Goal: Task Accomplishment & Management: Manage account settings

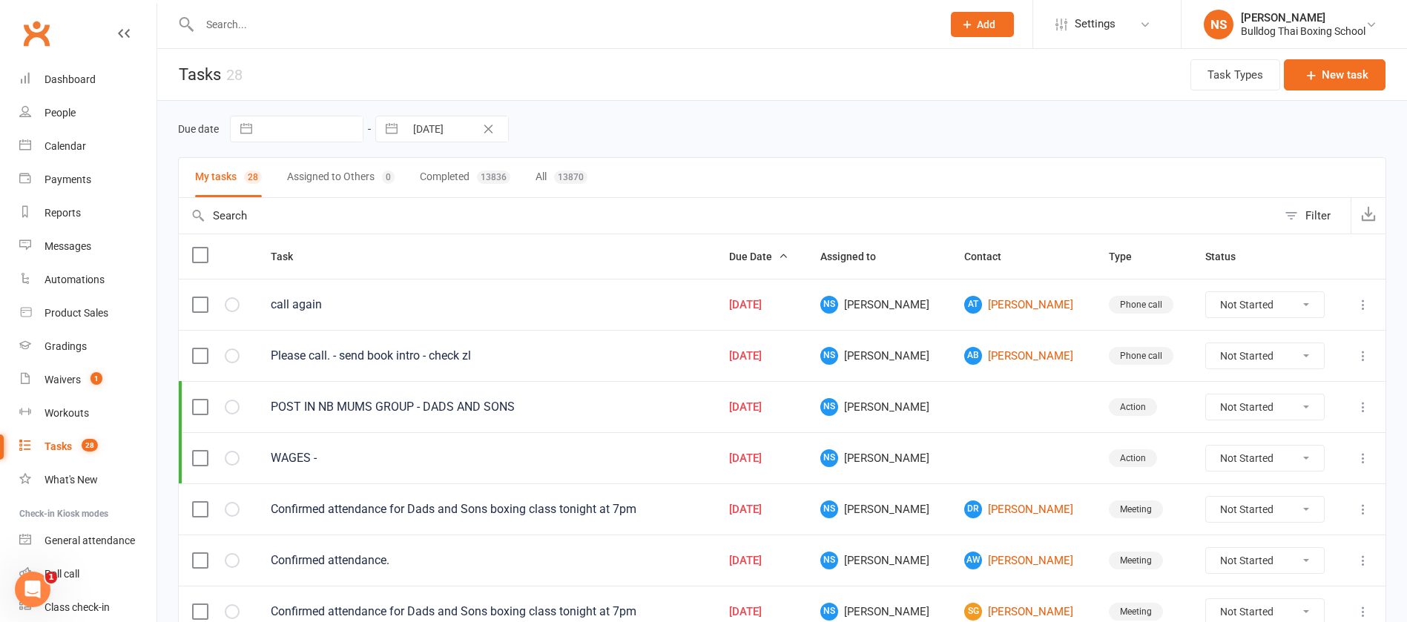
click at [257, 20] on input "text" at bounding box center [563, 24] width 737 height 21
type input "[PERSON_NAME]"
click at [998, 19] on button "Add" at bounding box center [982, 24] width 63 height 25
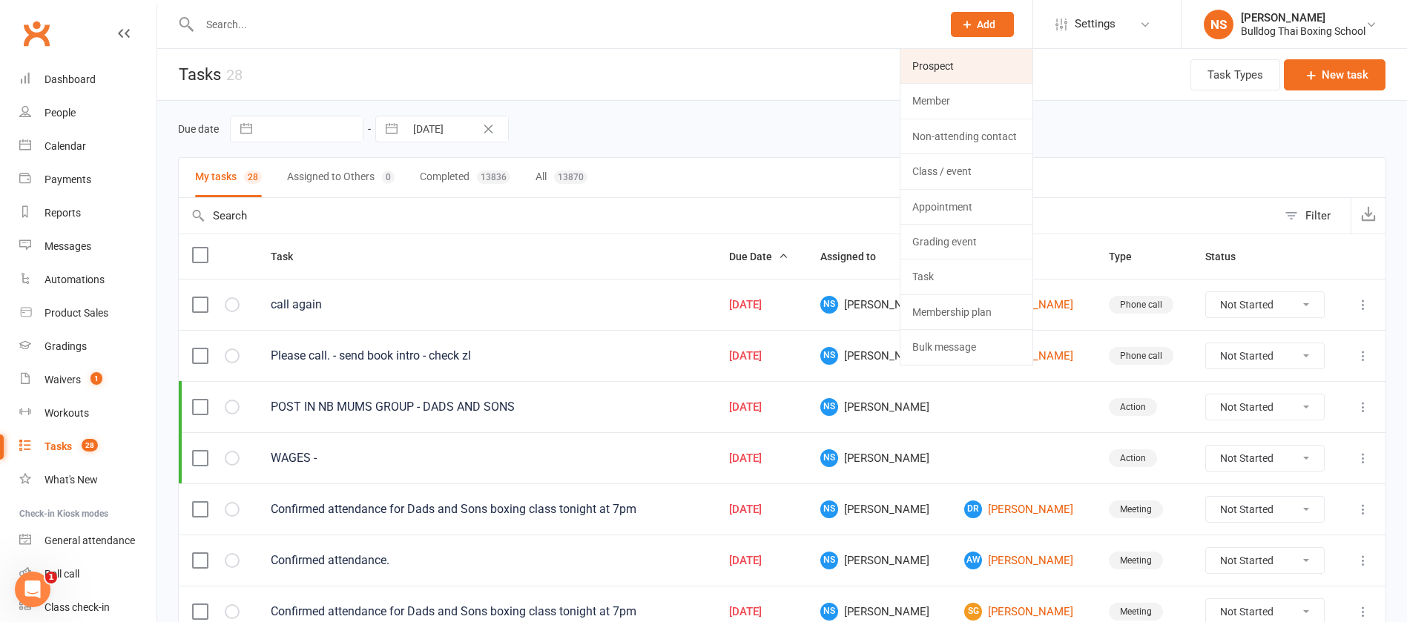
click at [964, 66] on link "Prospect" at bounding box center [967, 66] width 132 height 34
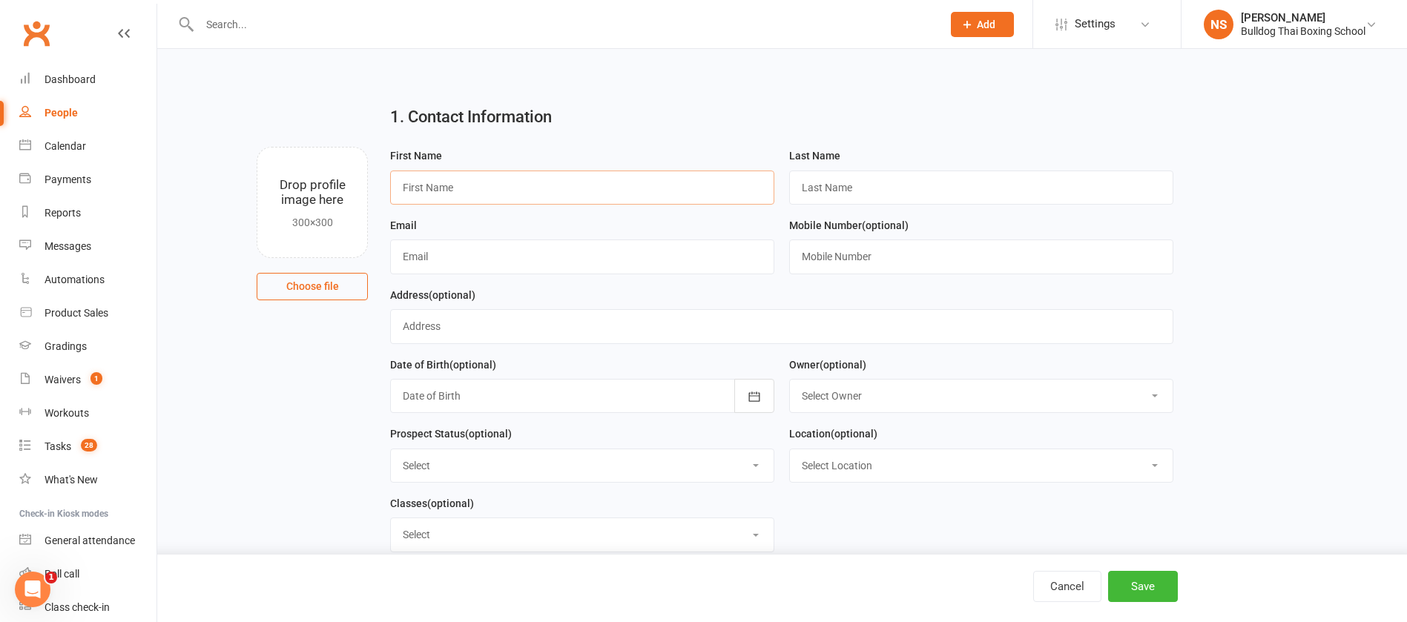
click at [505, 181] on input "text" at bounding box center [582, 188] width 384 height 34
type input "[PERSON_NAME]"
click at [807, 186] on input "text" at bounding box center [981, 188] width 384 height 34
paste input "Mercieca"
type input "Mercieca"
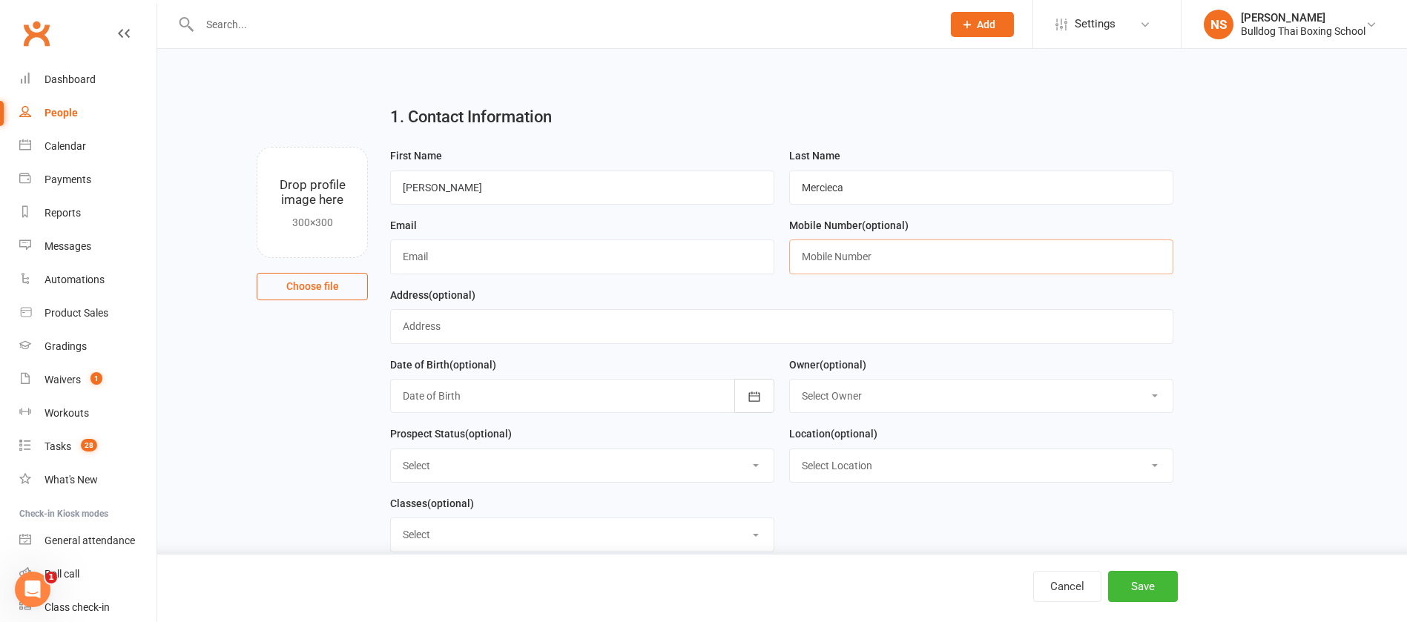
click at [834, 249] on input "text" at bounding box center [981, 257] width 384 height 34
paste input "0411 319 252"
type input "0411 319 252"
click at [432, 258] on input "text" at bounding box center [582, 257] width 384 height 34
paste input "[PERSON_NAME][EMAIL_ADDRESS][PERSON_NAME][DOMAIN_NAME]"
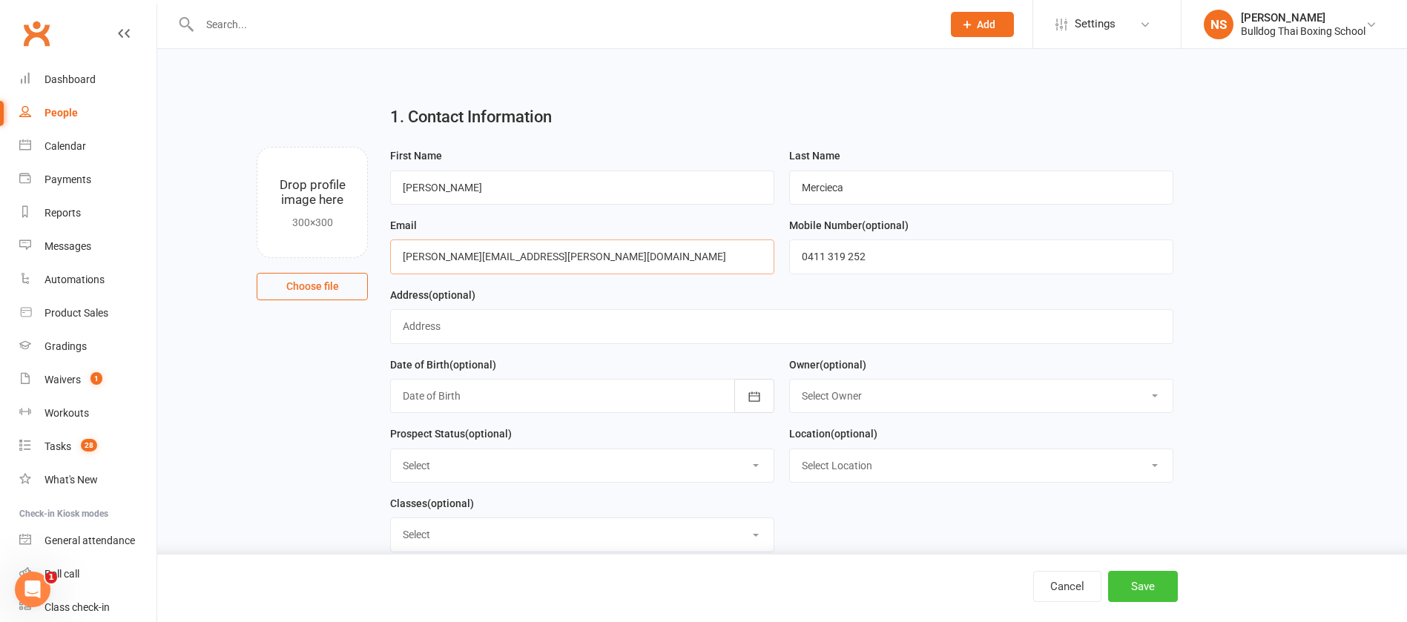
type input "[PERSON_NAME][EMAIL_ADDRESS][PERSON_NAME][DOMAIN_NAME]"
click at [1140, 589] on button "Save" at bounding box center [1143, 586] width 70 height 31
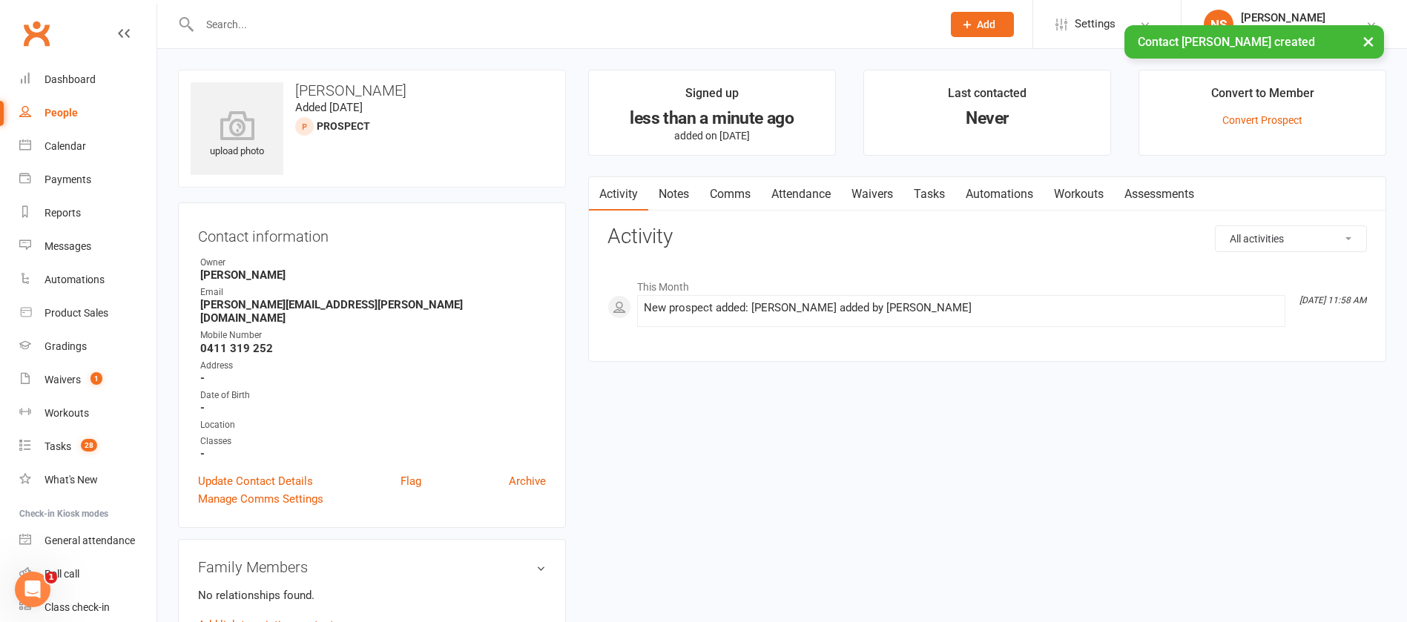
click at [674, 191] on link "Notes" at bounding box center [673, 194] width 51 height 34
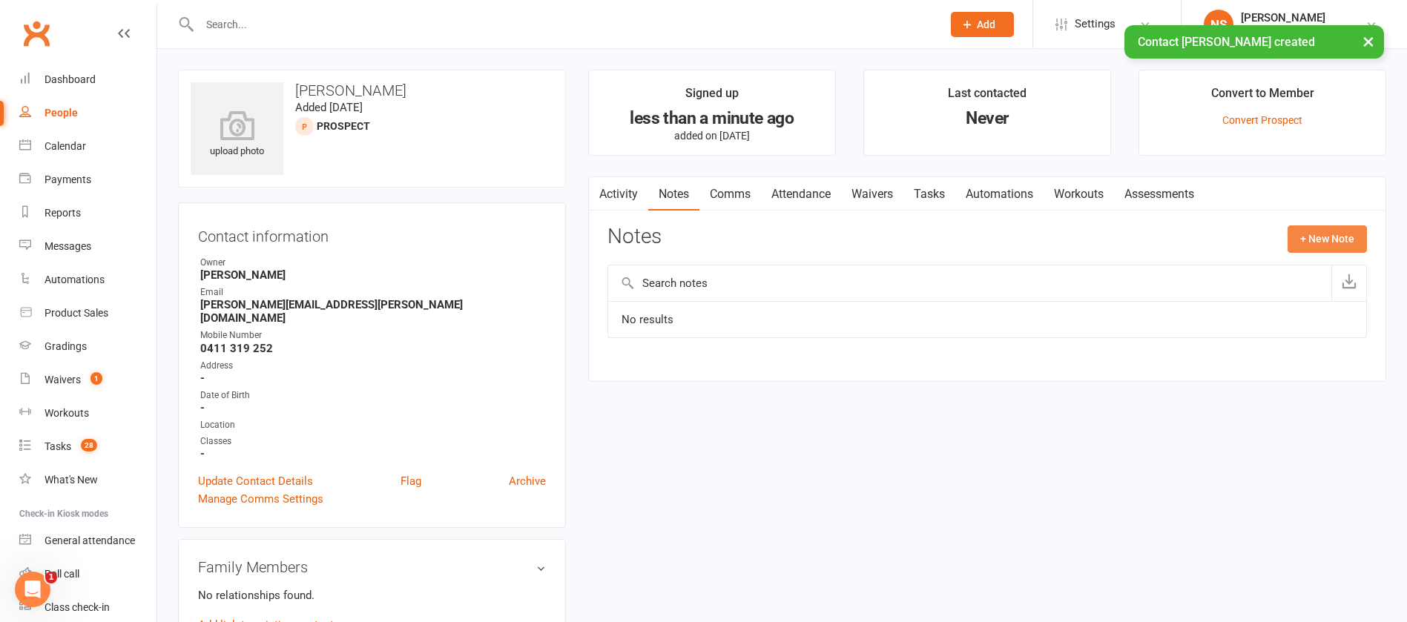
click at [1320, 235] on button "+ New Note" at bounding box center [1327, 239] width 79 height 27
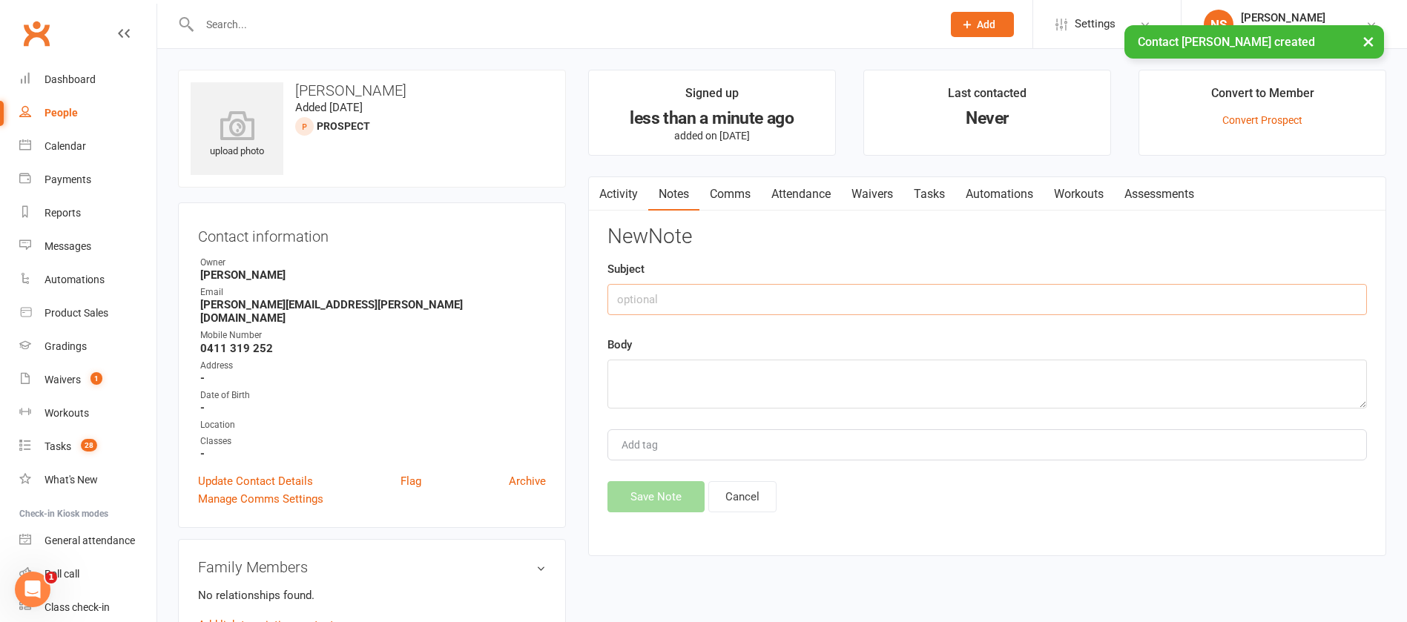
click at [678, 292] on input "text" at bounding box center [988, 299] width 760 height 31
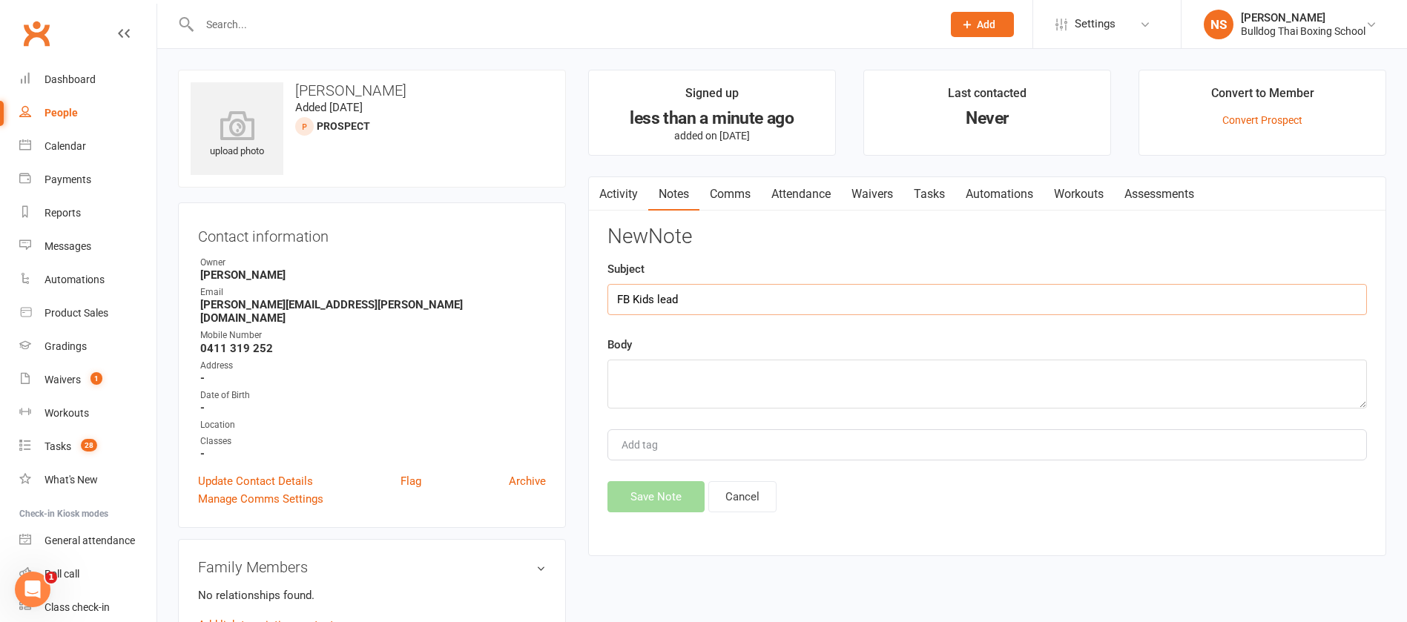
type input "FB Kids lead"
click at [696, 376] on textarea at bounding box center [988, 384] width 760 height 49
type textarea "Called - LVM to call with any q's or book a trial class"
click at [671, 496] on button "Save Note" at bounding box center [656, 497] width 97 height 31
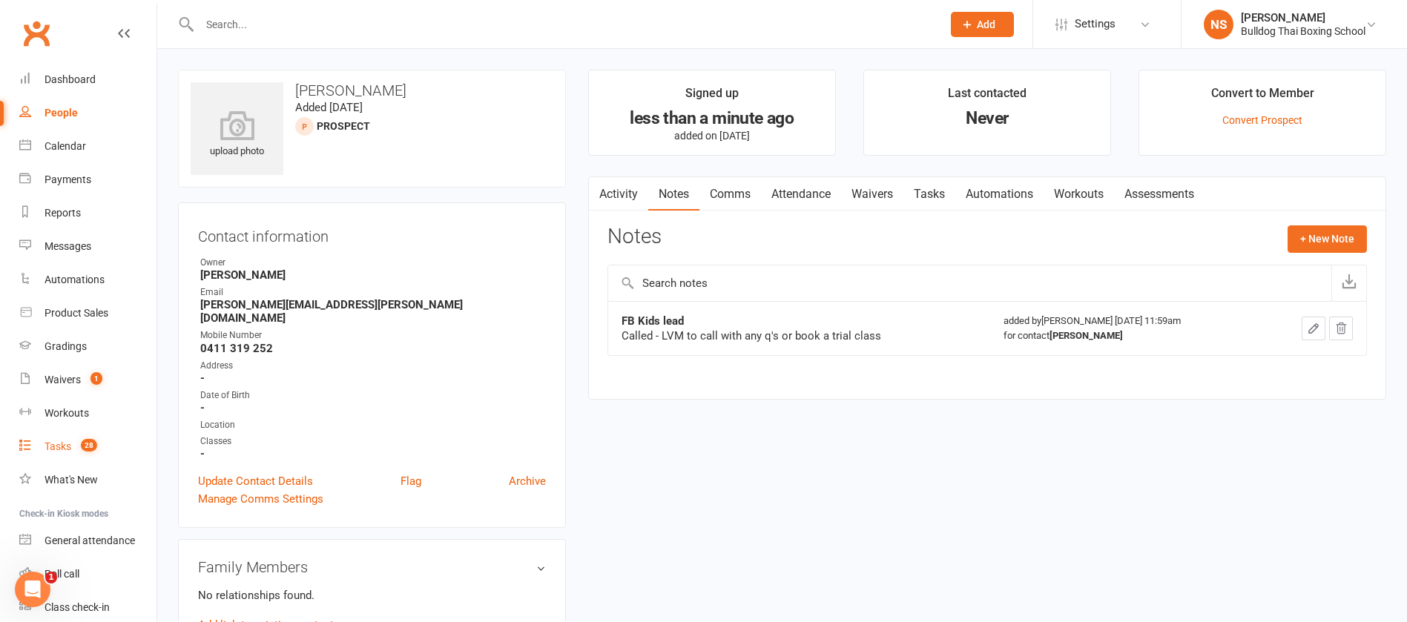
click at [59, 447] on div "Tasks" at bounding box center [58, 447] width 27 height 12
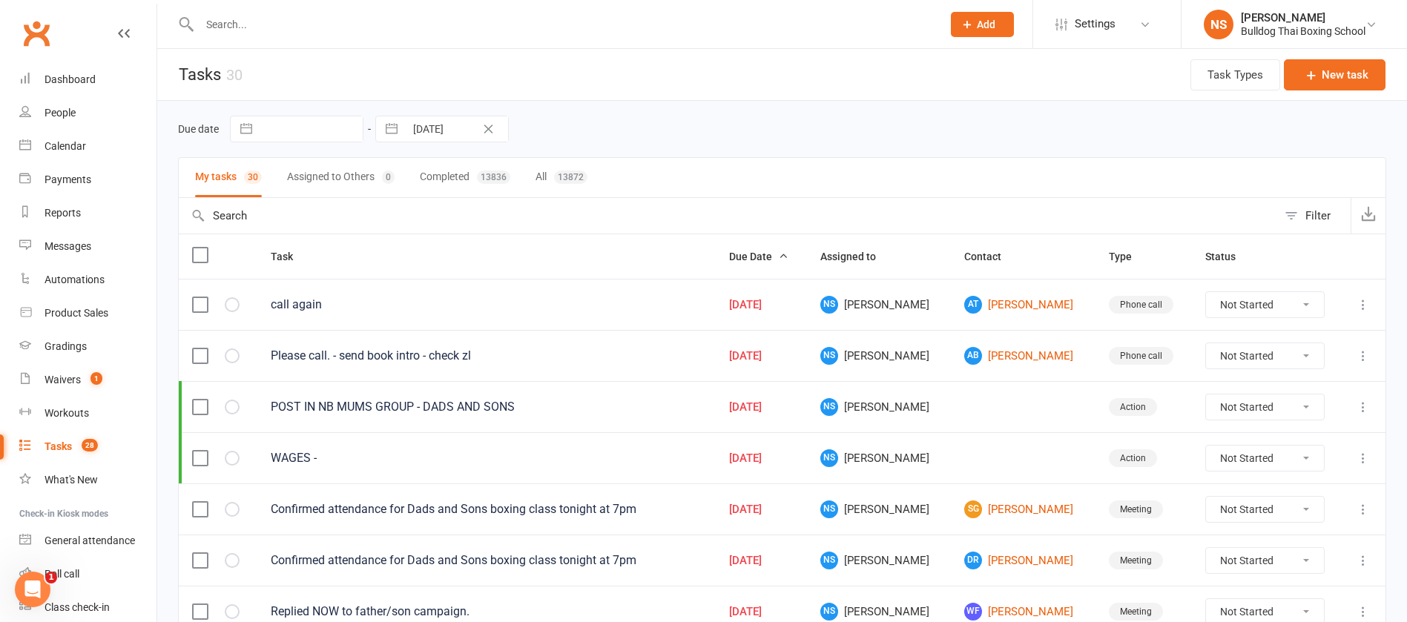
drag, startPoint x: 229, startPoint y: 24, endPoint x: 220, endPoint y: 7, distance: 18.9
click at [227, 22] on input "text" at bounding box center [563, 24] width 737 height 21
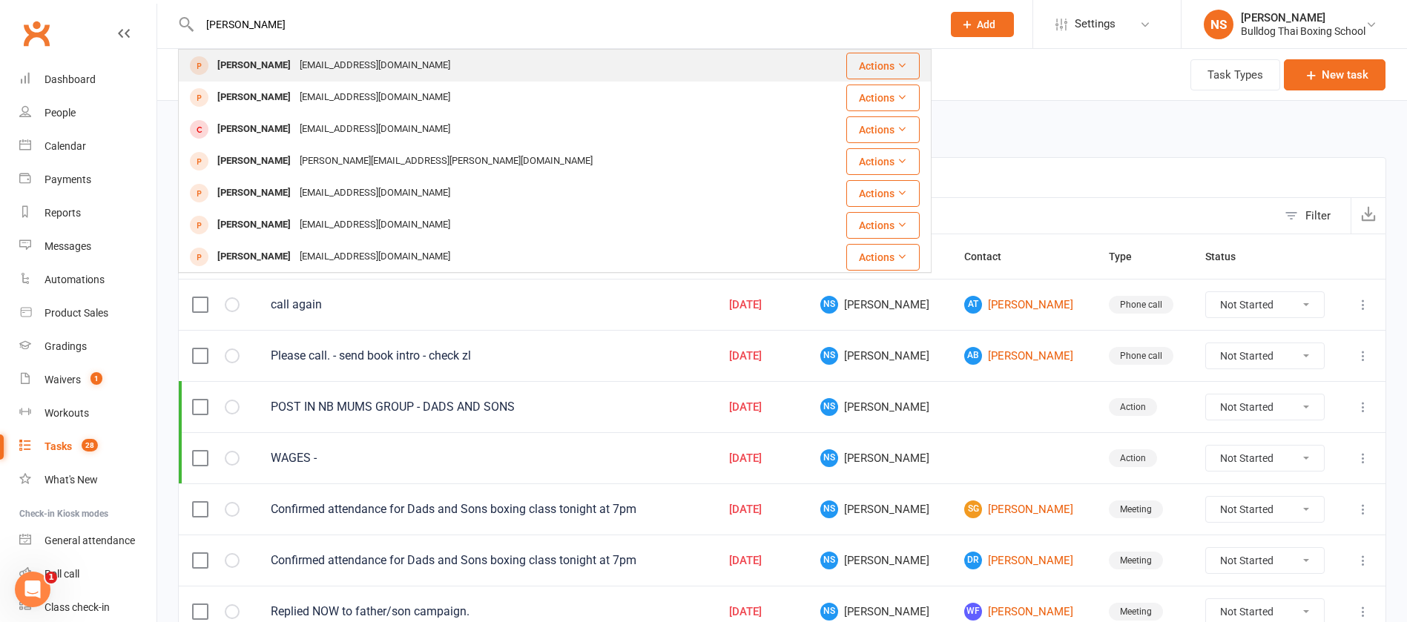
type input "[PERSON_NAME]"
click at [260, 67] on div "[PERSON_NAME]" at bounding box center [254, 66] width 82 height 22
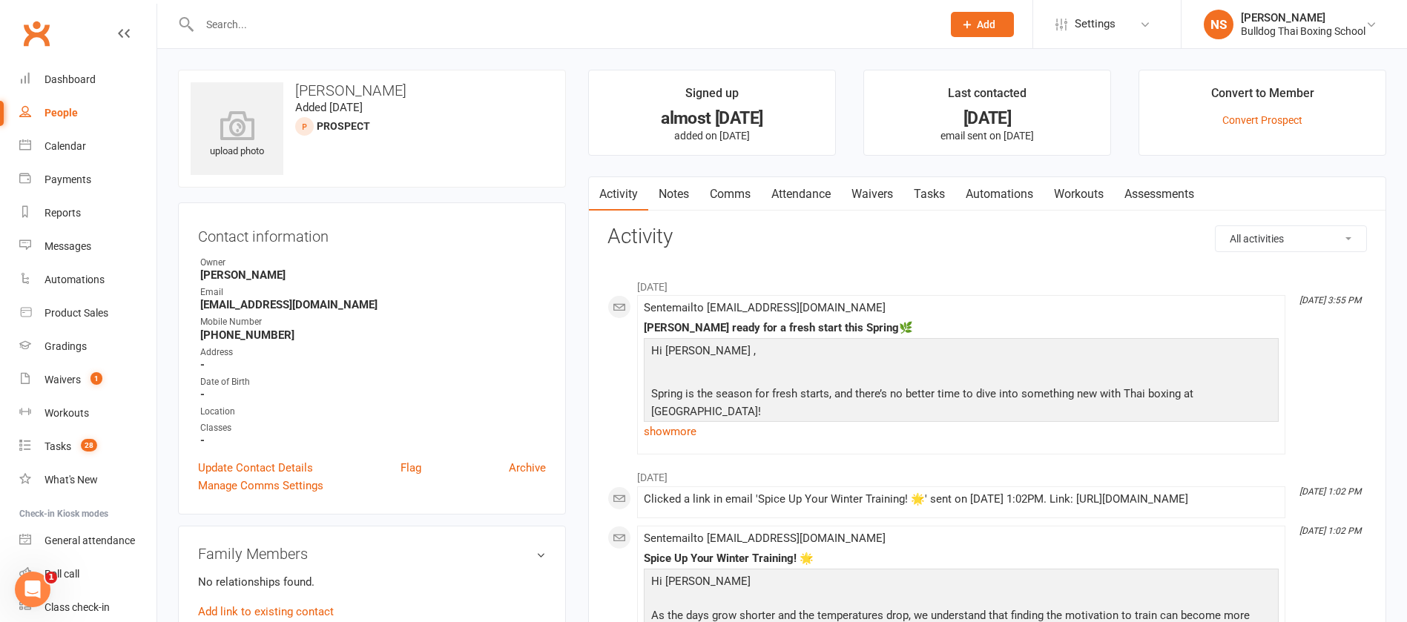
click at [223, 25] on input "text" at bounding box center [563, 24] width 737 height 21
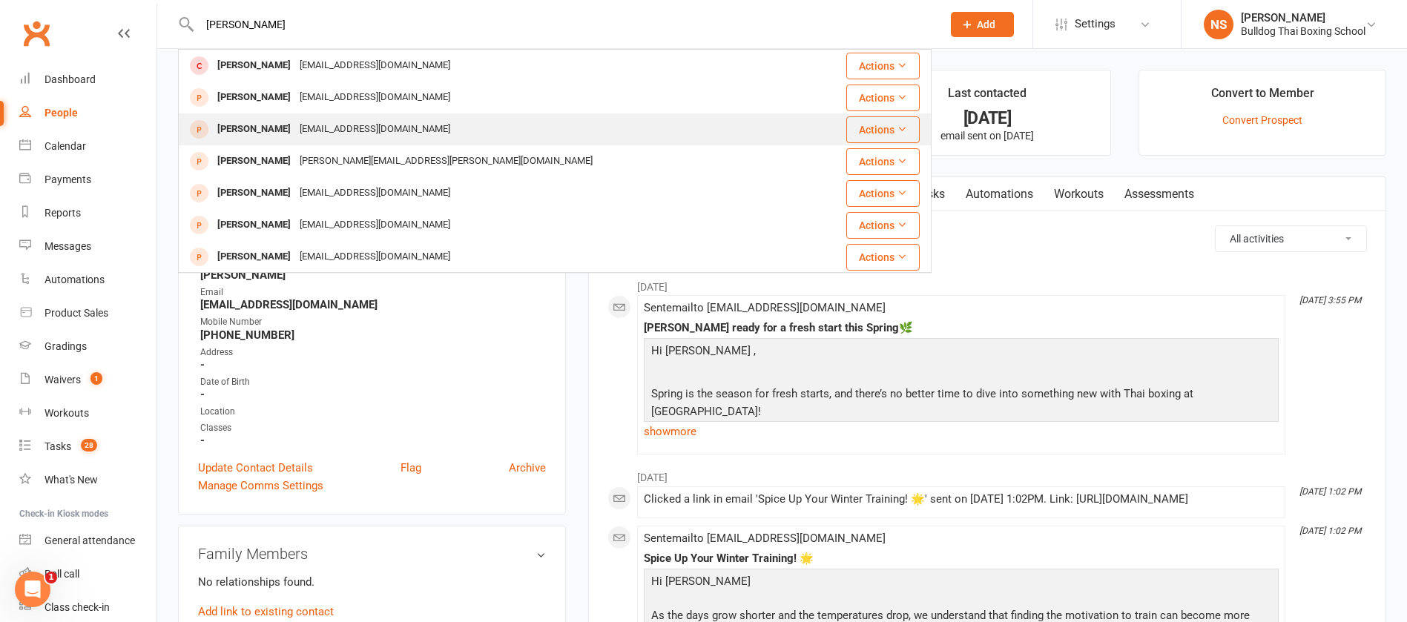
type input "[PERSON_NAME]"
click at [295, 130] on div "[EMAIL_ADDRESS][DOMAIN_NAME]" at bounding box center [375, 130] width 160 height 22
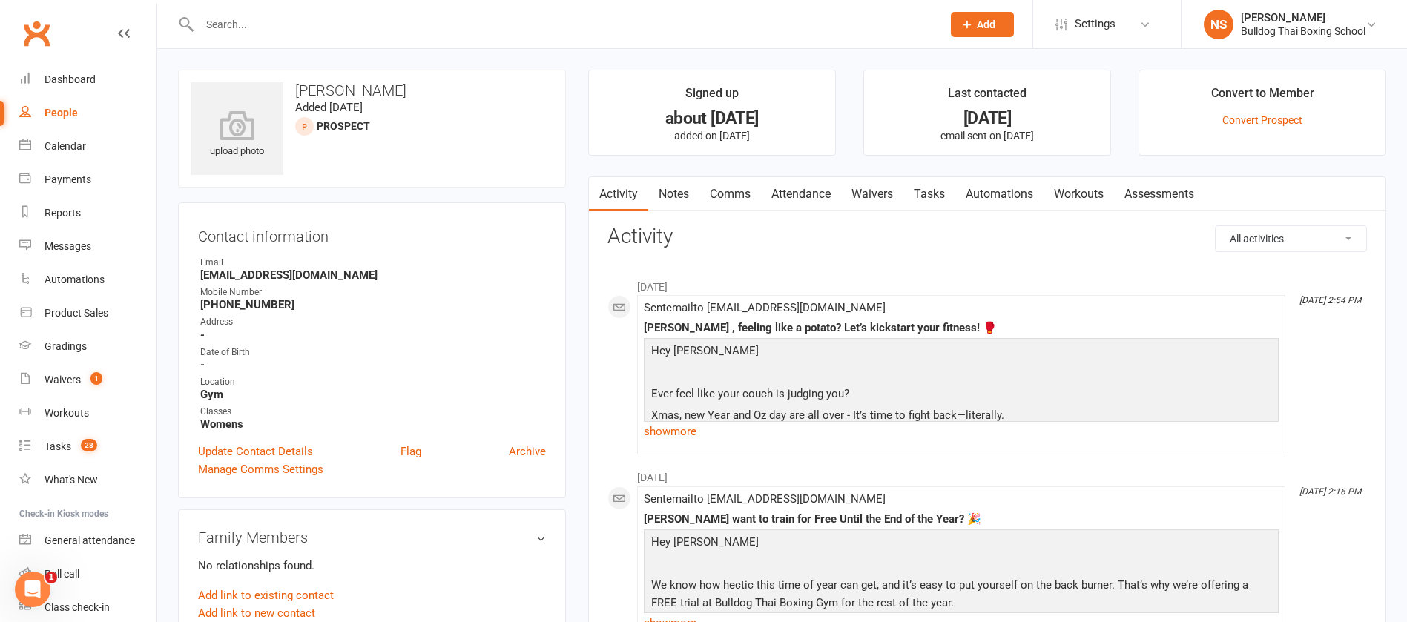
click at [674, 195] on link "Notes" at bounding box center [673, 194] width 51 height 34
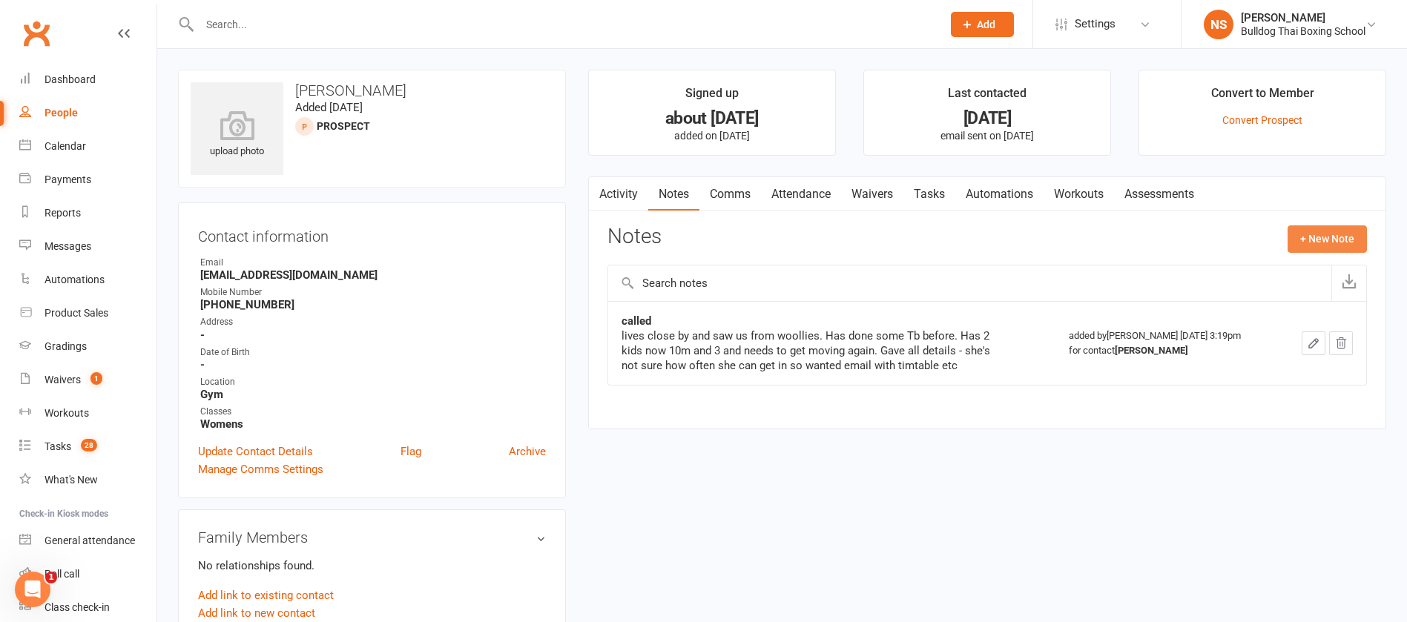
click at [1327, 237] on button "+ New Note" at bounding box center [1327, 239] width 79 height 27
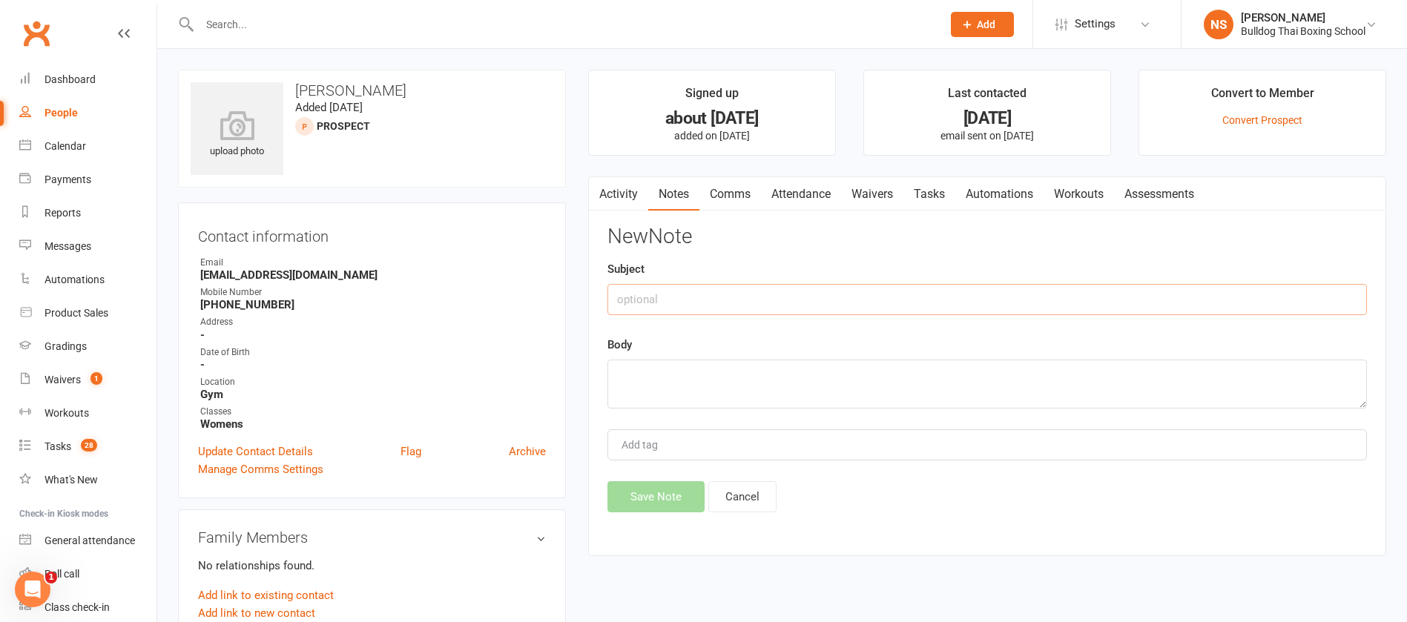
click at [749, 290] on input "text" at bounding box center [988, 299] width 760 height 31
drag, startPoint x: 708, startPoint y: 298, endPoint x: 676, endPoint y: 295, distance: 32.0
click at [676, 295] on input "Kids FB ad lead" at bounding box center [988, 299] width 760 height 31
click at [678, 292] on input "Kids FB ad loptin" at bounding box center [988, 299] width 760 height 31
type input "Kids FB ad optin"
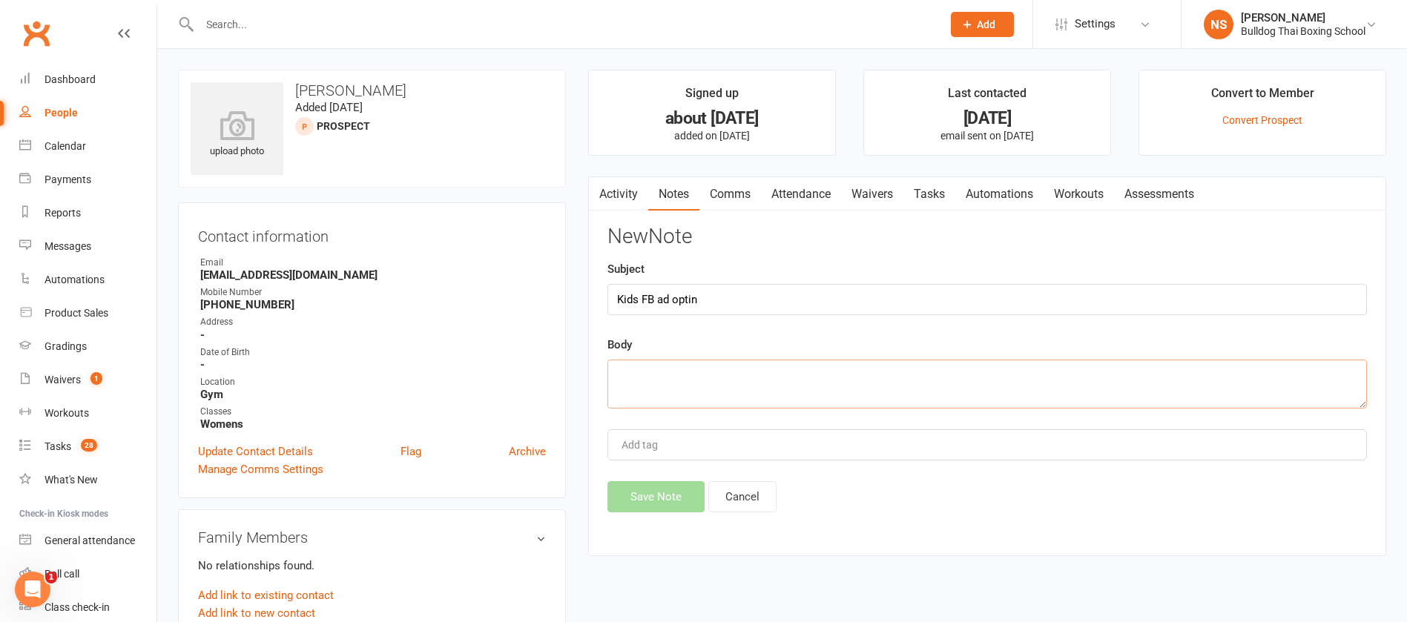
click at [651, 372] on textarea at bounding box center [988, 384] width 760 height 49
click at [827, 370] on textarea "Called - couldnt leave VM sent message fro SOFTC" at bounding box center [988, 384] width 760 height 49
click at [829, 372] on textarea "Called - couldnt leave VM sent message fro SOFTC" at bounding box center [988, 384] width 760 height 49
click at [898, 373] on textarea "Called - couldnt leave VM sent message from SOFTC" at bounding box center [988, 384] width 760 height 49
type textarea "Called - couldnt leave VM sent message from SOFTC"
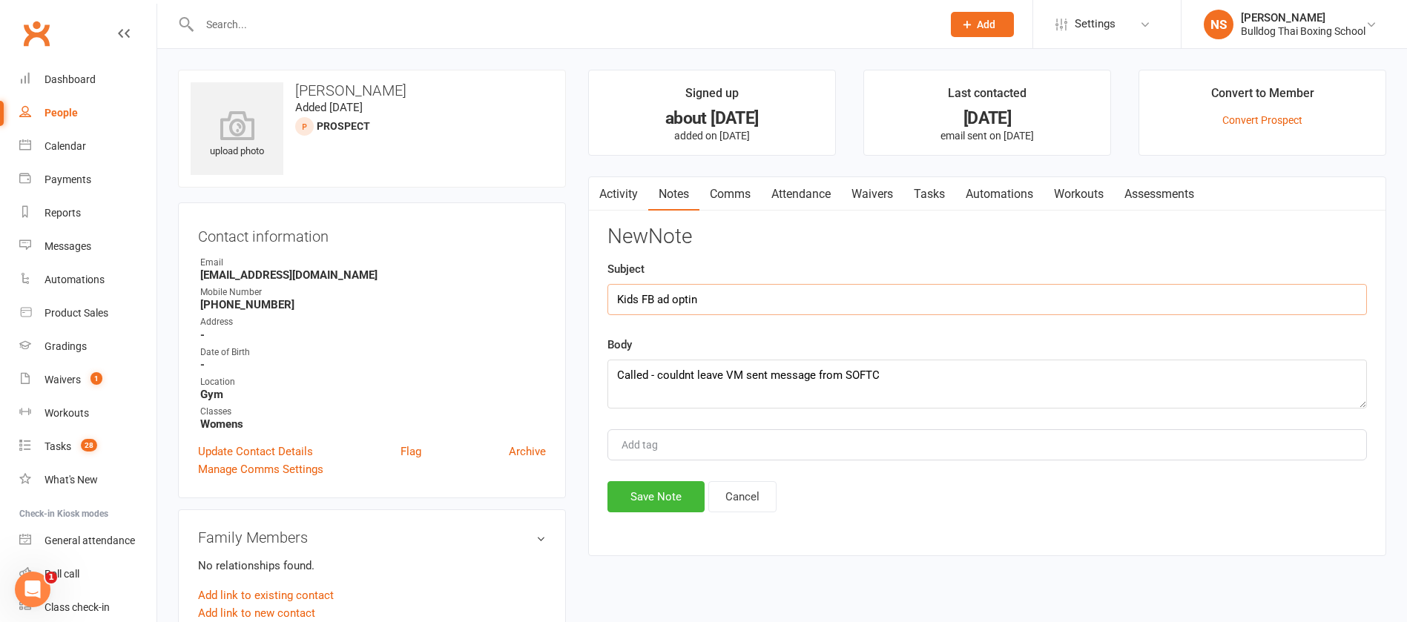
click at [722, 296] on input "Kids FB ad optin" at bounding box center [988, 299] width 760 height 31
type input "Kids FB ad optin - [DEMOGRAPHIC_DATA]"
click at [901, 375] on textarea "Called - couldnt leave VM sent message from SOFTC" at bounding box center [988, 384] width 760 height 49
type textarea "Called - couldnt leave VM sent message from SOFTC - with class times and asking…"
click at [650, 499] on button "Save Note" at bounding box center [656, 497] width 97 height 31
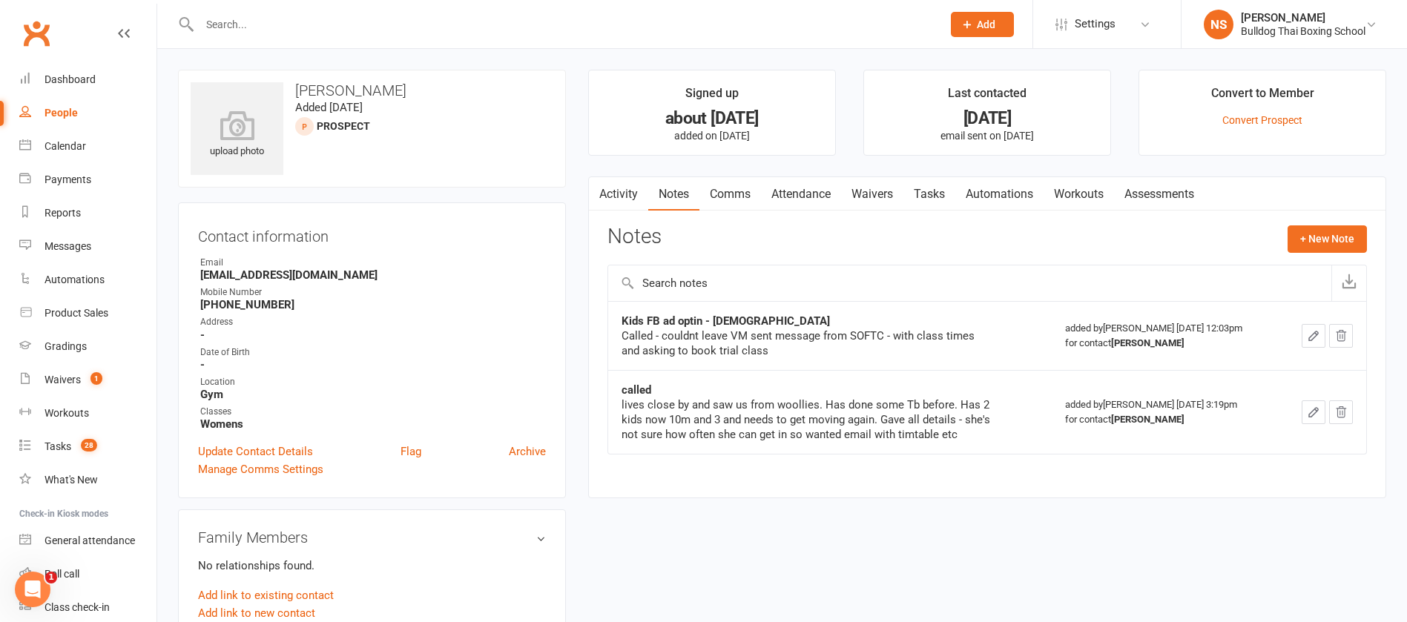
click at [934, 192] on link "Tasks" at bounding box center [930, 194] width 52 height 34
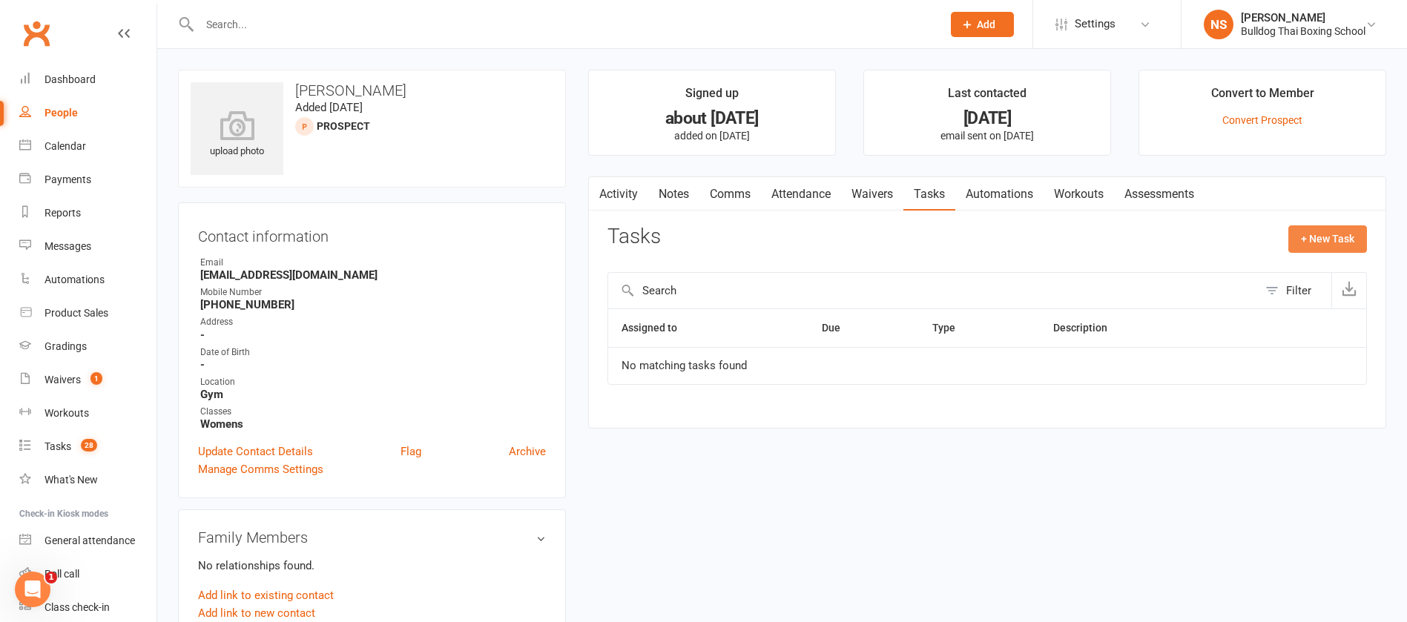
click at [1324, 237] on button "+ New Task" at bounding box center [1328, 239] width 79 height 27
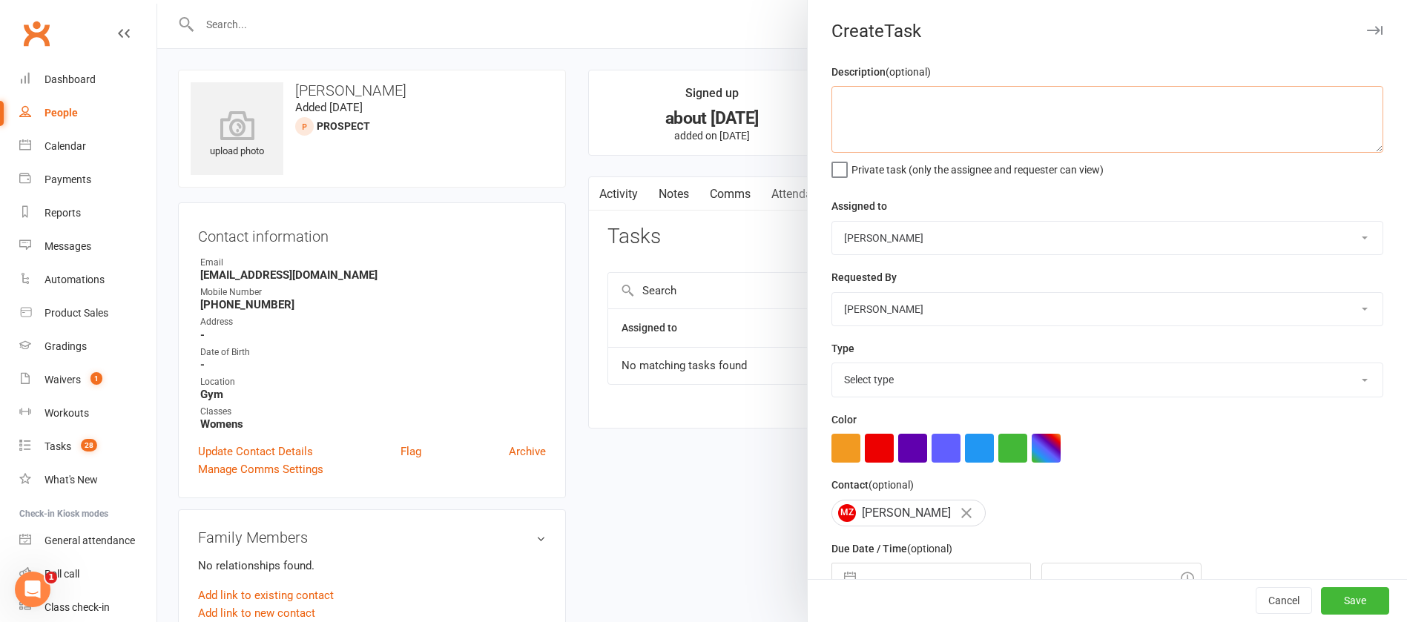
click at [897, 121] on textarea at bounding box center [1108, 119] width 552 height 67
type textarea "check message in SOFTP"
click at [881, 378] on select "Select type Action E-mail Meeting Phone call Text Add new task type" at bounding box center [1107, 380] width 551 height 33
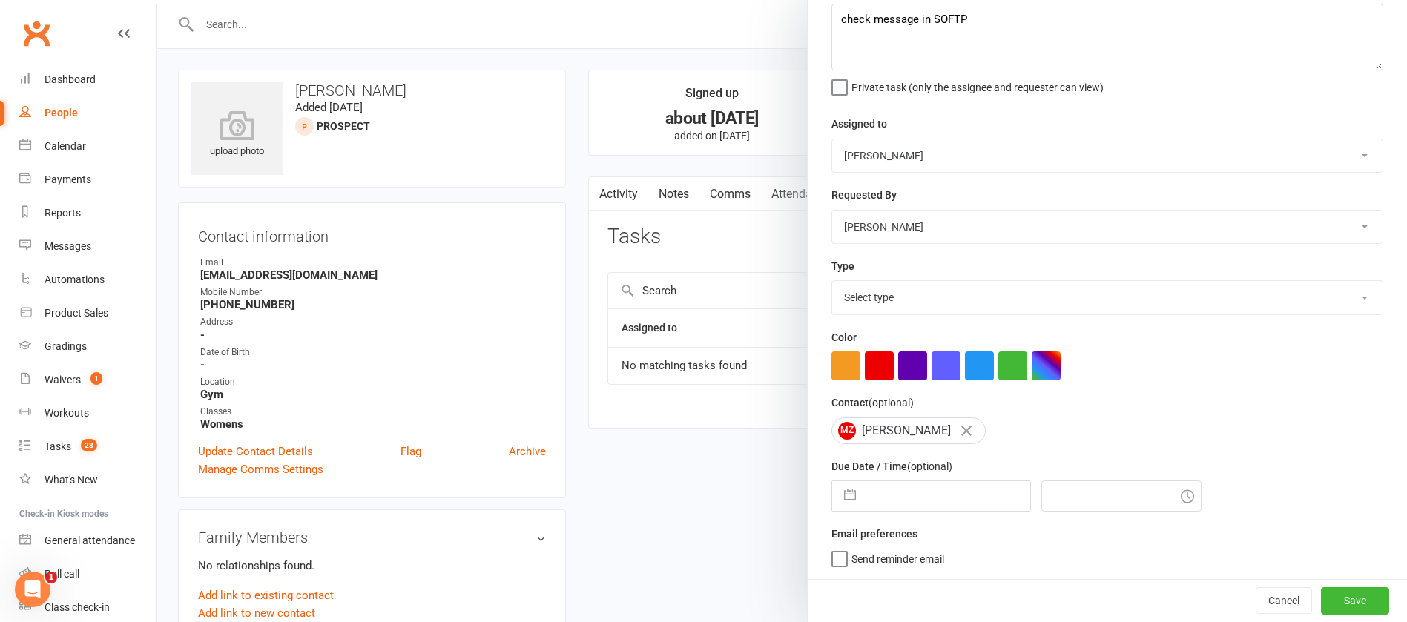
select select "6"
select select "2025"
select select "7"
select select "2025"
select select "8"
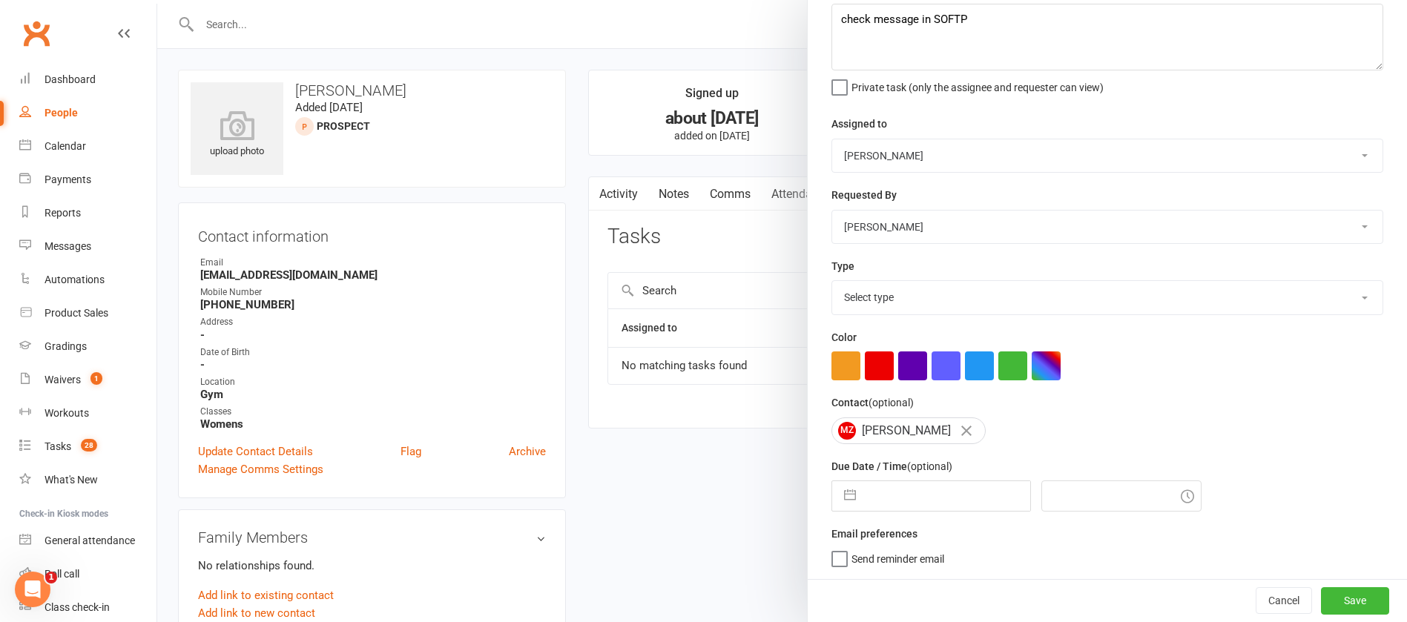
select select "2025"
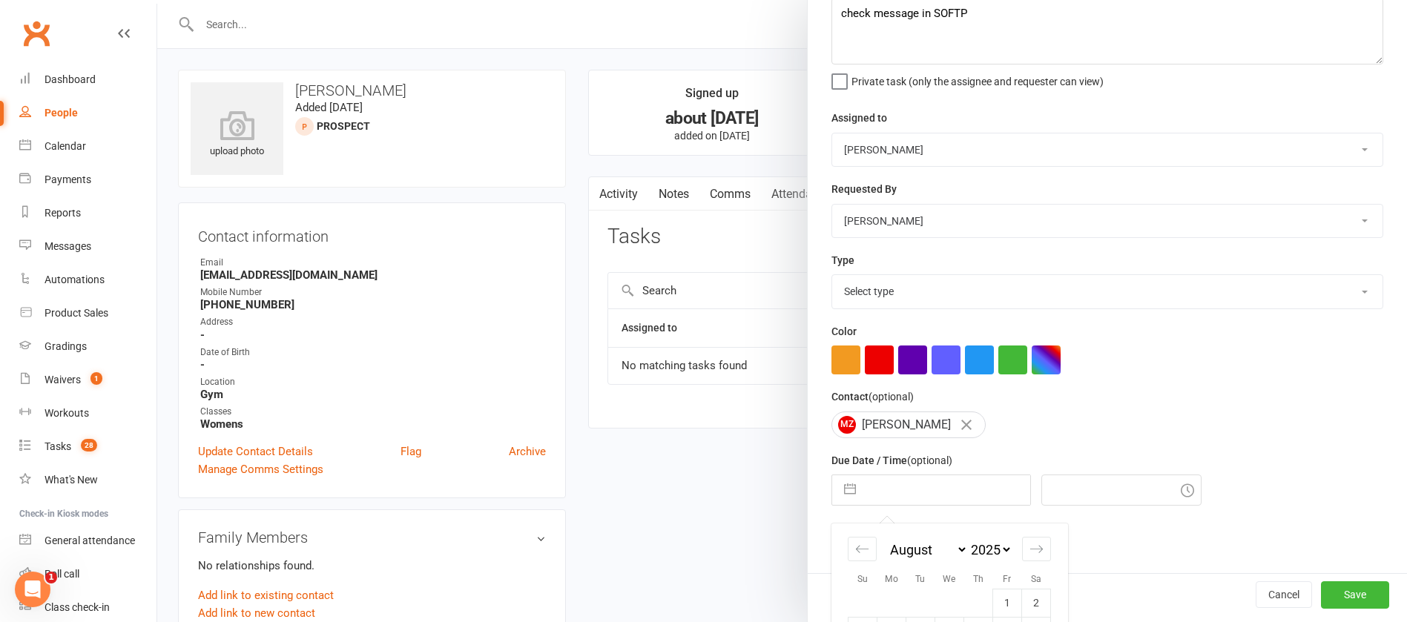
click at [890, 496] on input "text" at bounding box center [947, 491] width 167 height 30
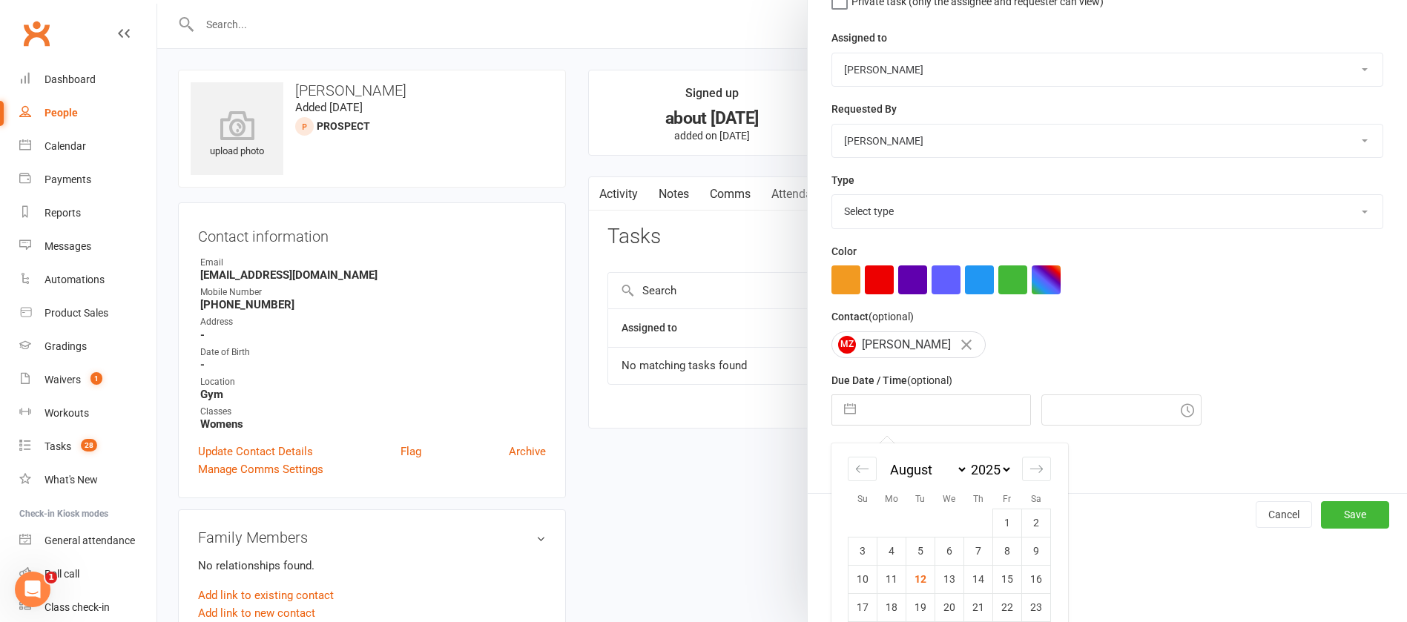
scroll to position [247, 0]
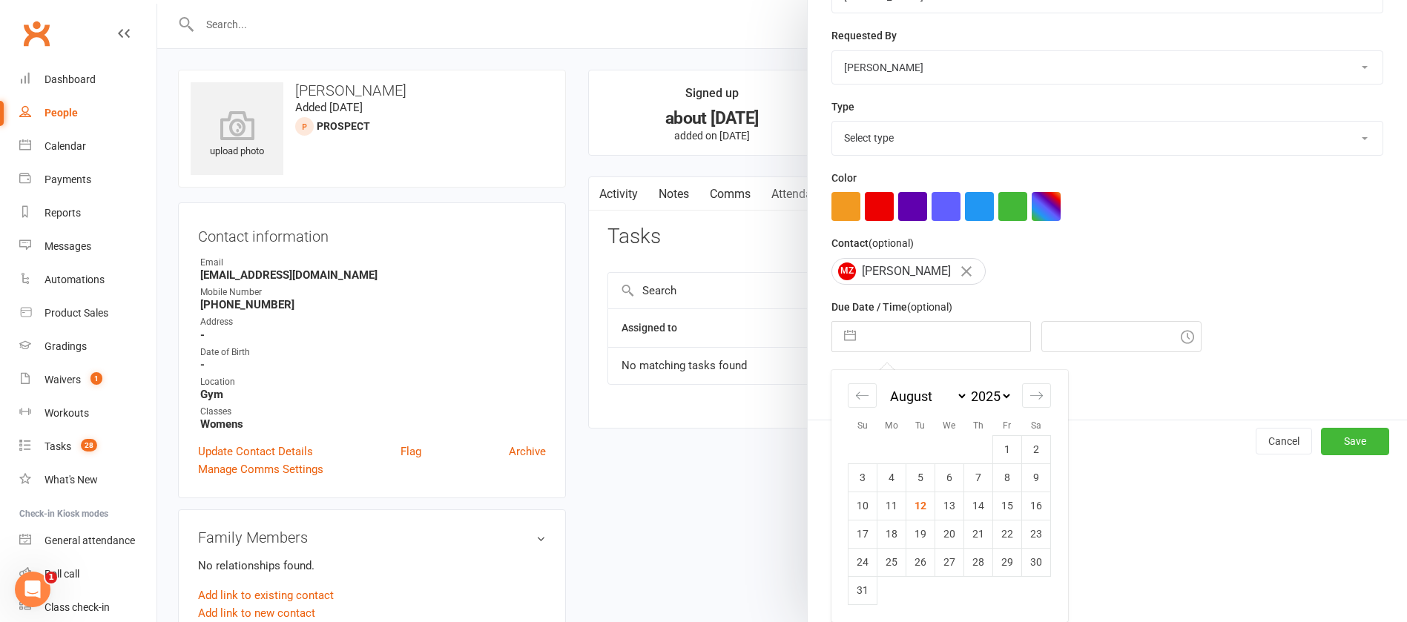
click at [944, 500] on td "13" at bounding box center [950, 506] width 29 height 28
type input "[DATE]"
type input "12:15pm"
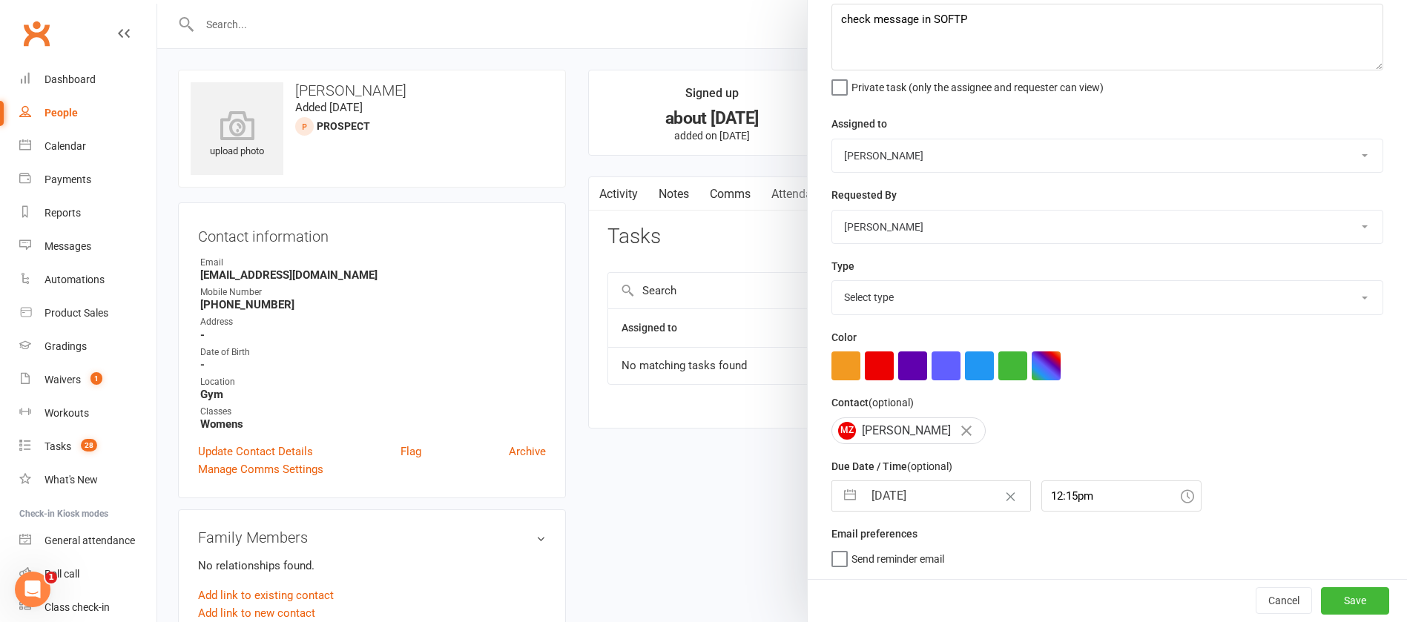
scroll to position [88, 0]
click at [1330, 608] on button "Save" at bounding box center [1355, 601] width 68 height 27
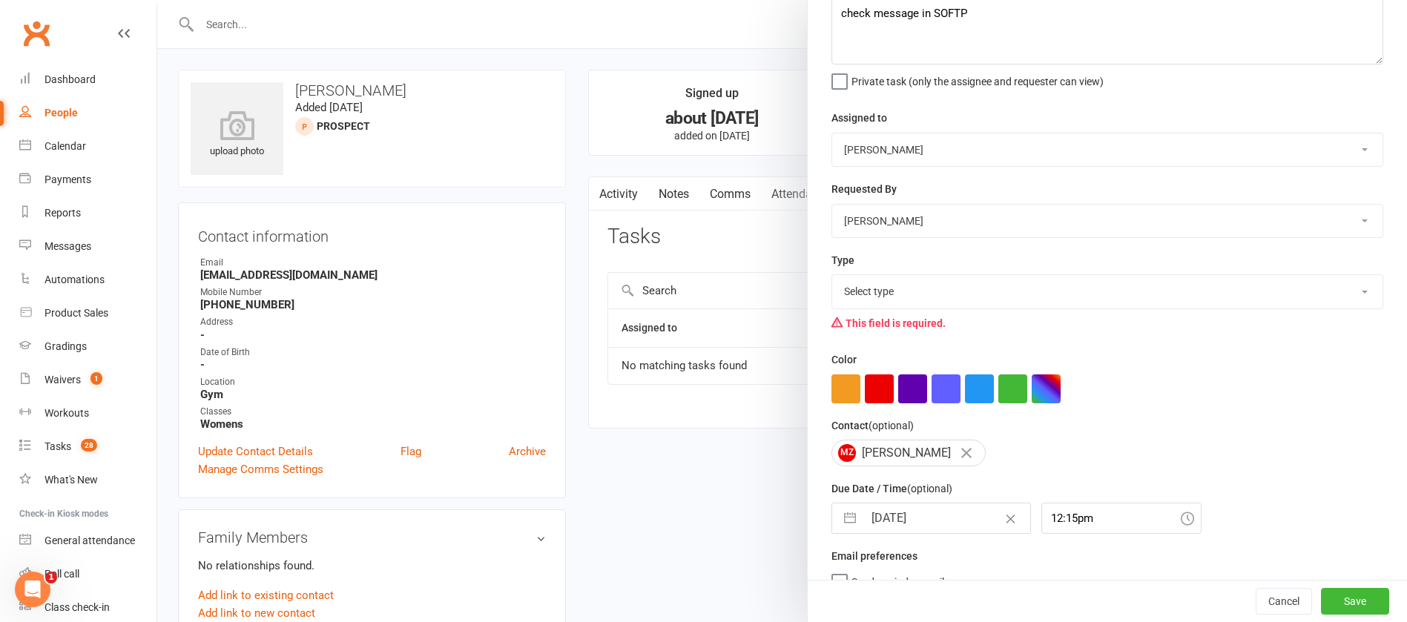
click at [872, 301] on select "Select type Action E-mail Meeting Phone call Text Add new task type" at bounding box center [1107, 291] width 551 height 33
select select "12049"
click at [832, 278] on select "Select type Action E-mail Meeting Phone call Text Add new task type" at bounding box center [1107, 291] width 551 height 33
click at [1321, 601] on button "Save" at bounding box center [1355, 601] width 68 height 27
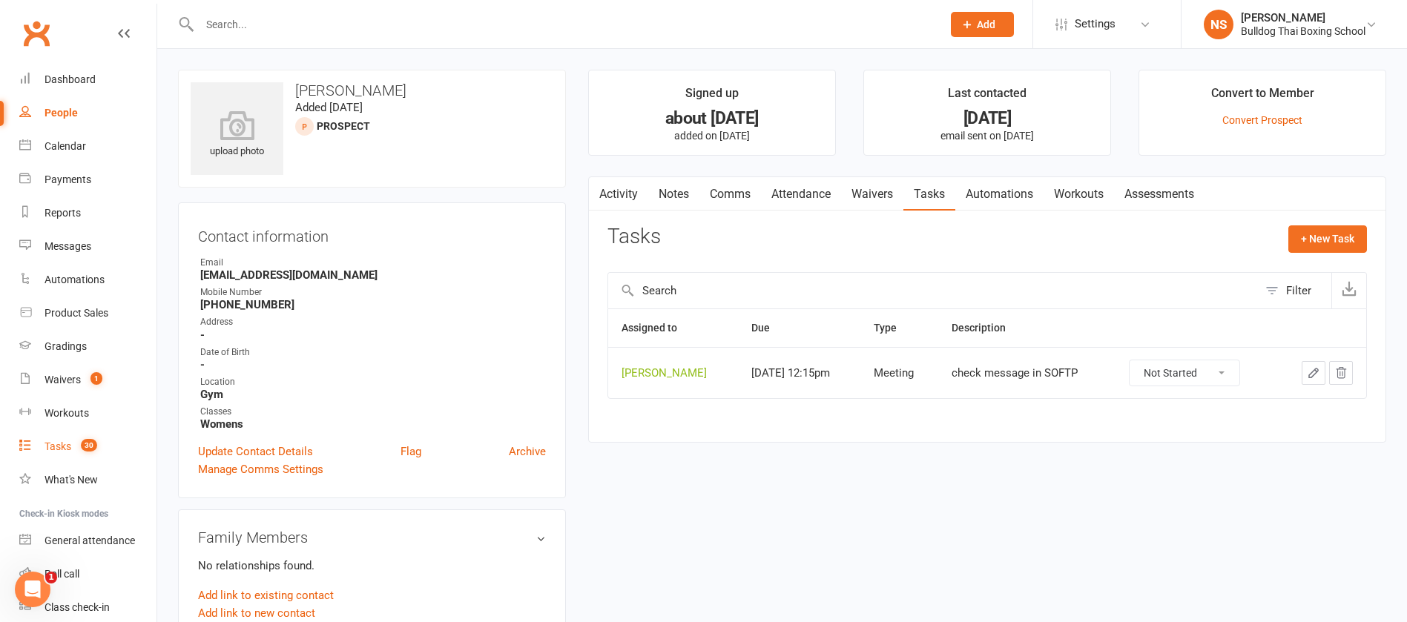
click at [55, 447] on div "Tasks" at bounding box center [58, 447] width 27 height 12
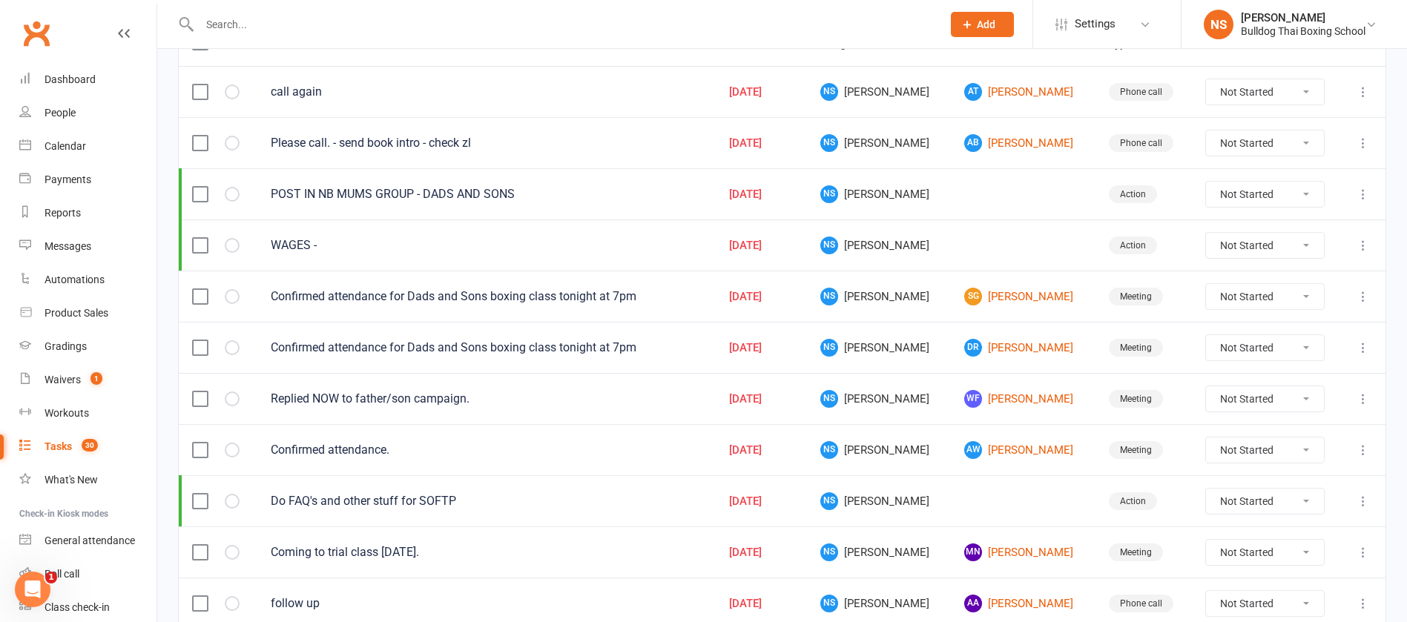
scroll to position [223, 0]
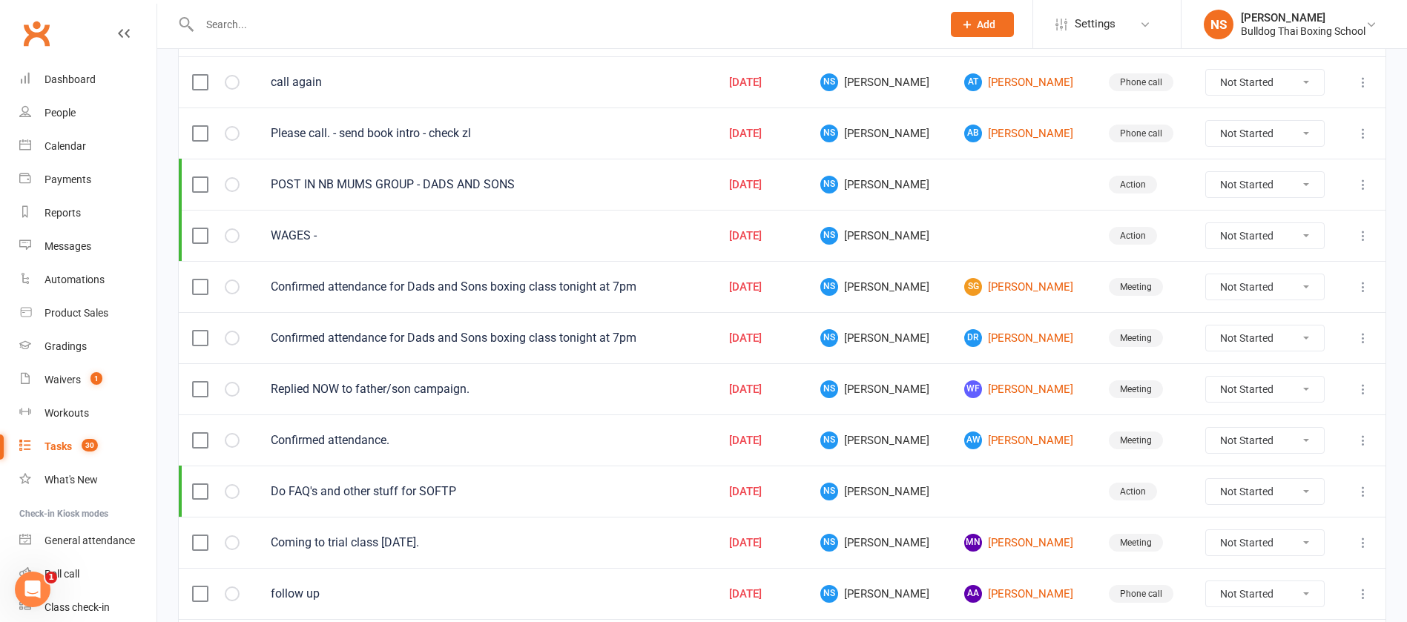
click at [1309, 284] on select "Not Started In Progress Waiting Complete" at bounding box center [1265, 287] width 118 height 25
click at [1206, 275] on select "Not Started In Progress Waiting Complete" at bounding box center [1265, 287] width 118 height 25
select select "unstarted"
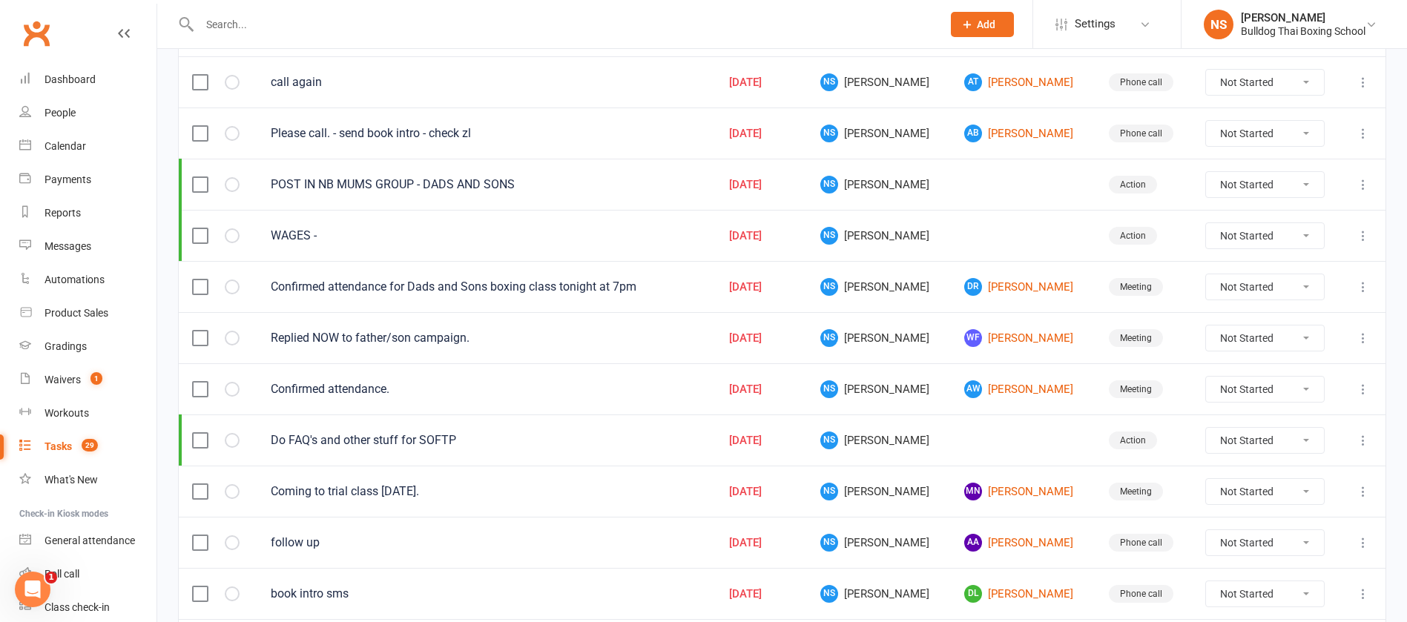
click at [1312, 280] on select "Not Started In Progress Waiting Complete" at bounding box center [1265, 287] width 118 height 25
click at [1206, 275] on select "Not Started In Progress Waiting Complete" at bounding box center [1265, 287] width 118 height 25
select select "unstarted"
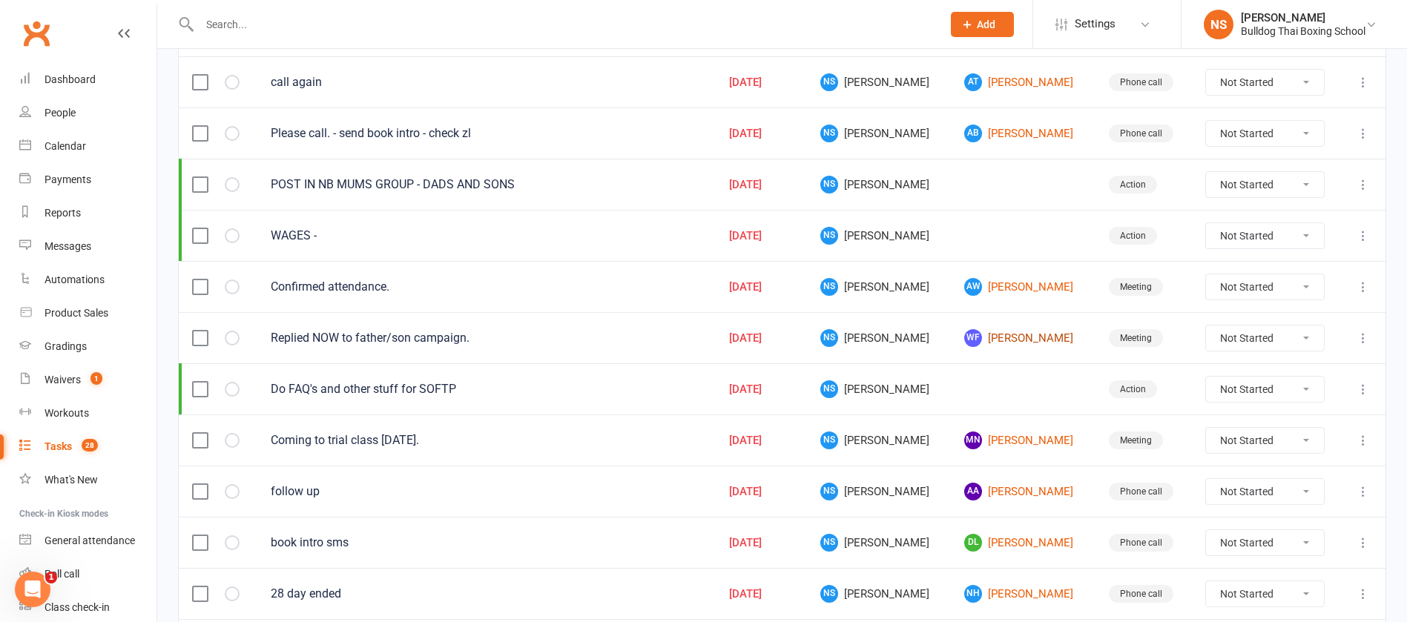
click at [1019, 337] on link "WF [PERSON_NAME]" at bounding box center [1022, 338] width 117 height 18
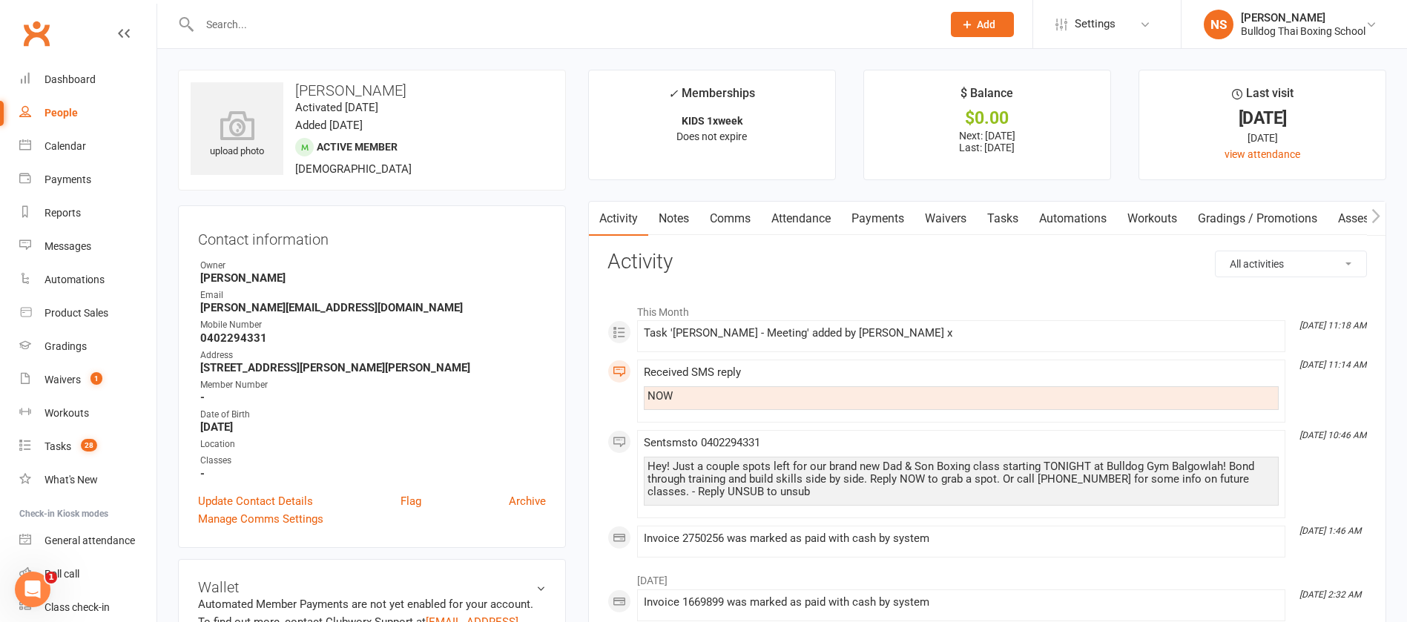
click at [249, 28] on input "text" at bounding box center [563, 24] width 737 height 21
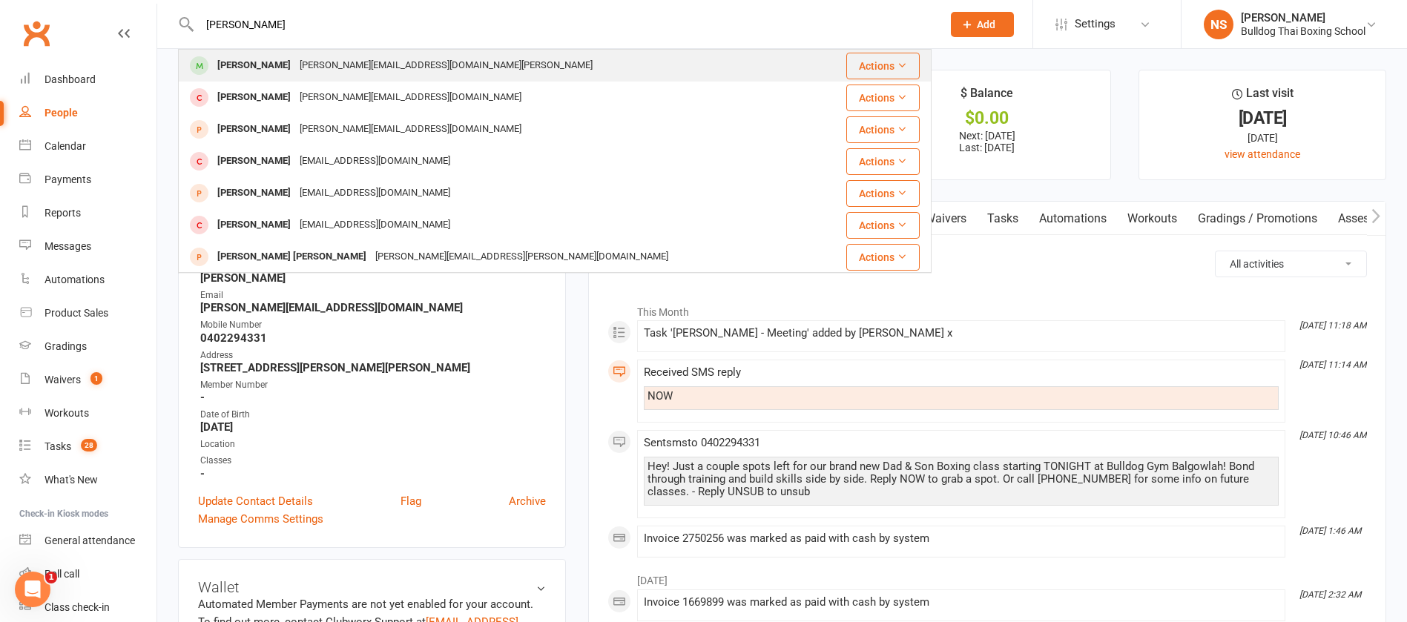
type input "[PERSON_NAME]"
click at [272, 62] on div "[PERSON_NAME]" at bounding box center [254, 66] width 82 height 22
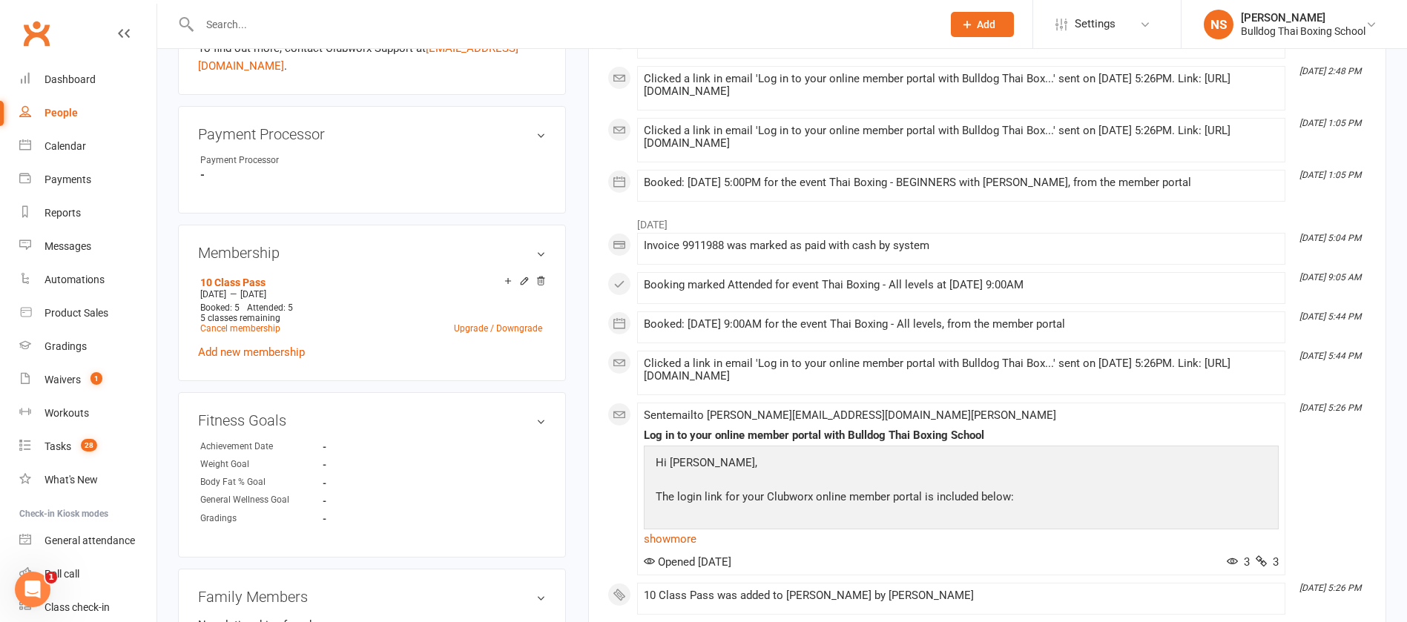
scroll to position [556, 0]
click at [525, 274] on icon at bounding box center [524, 279] width 10 height 10
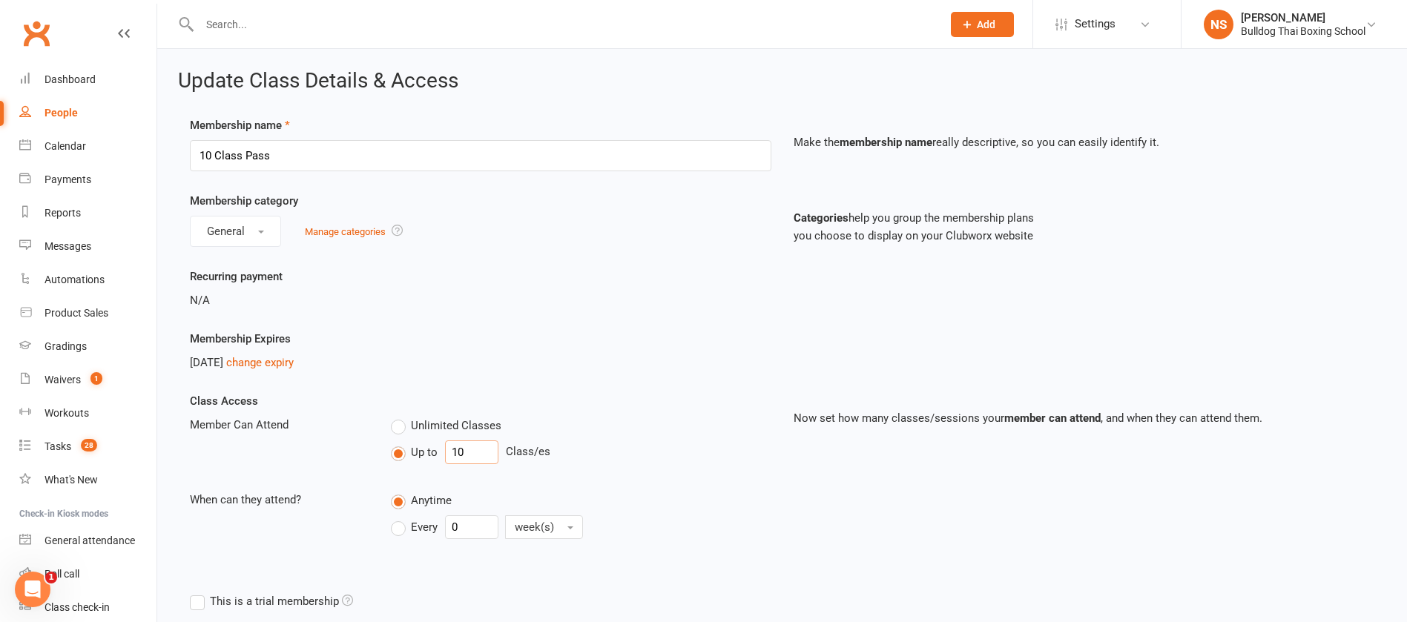
drag, startPoint x: 465, startPoint y: 451, endPoint x: 441, endPoint y: 449, distance: 23.8
click at [444, 450] on div "Up to 10 Class/es" at bounding box center [581, 453] width 380 height 24
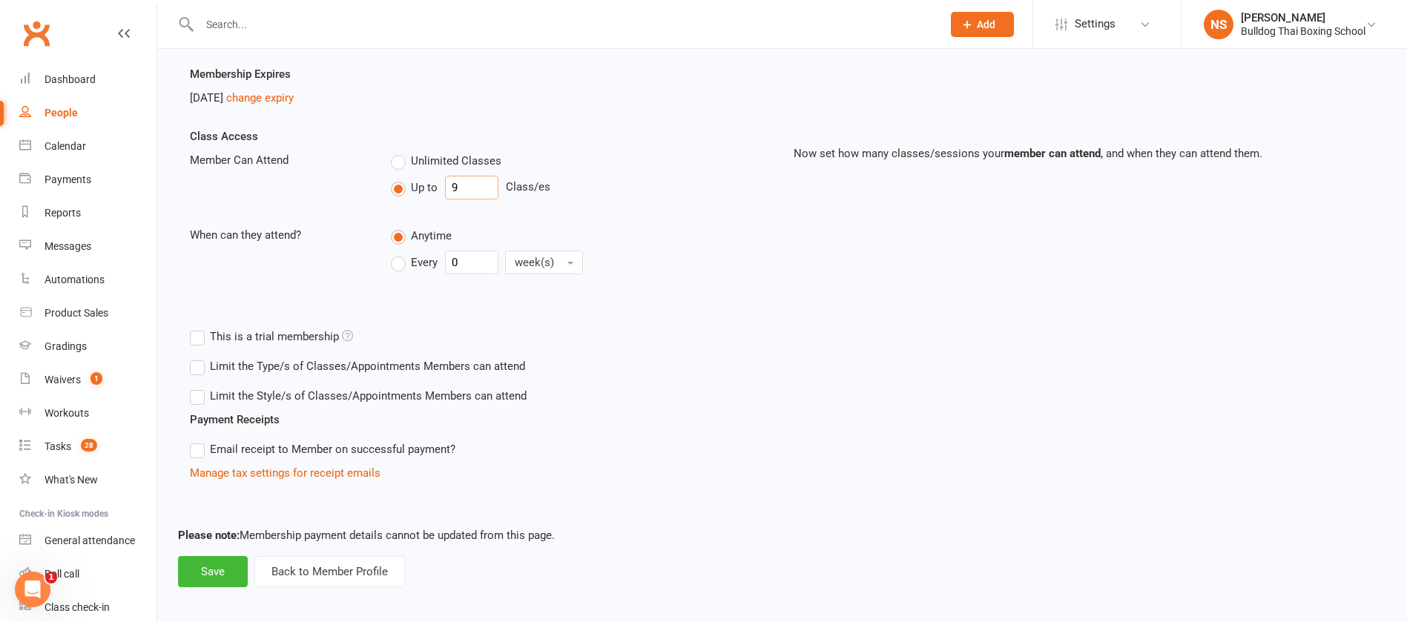
scroll to position [272, 0]
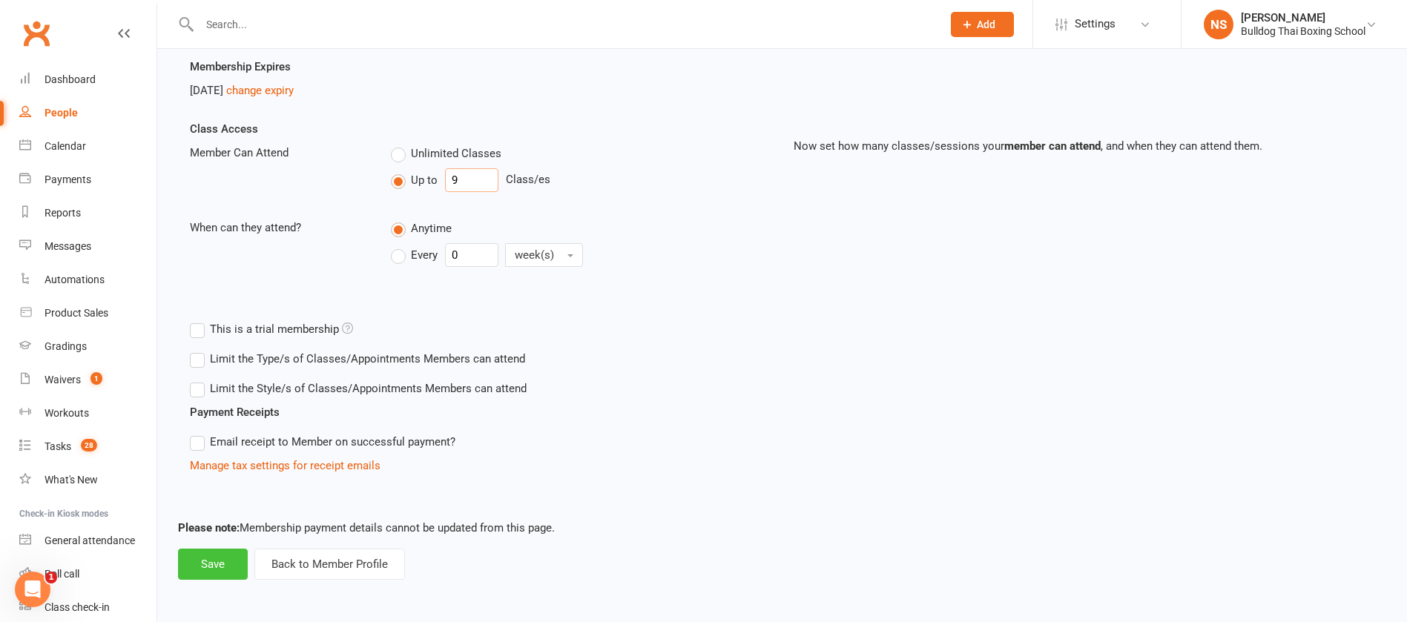
type input "9"
click at [222, 557] on button "Save" at bounding box center [213, 564] width 70 height 31
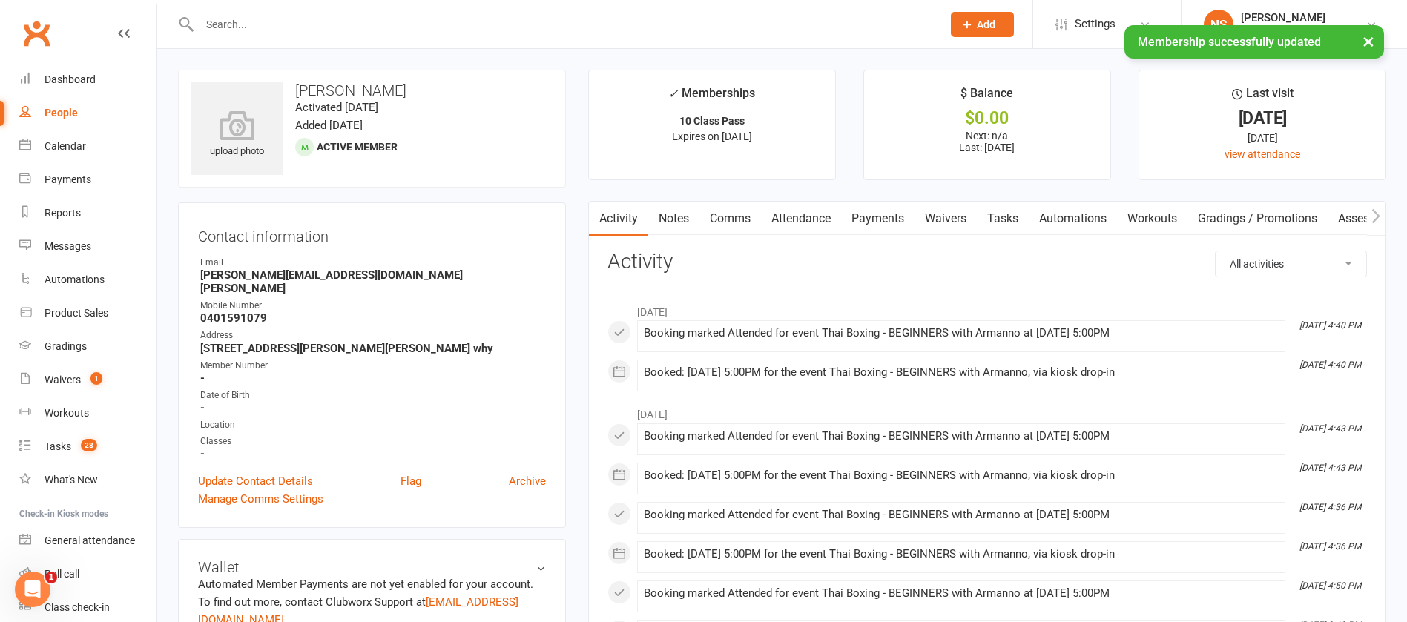
click at [727, 226] on link "Comms" at bounding box center [731, 219] width 62 height 34
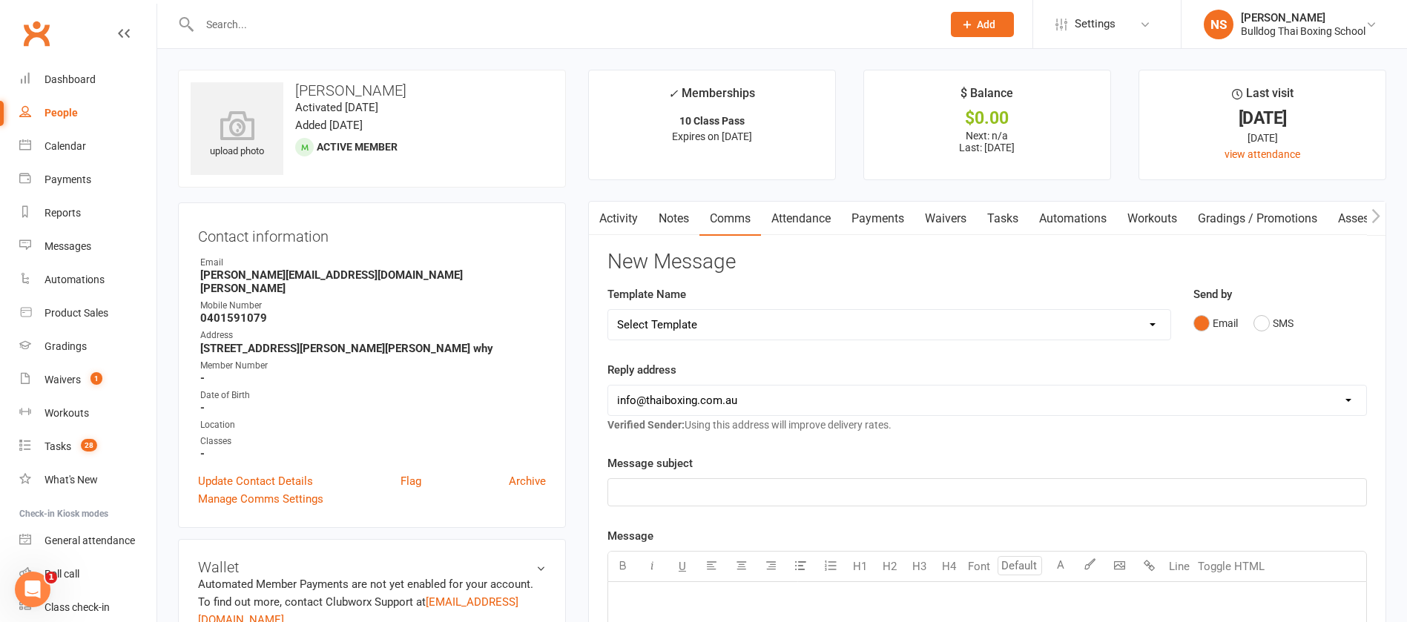
click at [678, 210] on link "Notes" at bounding box center [673, 219] width 51 height 34
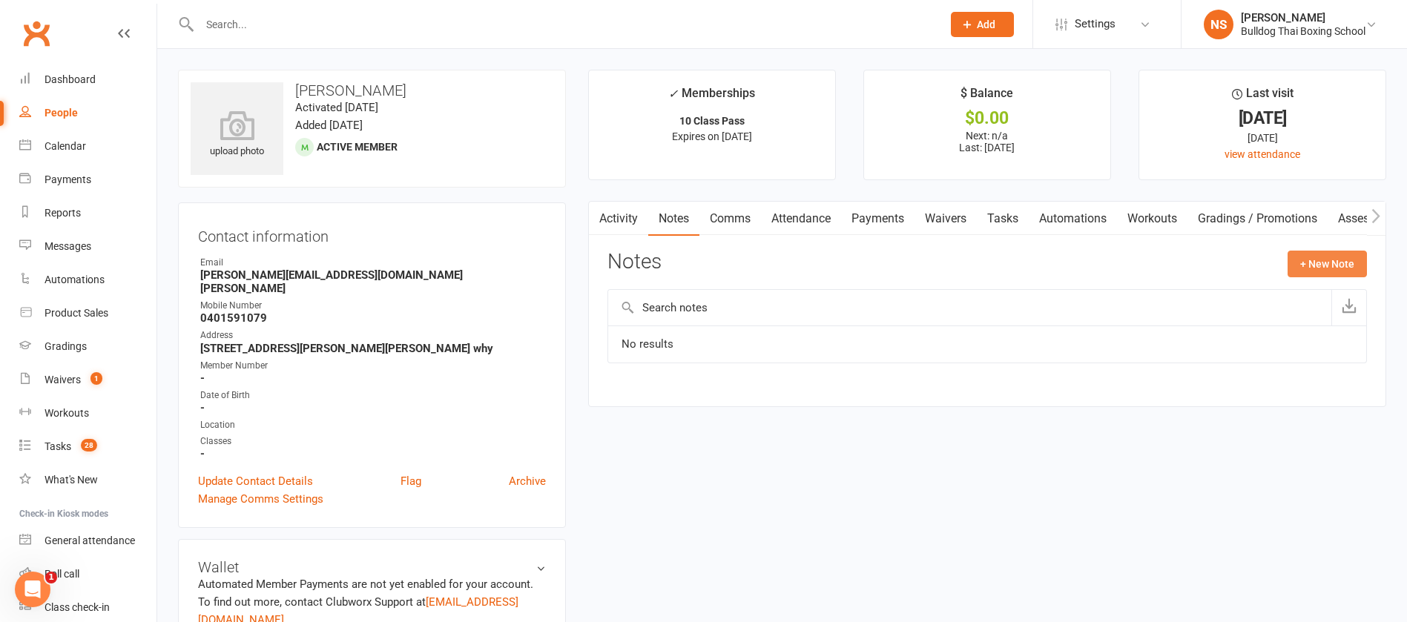
click at [1318, 251] on button "+ New Note" at bounding box center [1327, 264] width 79 height 27
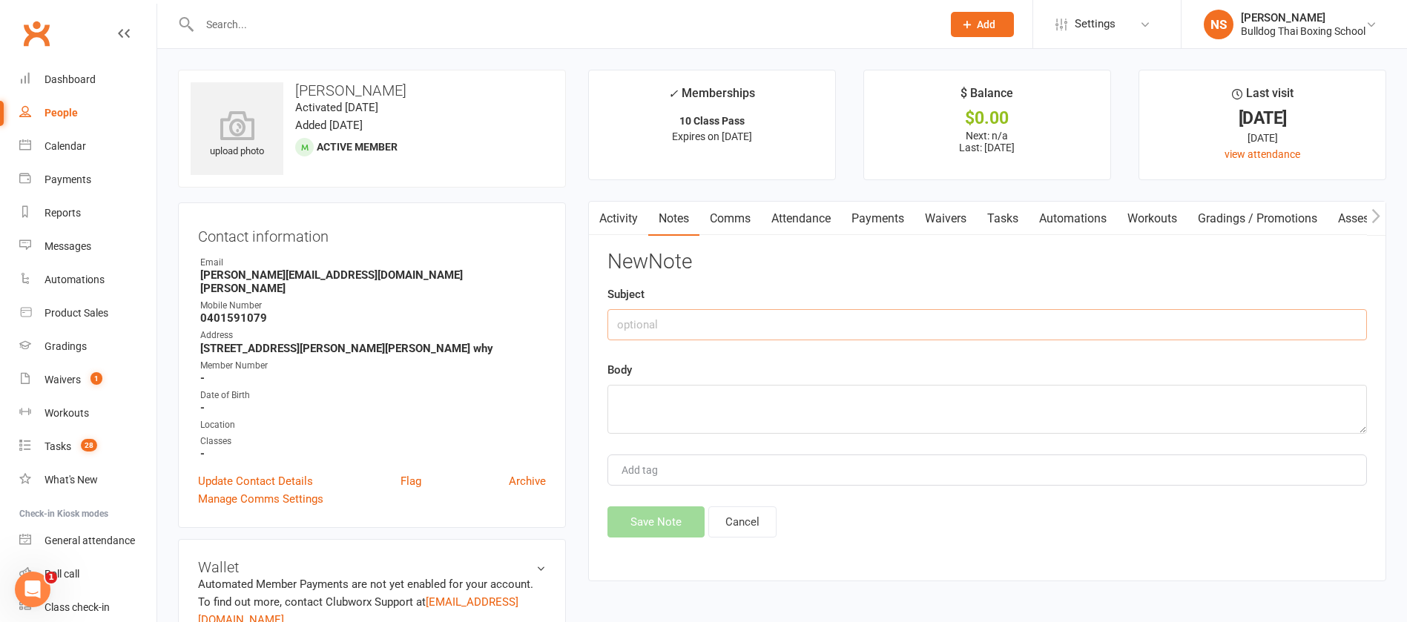
click at [715, 329] on input "text" at bounding box center [988, 324] width 760 height 31
click at [655, 323] on input "USED aclass for da/son" at bounding box center [988, 324] width 760 height 31
click at [713, 323] on input "USED a class for da/son" at bounding box center [988, 324] width 760 height 31
click at [665, 399] on textarea at bounding box center [988, 409] width 760 height 49
click at [758, 331] on input "USED a class for dad/son" at bounding box center [988, 324] width 760 height 31
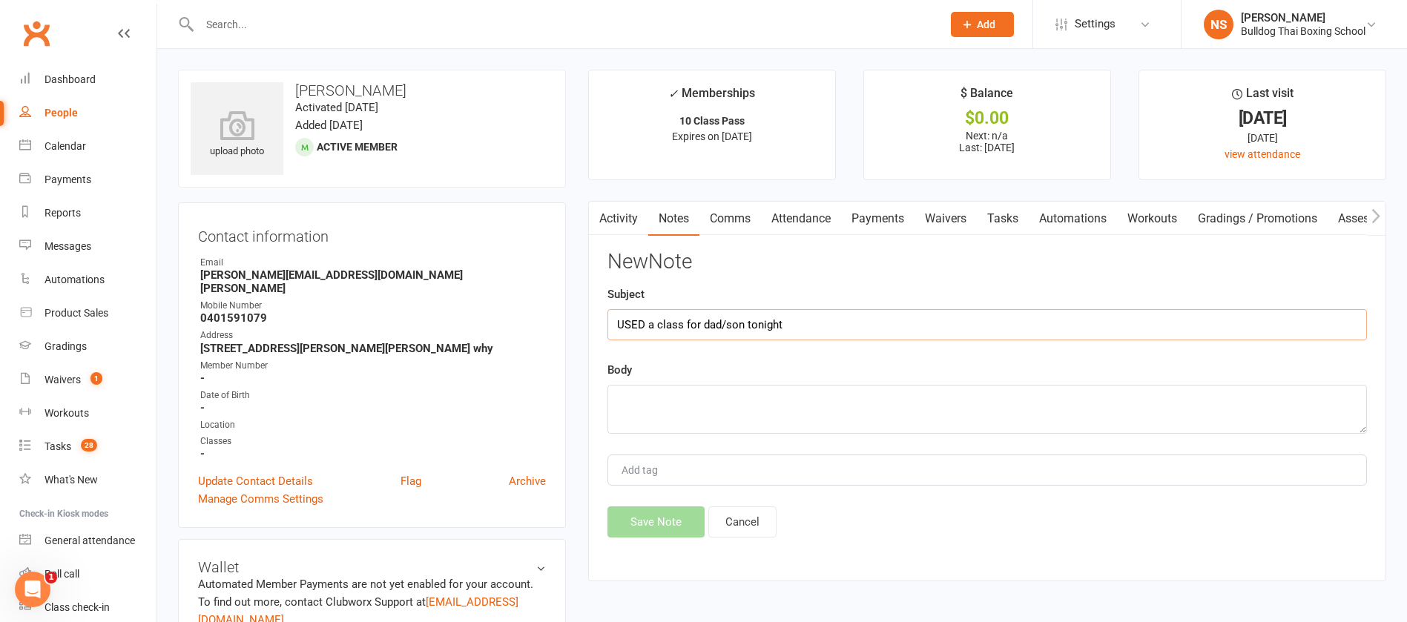
type input "USED a class for dad/son tonight"
click at [631, 409] on textarea at bounding box center [988, 409] width 760 height 49
type textarea "[PERSON_NAME]"
click at [683, 515] on button "Save Note" at bounding box center [656, 522] width 97 height 31
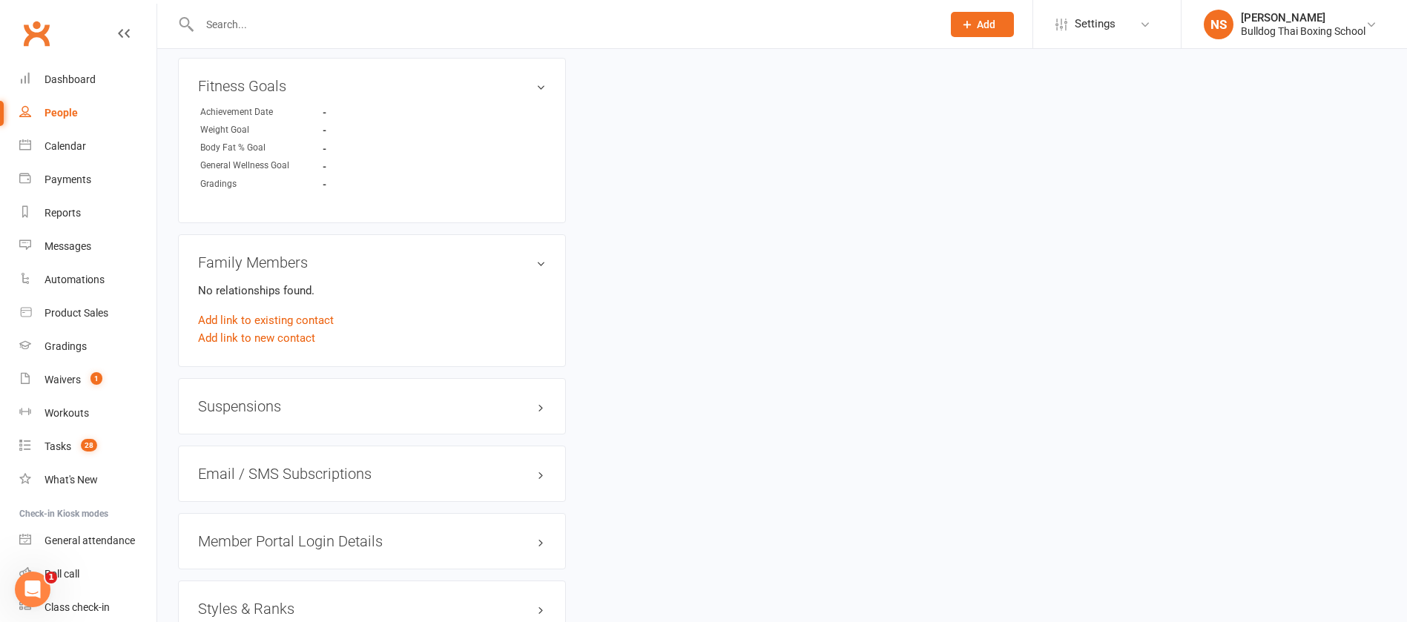
scroll to position [890, 0]
drag, startPoint x: 239, startPoint y: 19, endPoint x: 241, endPoint y: 5, distance: 14.3
click at [239, 18] on input "text" at bounding box center [563, 24] width 737 height 21
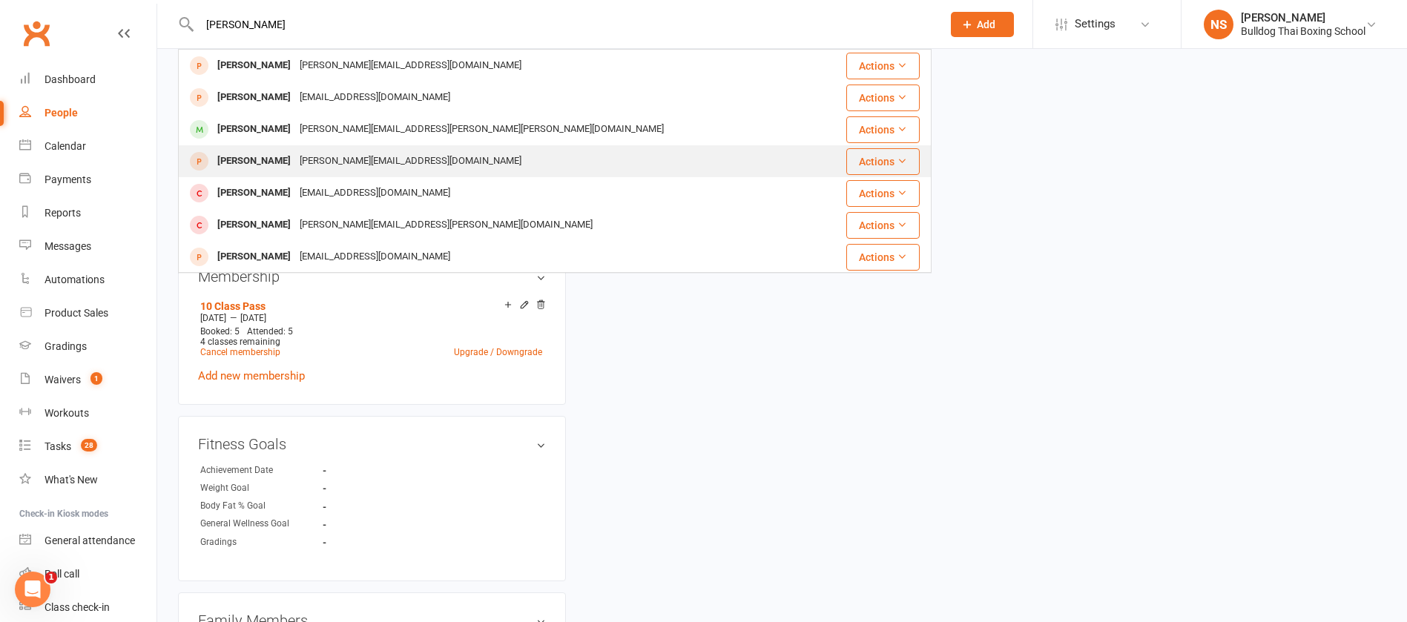
scroll to position [445, 0]
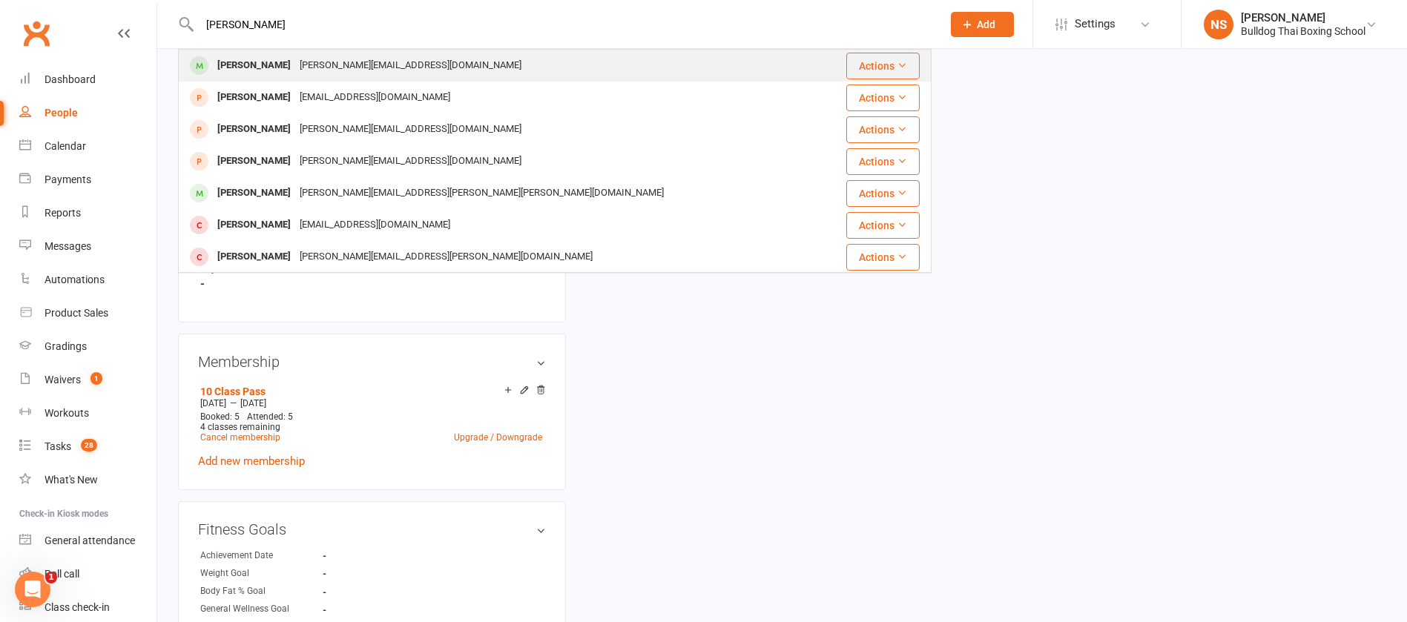
type input "[PERSON_NAME]"
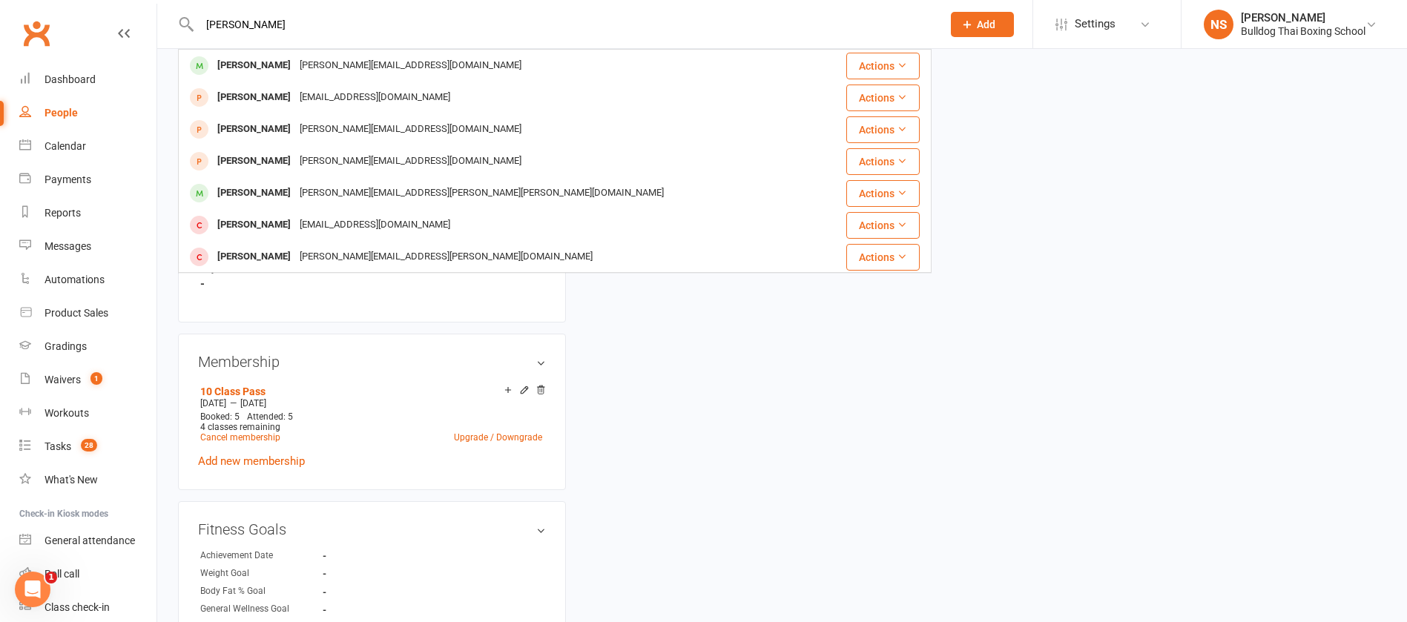
drag, startPoint x: 243, startPoint y: 62, endPoint x: 482, endPoint y: 79, distance: 239.5
click at [243, 62] on div "[PERSON_NAME]" at bounding box center [254, 66] width 82 height 22
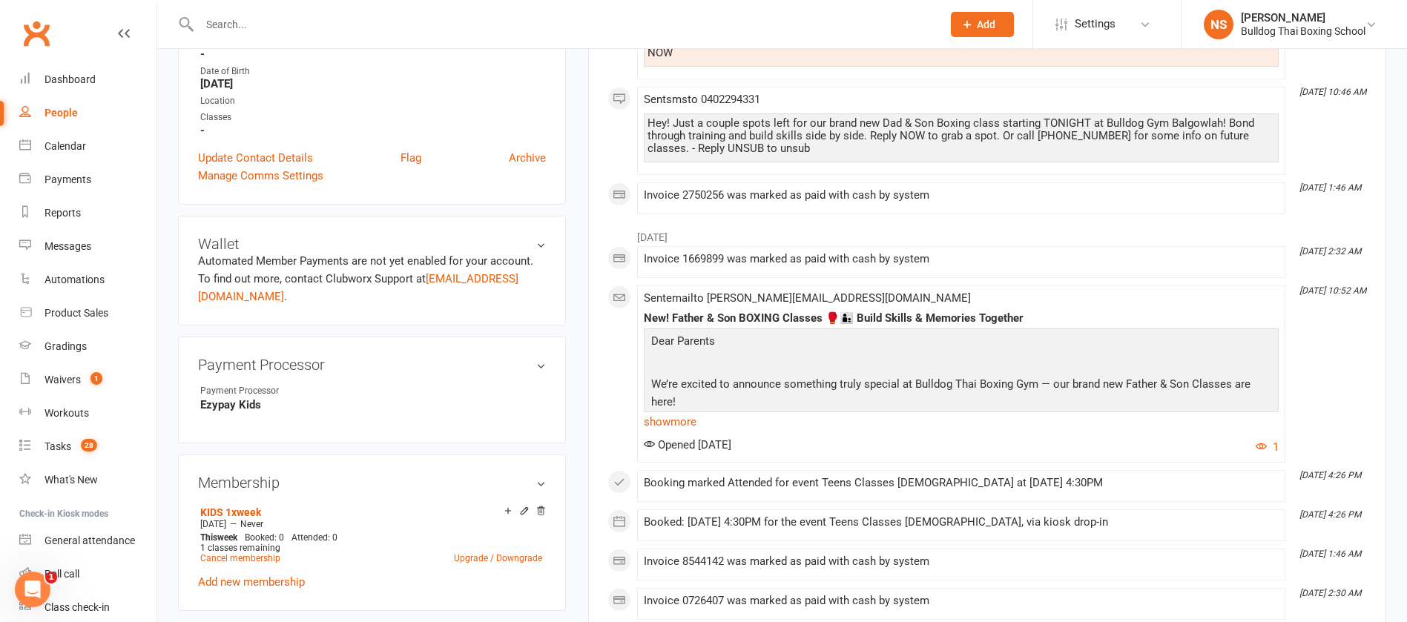
scroll to position [111, 0]
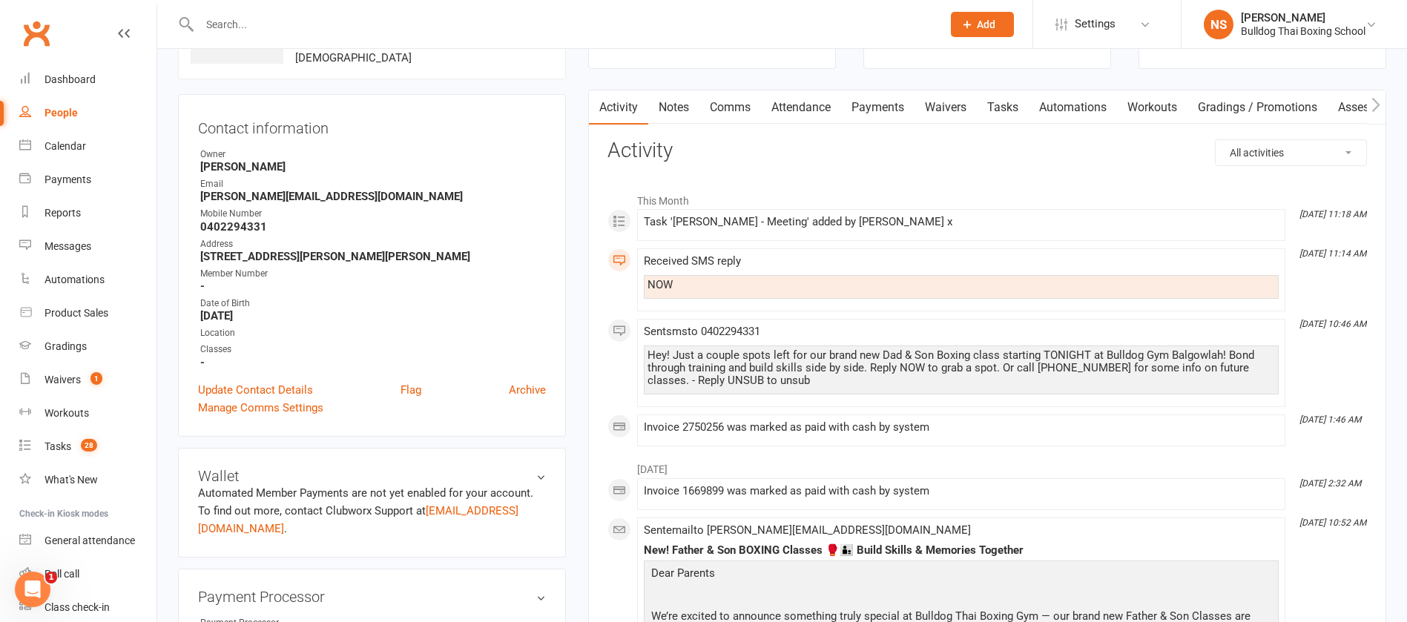
click at [782, 107] on link "Attendance" at bounding box center [801, 108] width 80 height 34
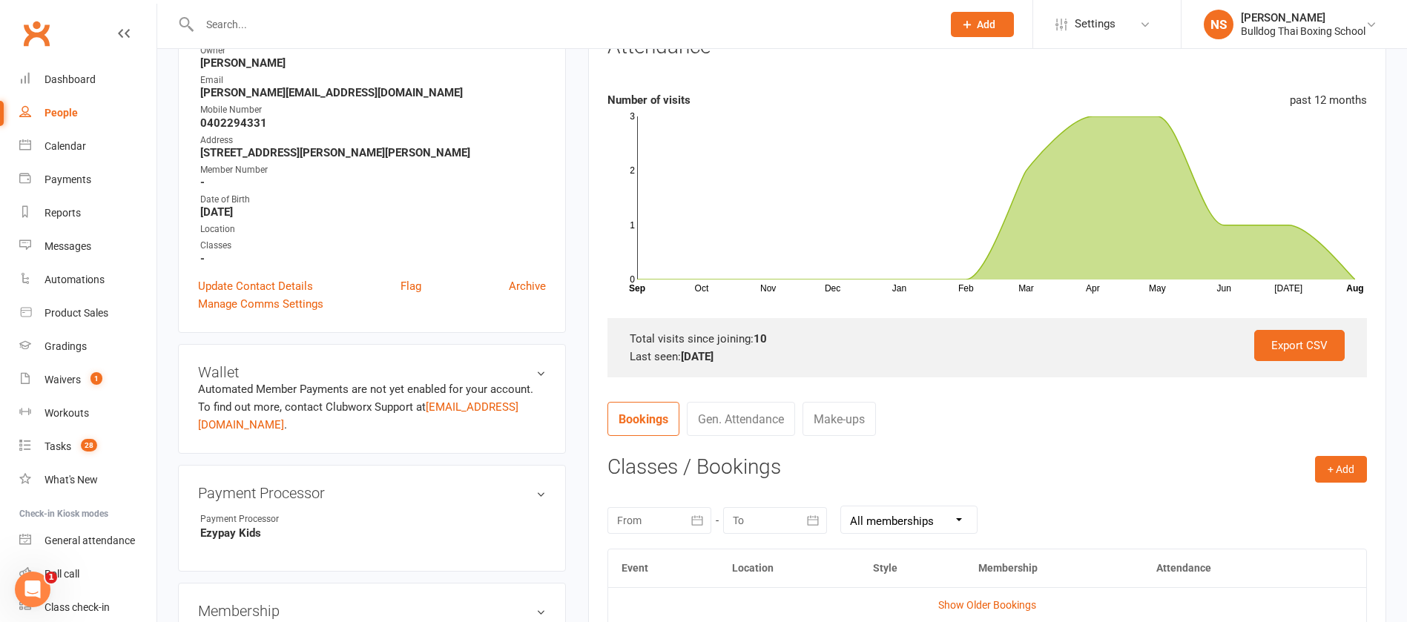
scroll to position [445, 0]
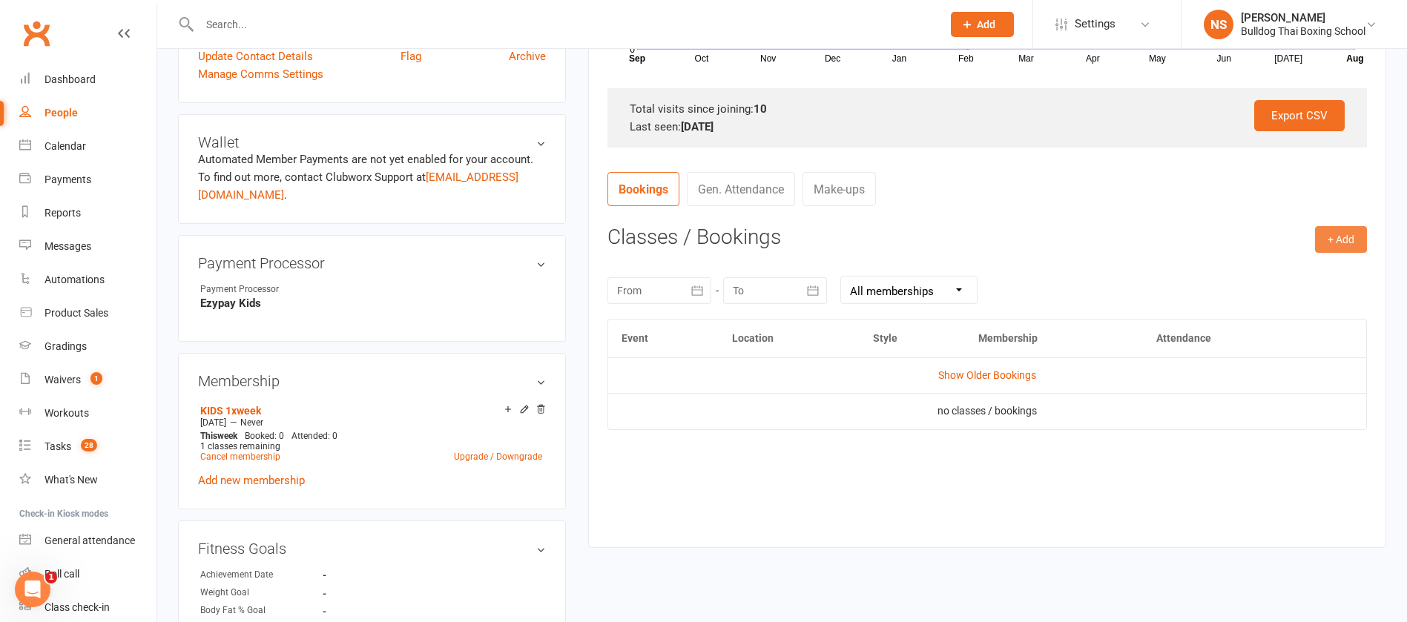
click at [1338, 239] on button "+ Add" at bounding box center [1341, 239] width 52 height 27
click at [1301, 268] on link "Book Event" at bounding box center [1293, 273] width 147 height 30
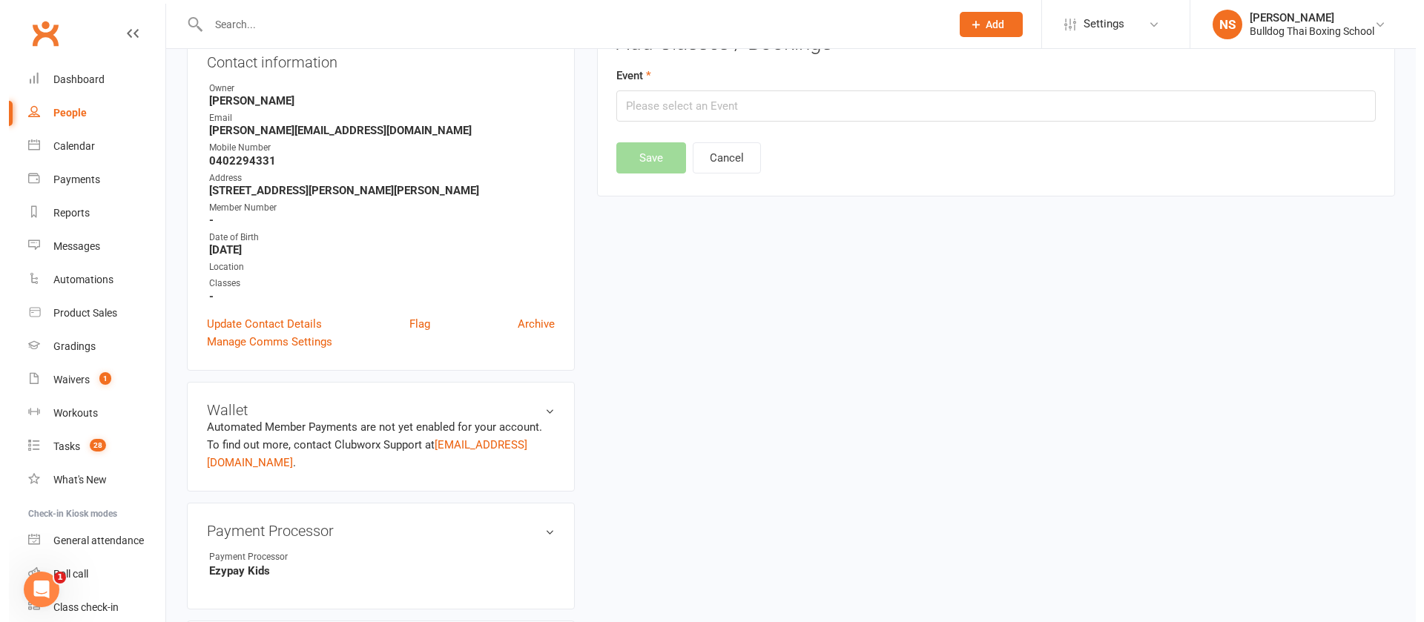
scroll to position [127, 0]
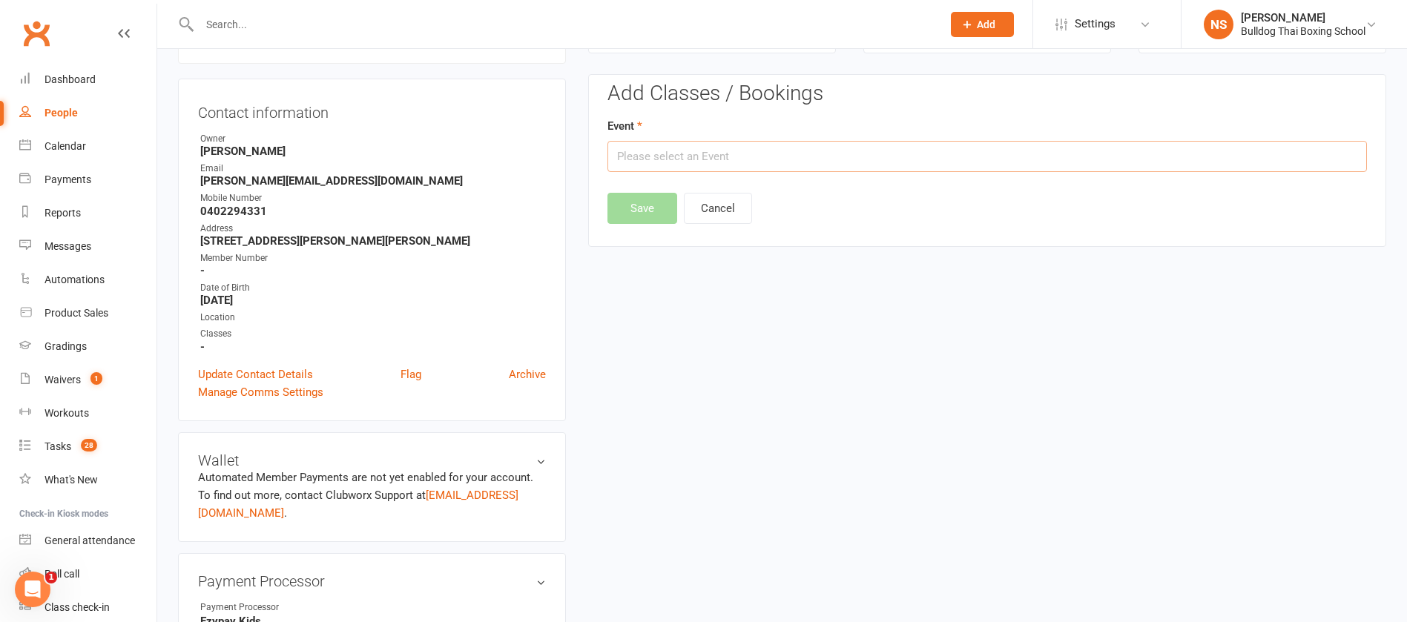
click at [663, 157] on input "text" at bounding box center [988, 156] width 760 height 31
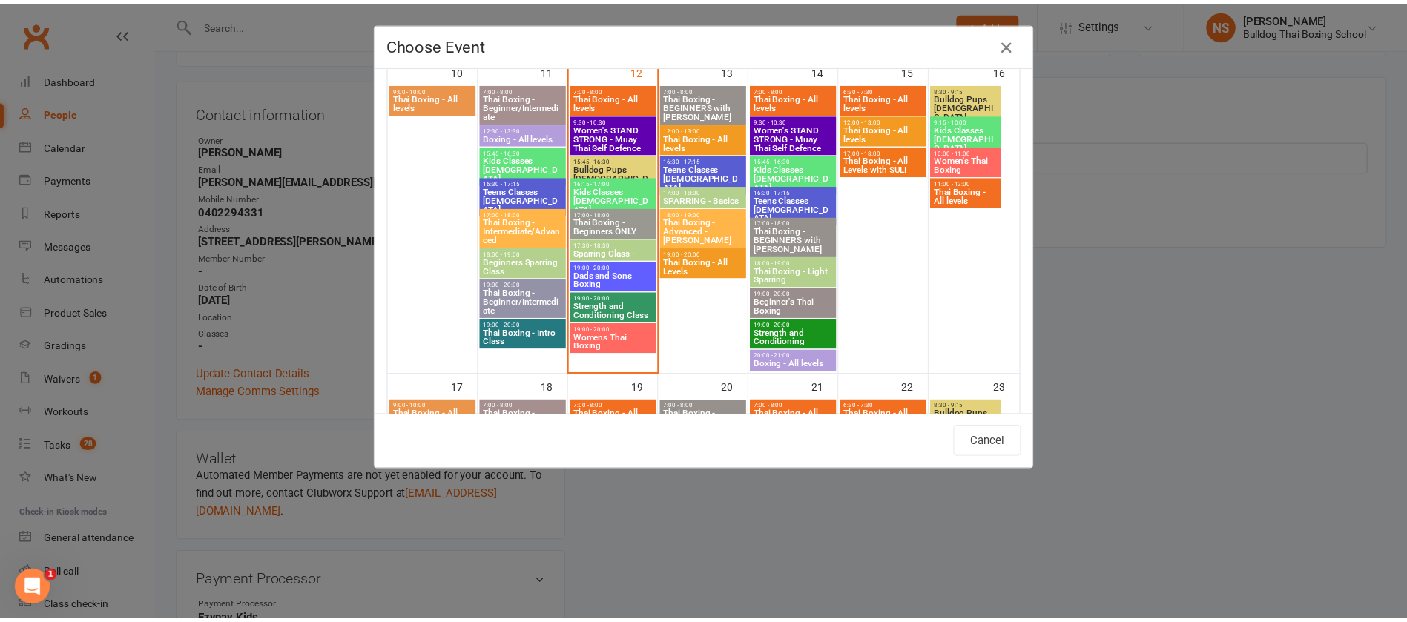
scroll to position [779, 0]
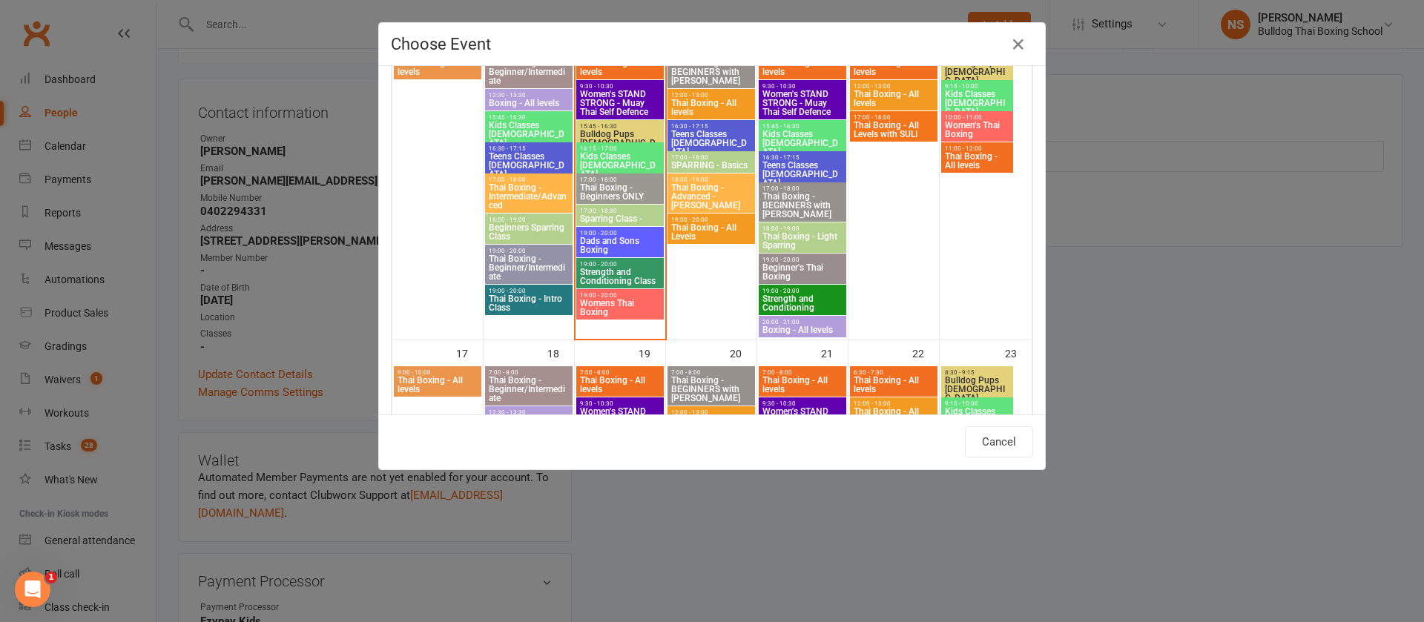
click at [628, 240] on span "Dads and Sons Boxing" at bounding box center [620, 246] width 82 height 18
type input "Dads and Sons Boxing - [DATE] 7:00:00 PM"
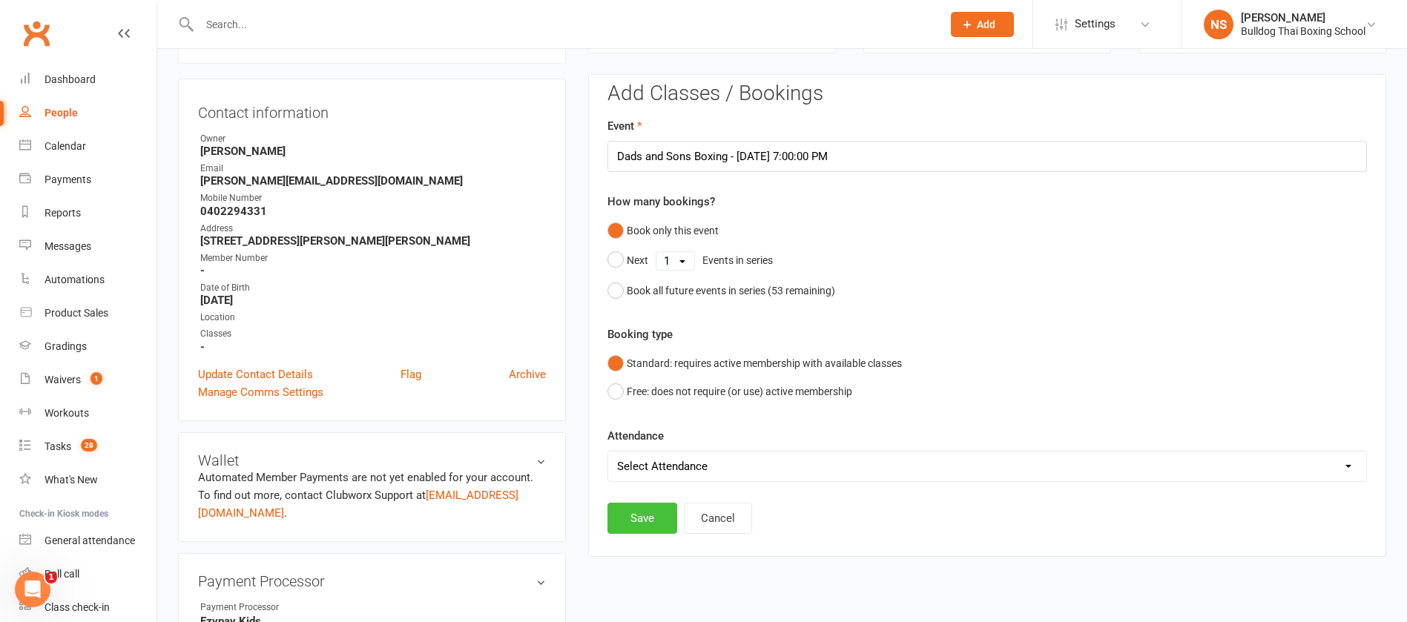
click at [644, 522] on button "Save" at bounding box center [643, 518] width 70 height 31
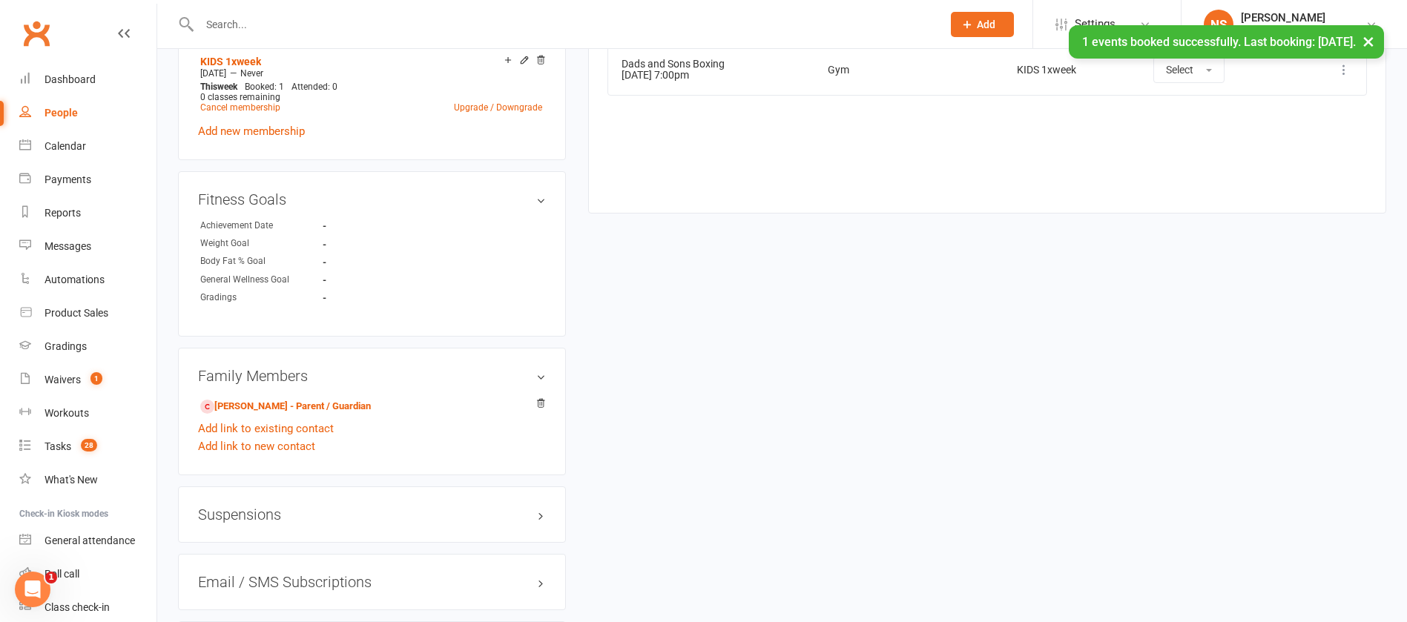
scroll to position [906, 0]
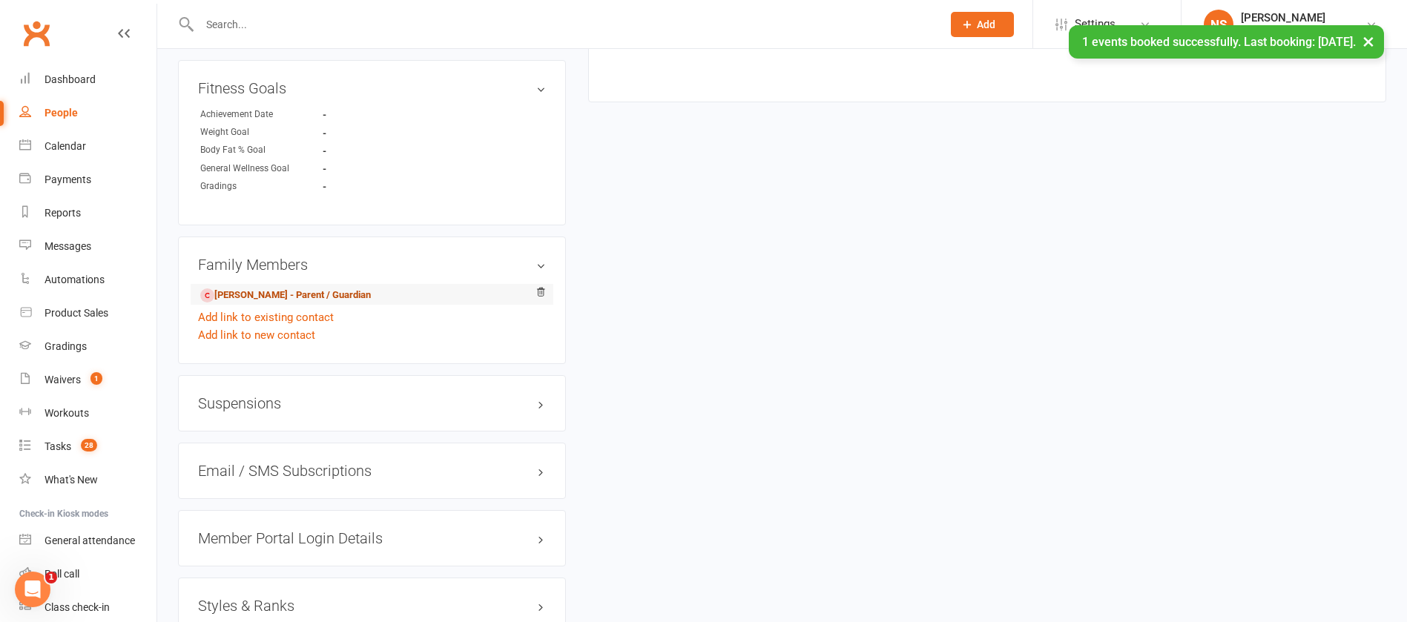
click at [264, 297] on link "[PERSON_NAME] - Parent / Guardian" at bounding box center [285, 296] width 171 height 16
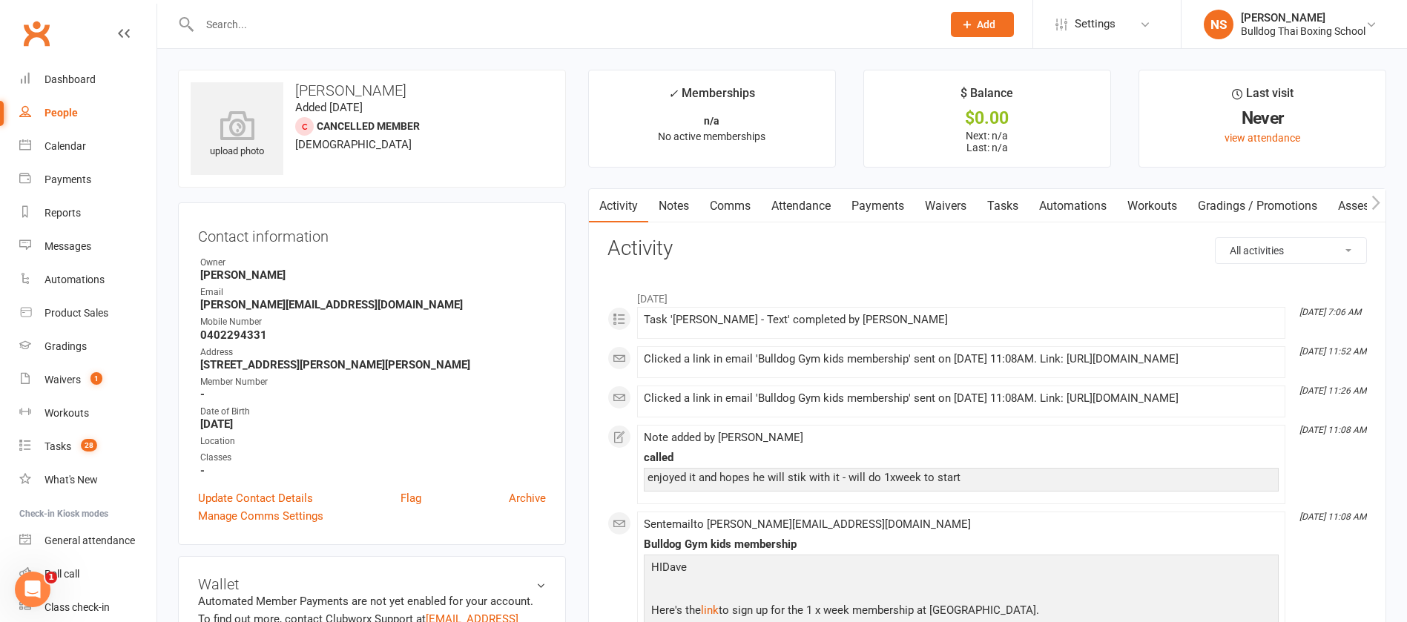
click at [810, 204] on link "Attendance" at bounding box center [801, 206] width 80 height 34
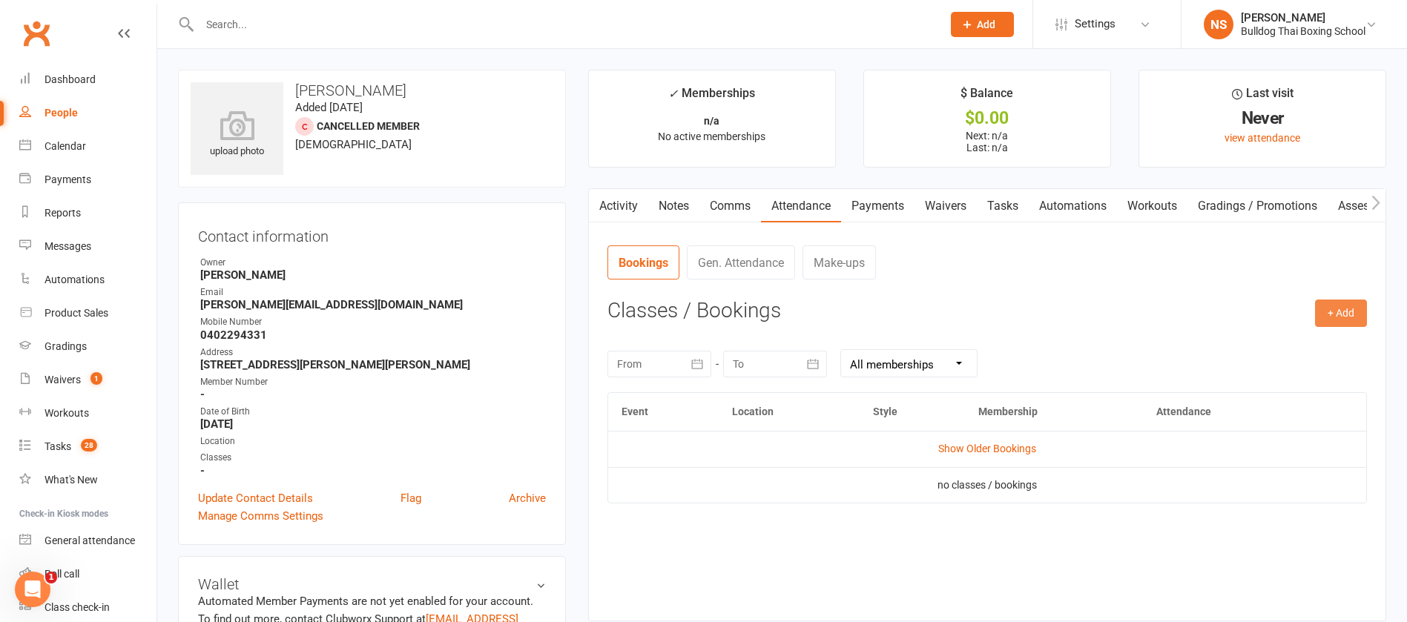
click at [1334, 311] on button "+ Add" at bounding box center [1341, 313] width 52 height 27
click at [1282, 349] on link "Book Event" at bounding box center [1293, 347] width 147 height 30
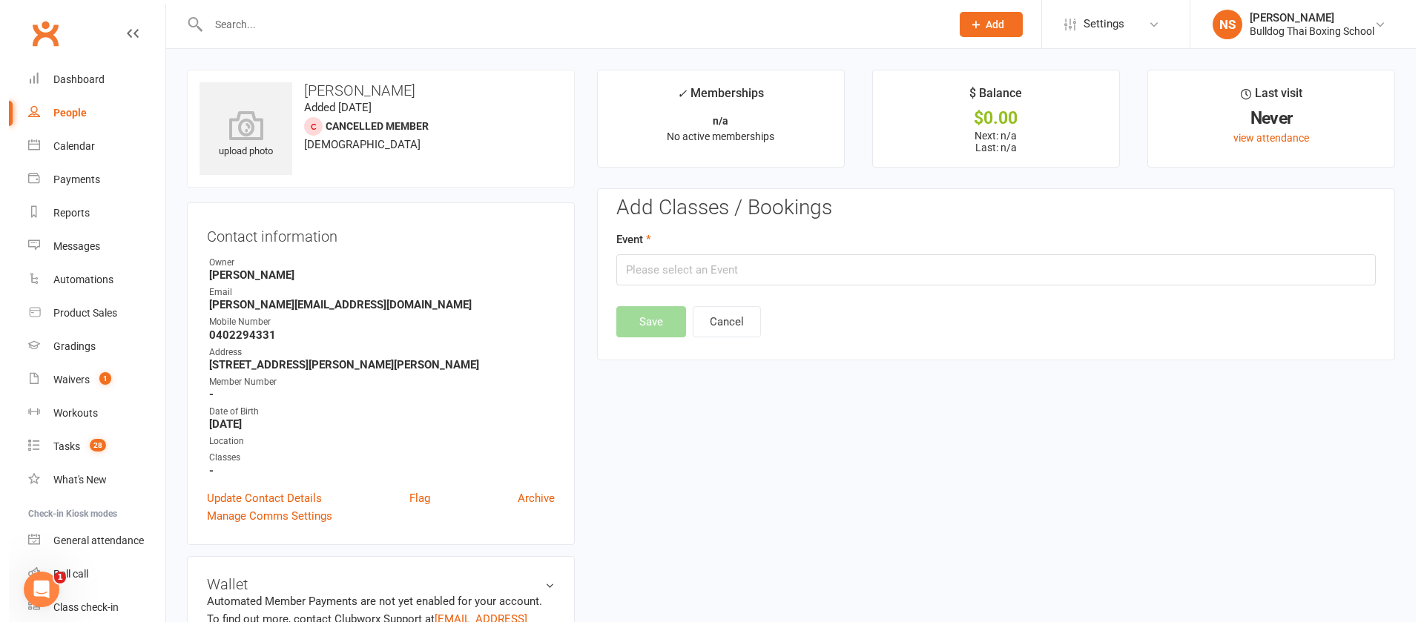
scroll to position [114, 0]
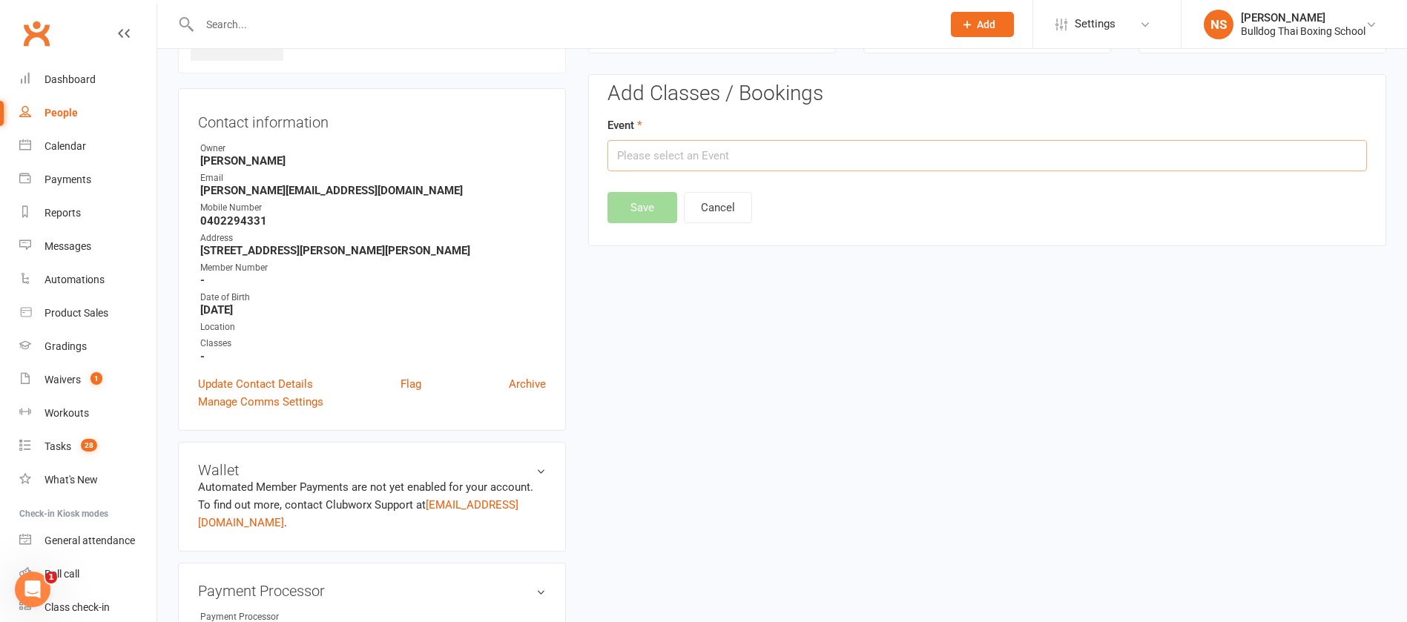
click at [732, 155] on input "text" at bounding box center [988, 155] width 760 height 31
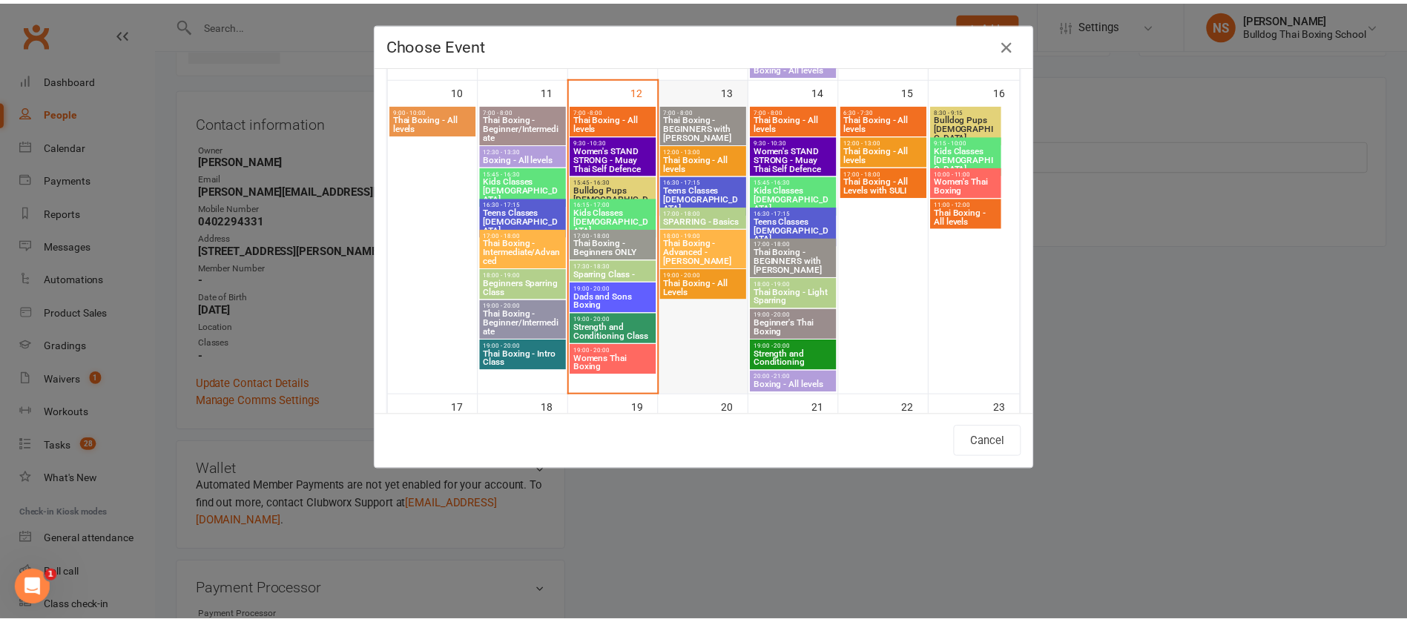
scroll to position [779, 0]
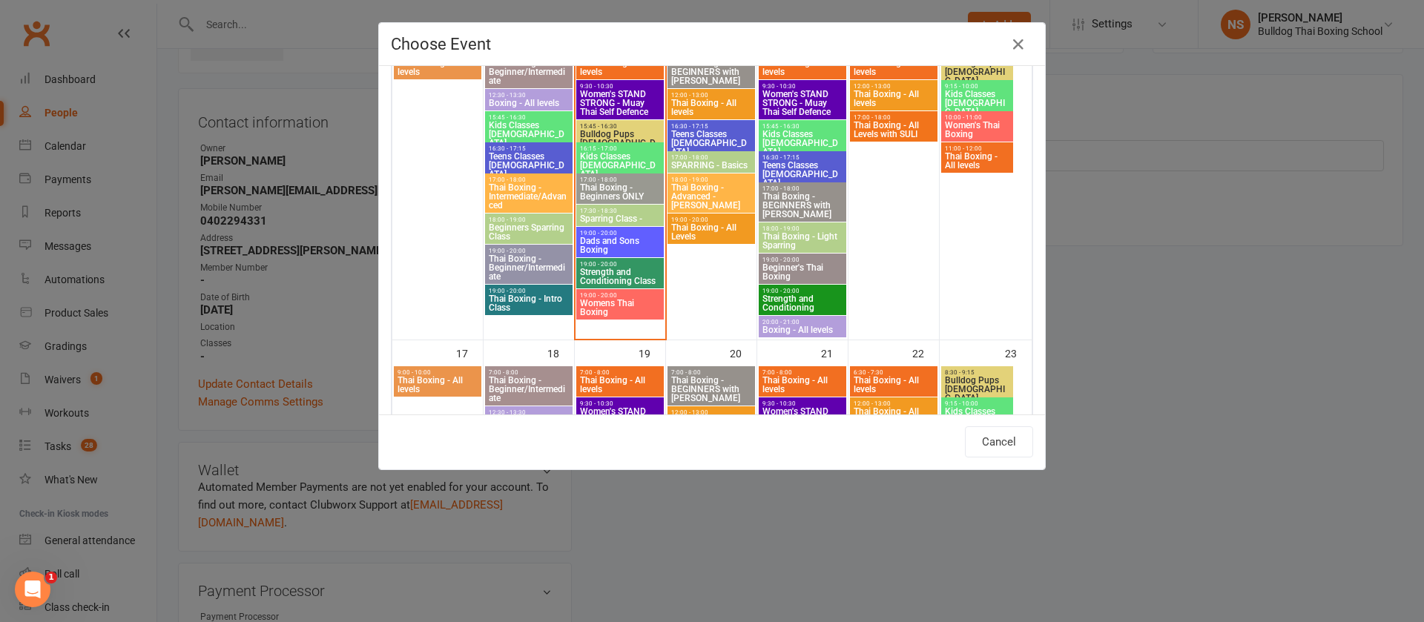
click at [620, 240] on span "Dads and Sons Boxing" at bounding box center [620, 246] width 82 height 18
type input "Dads and Sons Boxing - [DATE] 7:00:00 PM"
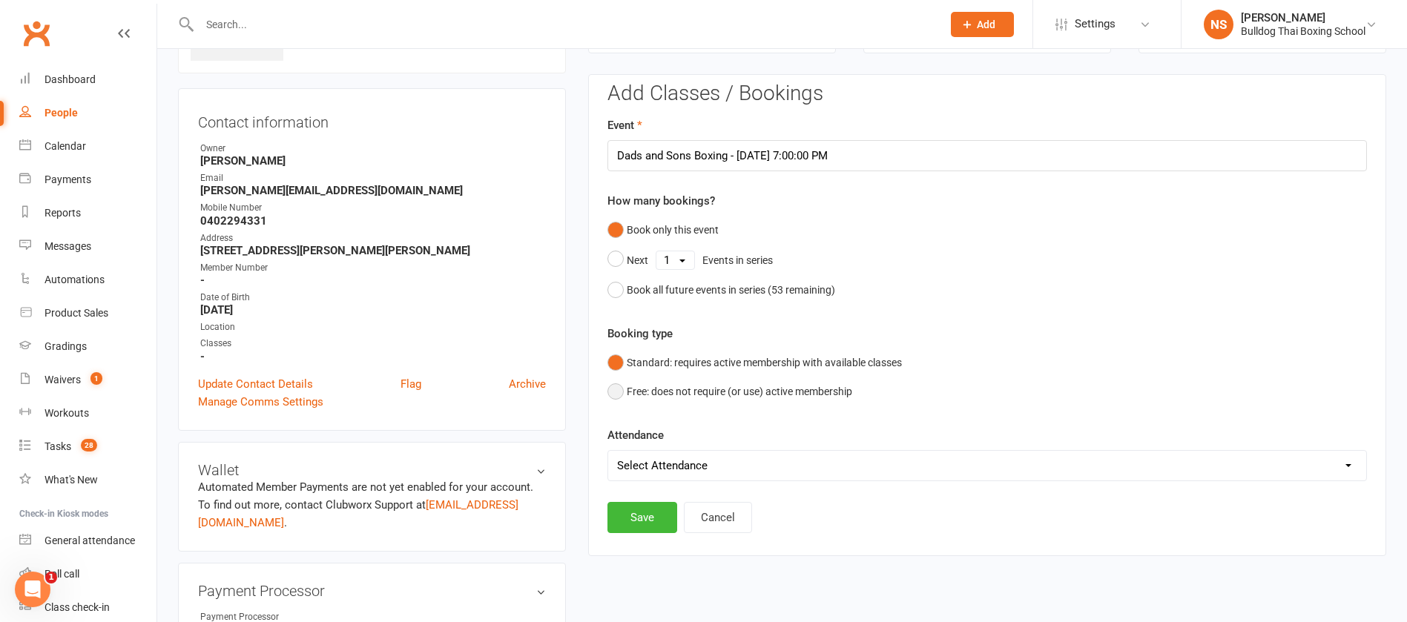
click at [622, 390] on button "Free: does not require (or use) active membership" at bounding box center [730, 392] width 245 height 28
drag, startPoint x: 635, startPoint y: 516, endPoint x: 645, endPoint y: 513, distance: 10.1
click at [637, 516] on button "Save" at bounding box center [643, 517] width 70 height 31
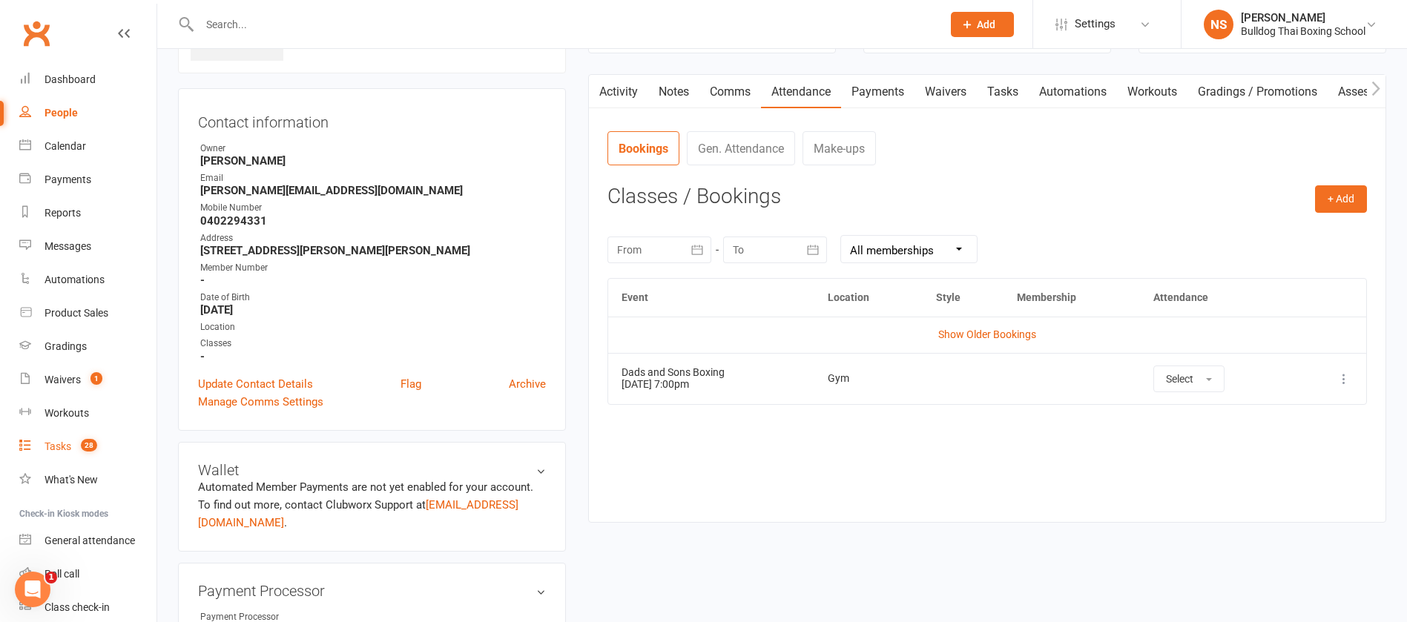
click at [50, 444] on div "Tasks" at bounding box center [58, 447] width 27 height 12
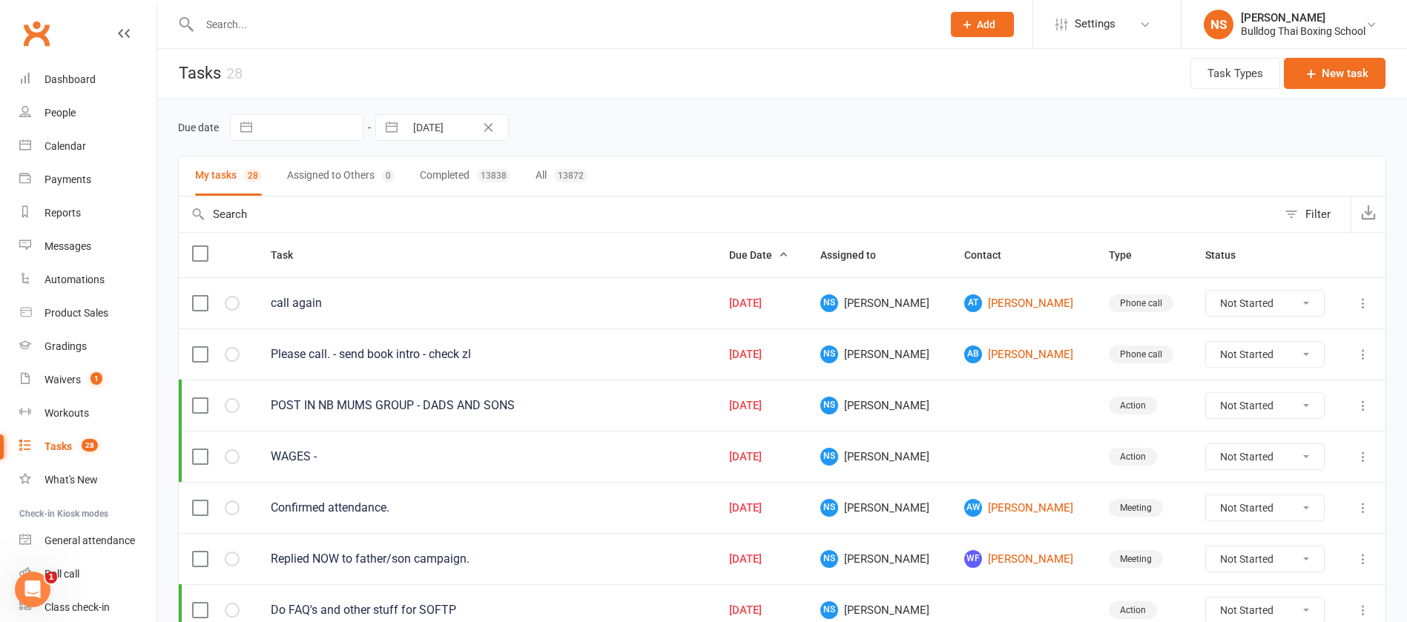
scroll to position [111, 0]
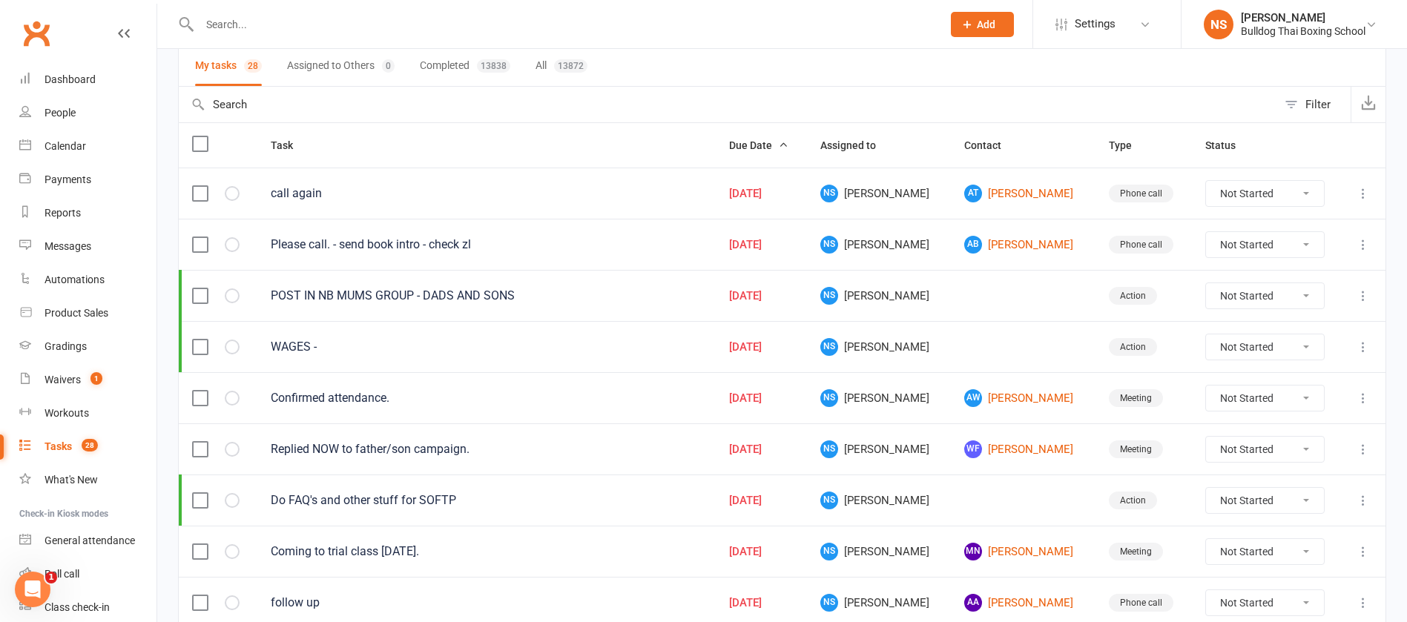
click at [1309, 448] on select "Not Started In Progress Waiting Complete" at bounding box center [1265, 449] width 118 height 25
click at [1206, 437] on select "Not Started In Progress Waiting Complete" at bounding box center [1265, 449] width 118 height 25
select select "unstarted"
click at [1311, 394] on select "Not Started In Progress Waiting Complete" at bounding box center [1265, 398] width 118 height 25
click at [1206, 386] on select "Not Started In Progress Waiting Complete" at bounding box center [1265, 398] width 118 height 25
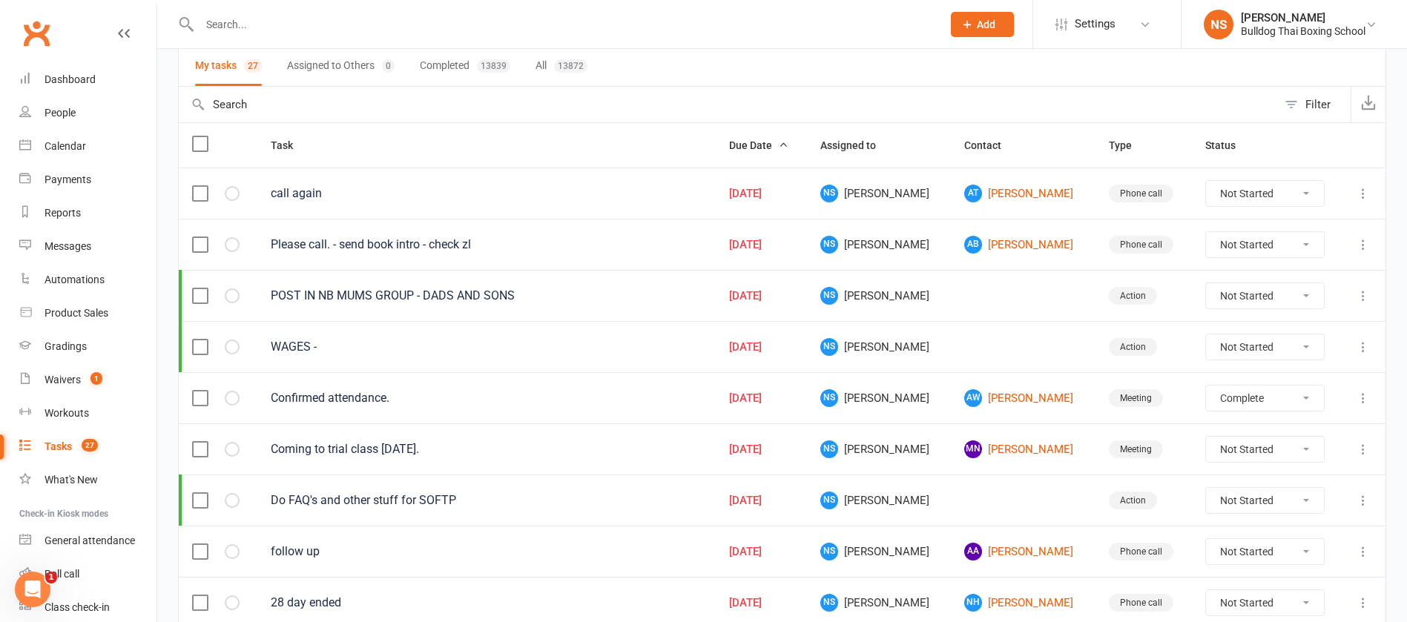
select select "unstarted"
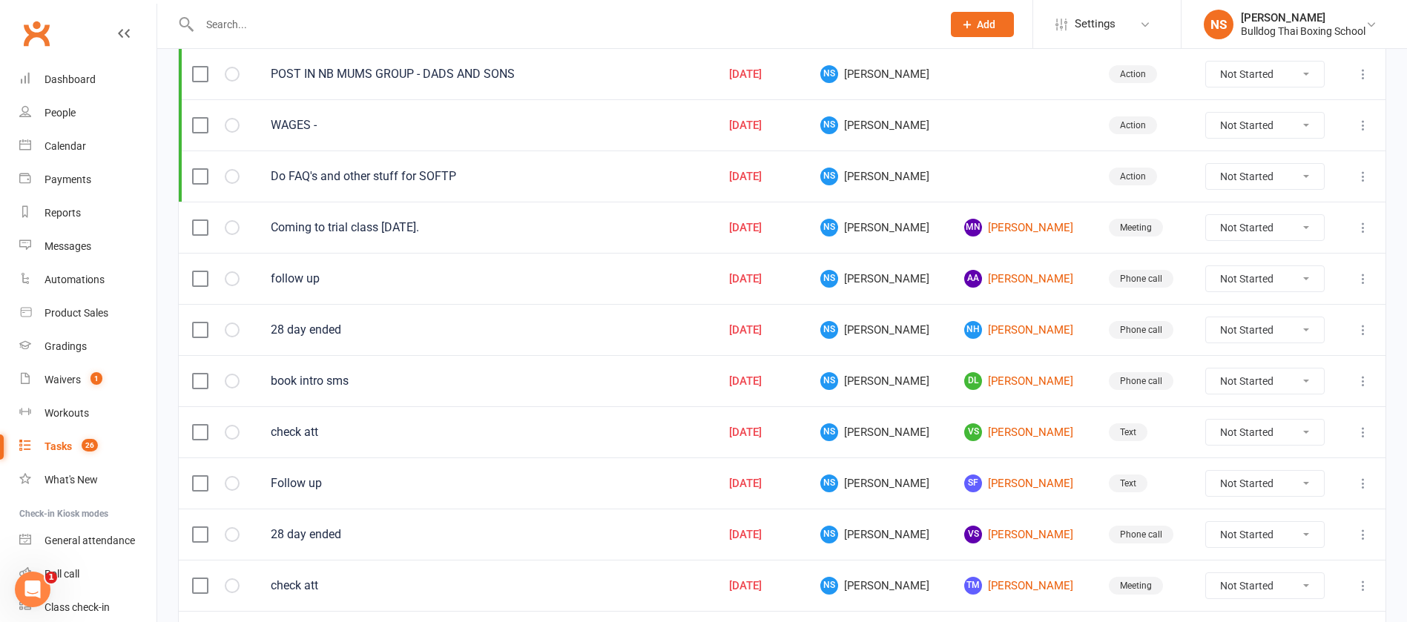
scroll to position [334, 0]
click at [1307, 220] on select "Not Started In Progress Waiting Complete" at bounding box center [1265, 226] width 118 height 25
click at [1206, 214] on select "Not Started In Progress Waiting Complete" at bounding box center [1265, 226] width 118 height 25
select select "unstarted"
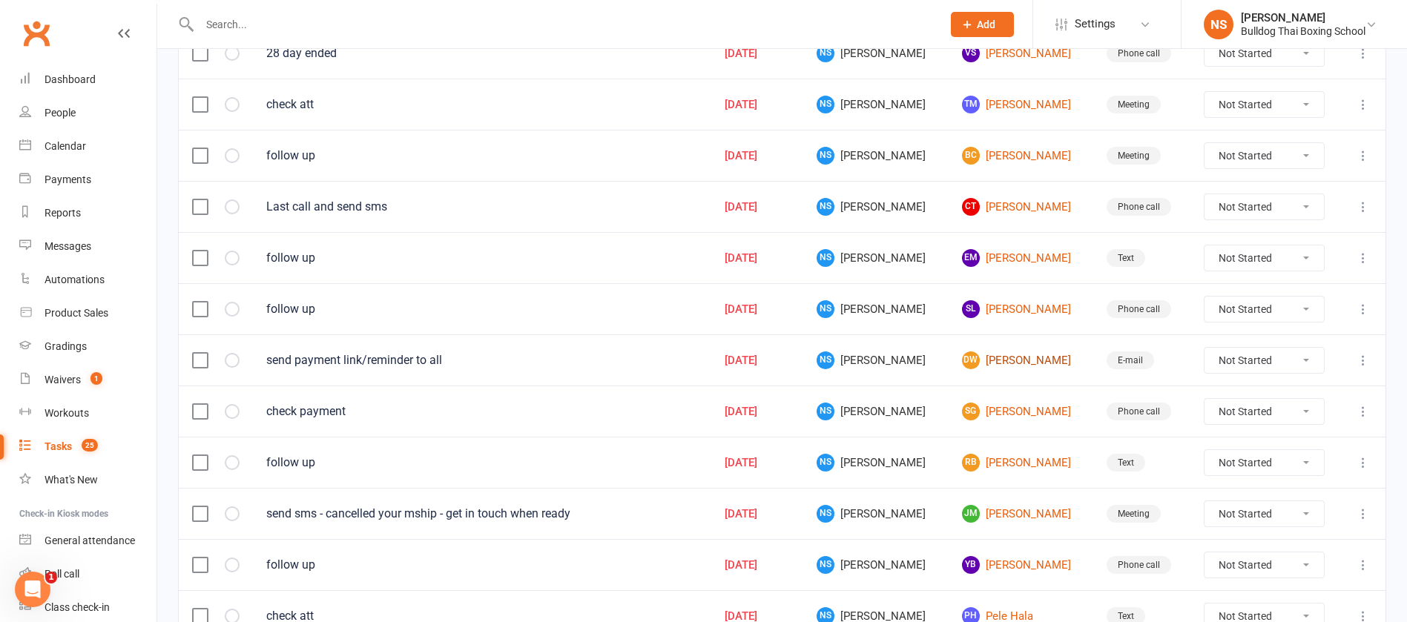
scroll to position [999, 0]
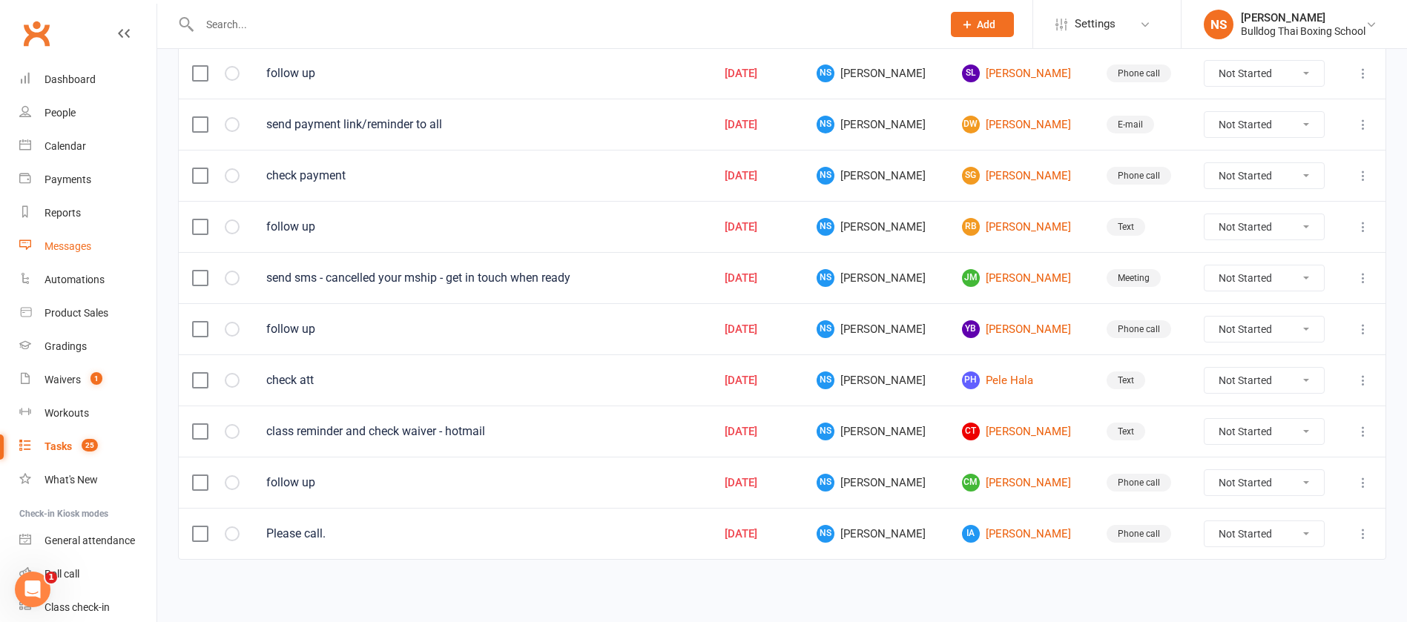
click at [91, 246] on div "Messages" at bounding box center [68, 246] width 47 height 12
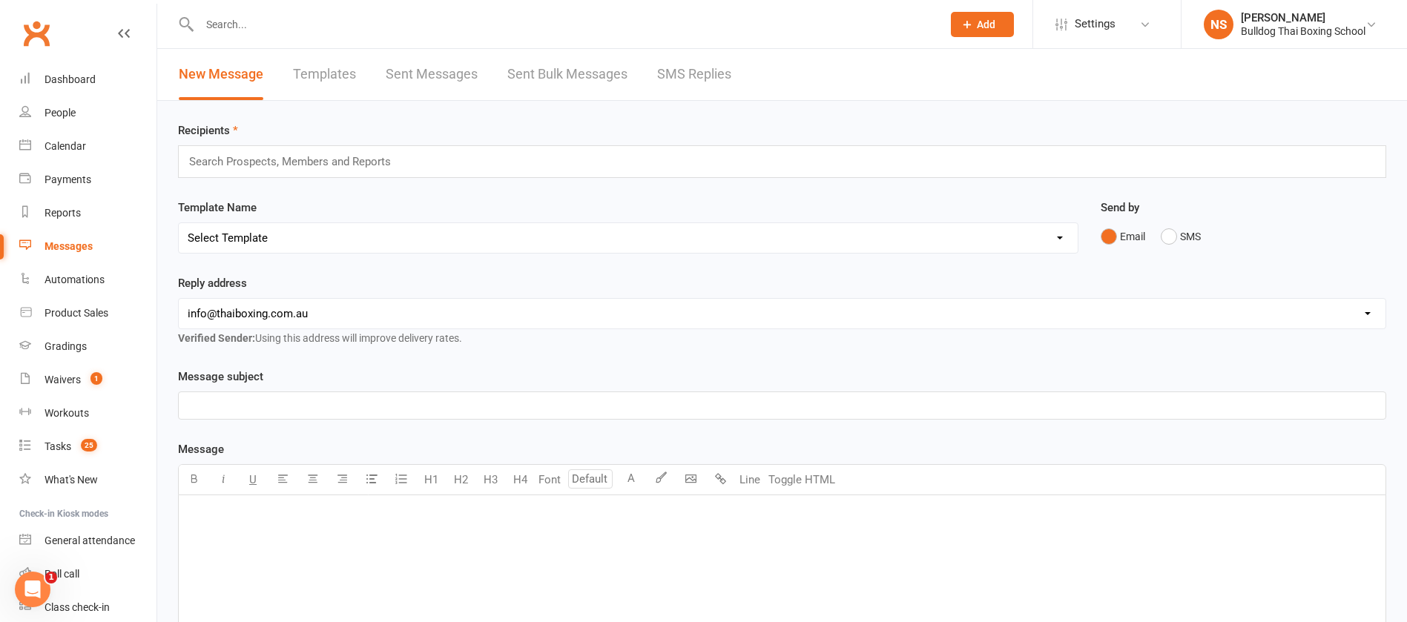
click at [714, 72] on link "SMS Replies" at bounding box center [694, 74] width 74 height 51
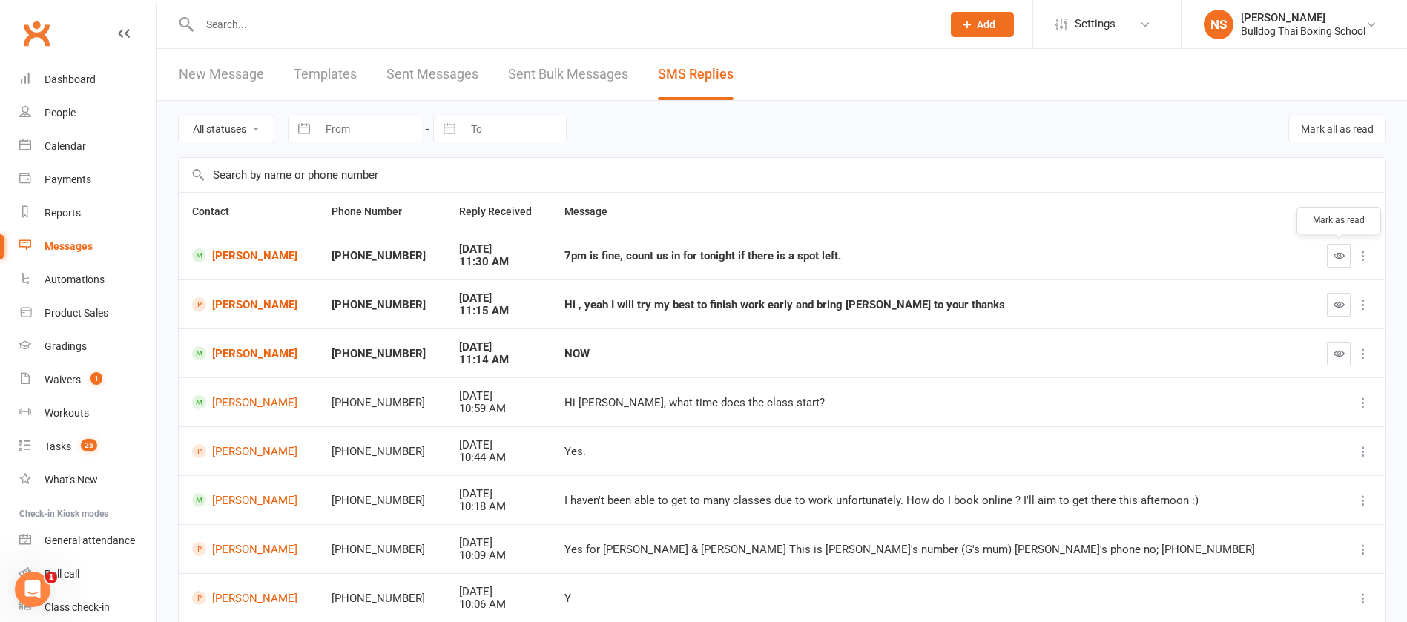
click at [1335, 252] on icon "button" at bounding box center [1339, 255] width 11 height 11
click at [1338, 300] on icon "button" at bounding box center [1339, 304] width 11 height 11
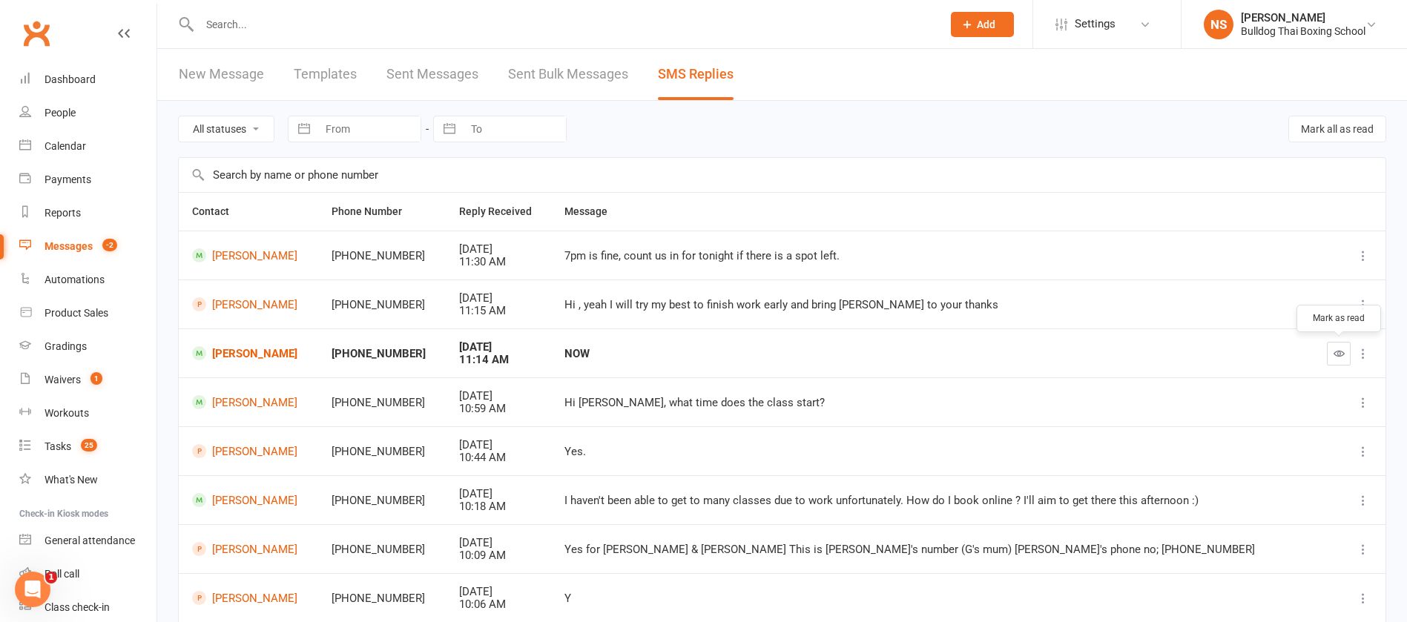
click at [1336, 352] on icon "button" at bounding box center [1339, 353] width 11 height 11
click at [260, 256] on link "[PERSON_NAME]" at bounding box center [250, 256] width 116 height 14
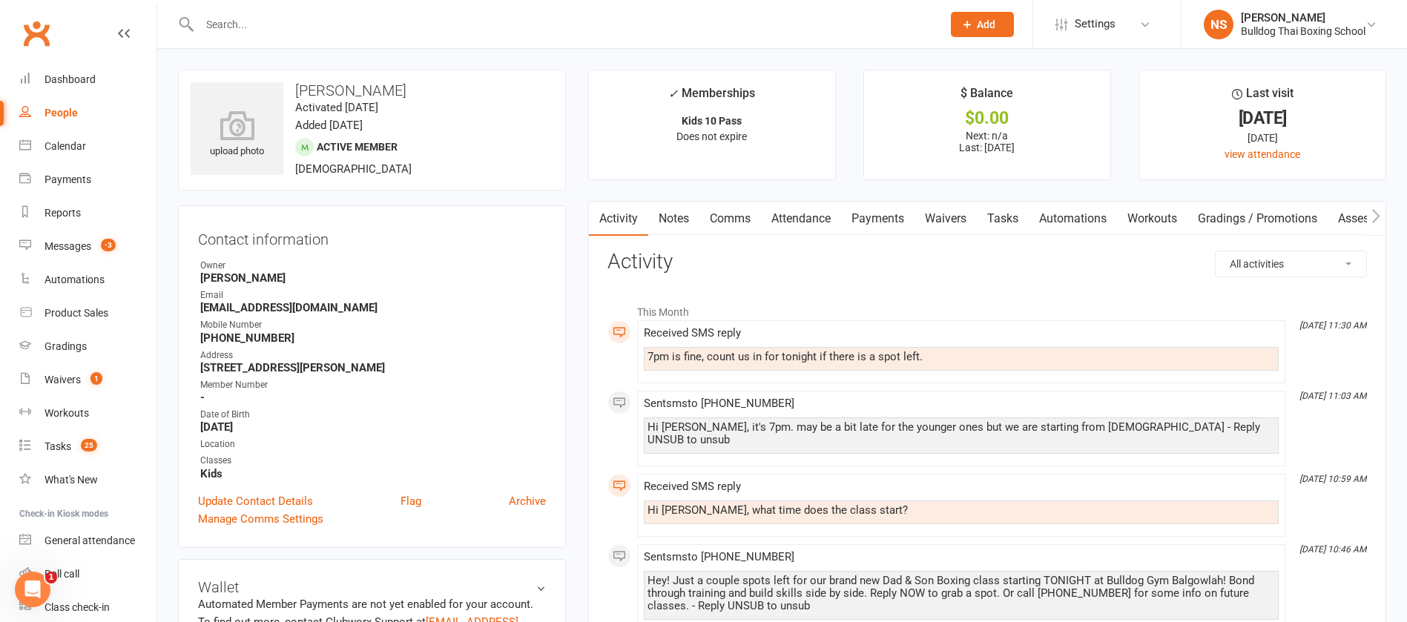
click at [735, 218] on link "Comms" at bounding box center [731, 219] width 62 height 34
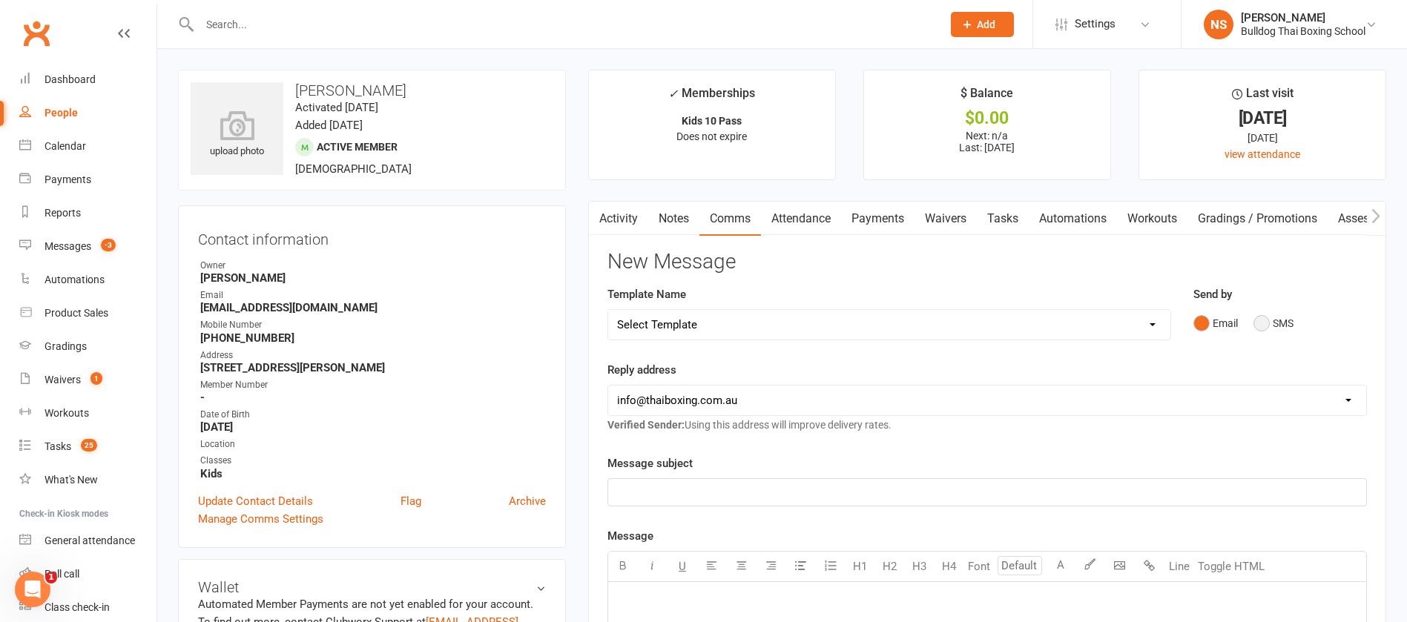
click at [1268, 321] on button "SMS" at bounding box center [1274, 323] width 40 height 28
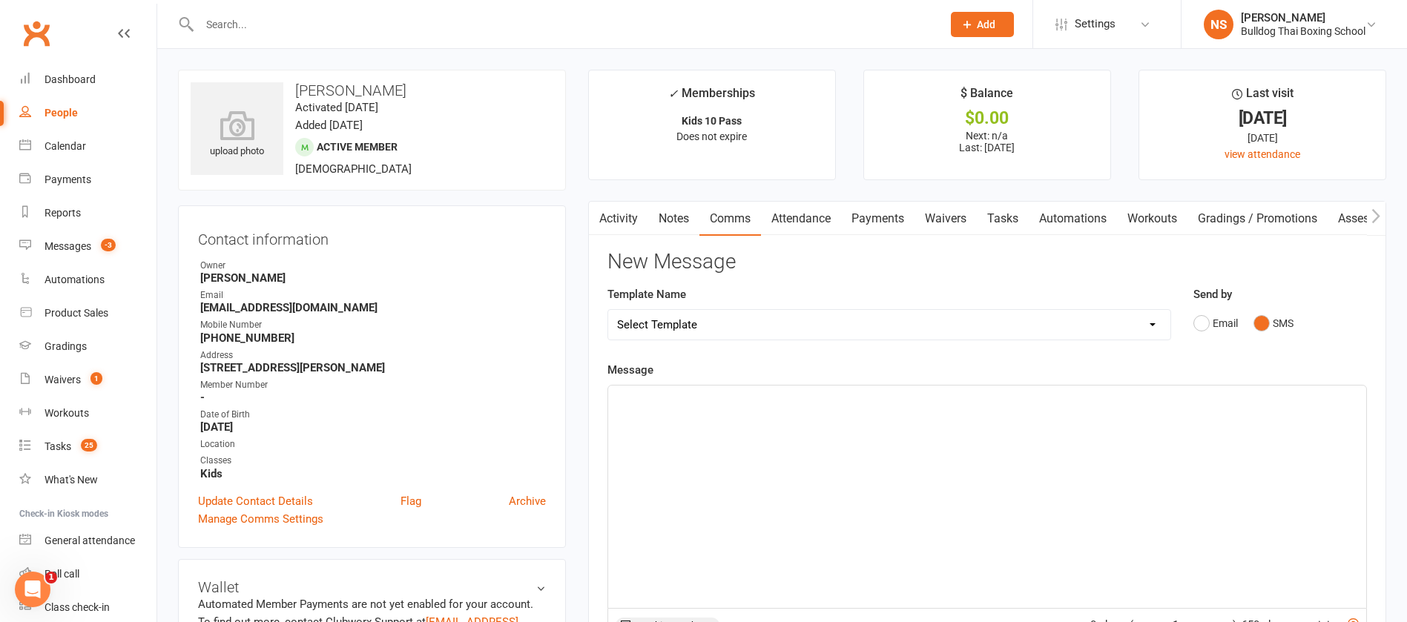
click at [682, 415] on div "﻿" at bounding box center [987, 497] width 758 height 223
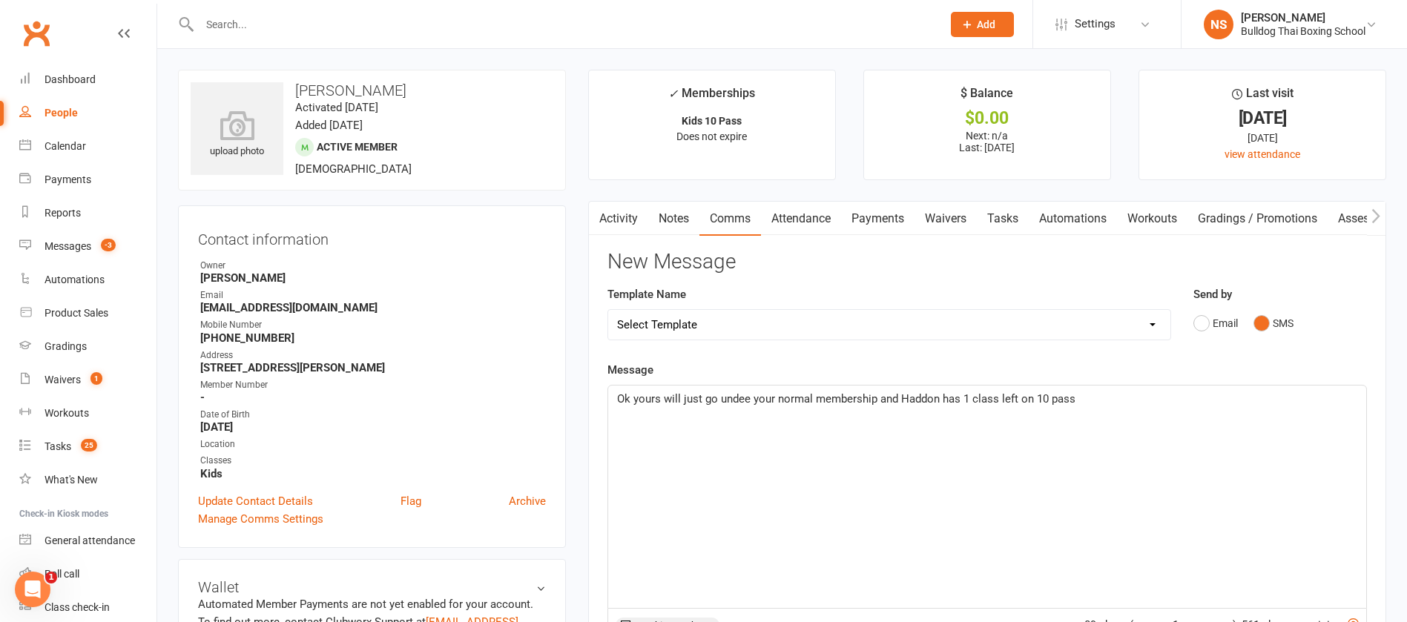
drag, startPoint x: 749, startPoint y: 396, endPoint x: 750, endPoint y: 369, distance: 26.8
click at [749, 392] on span "Ok yours will just go undee your normal membership and Haddon has 1 class left …" at bounding box center [846, 398] width 459 height 13
click at [1084, 401] on p "Ok yours will just go under your normal membership and Haddon has 1 class left …" at bounding box center [987, 399] width 740 height 18
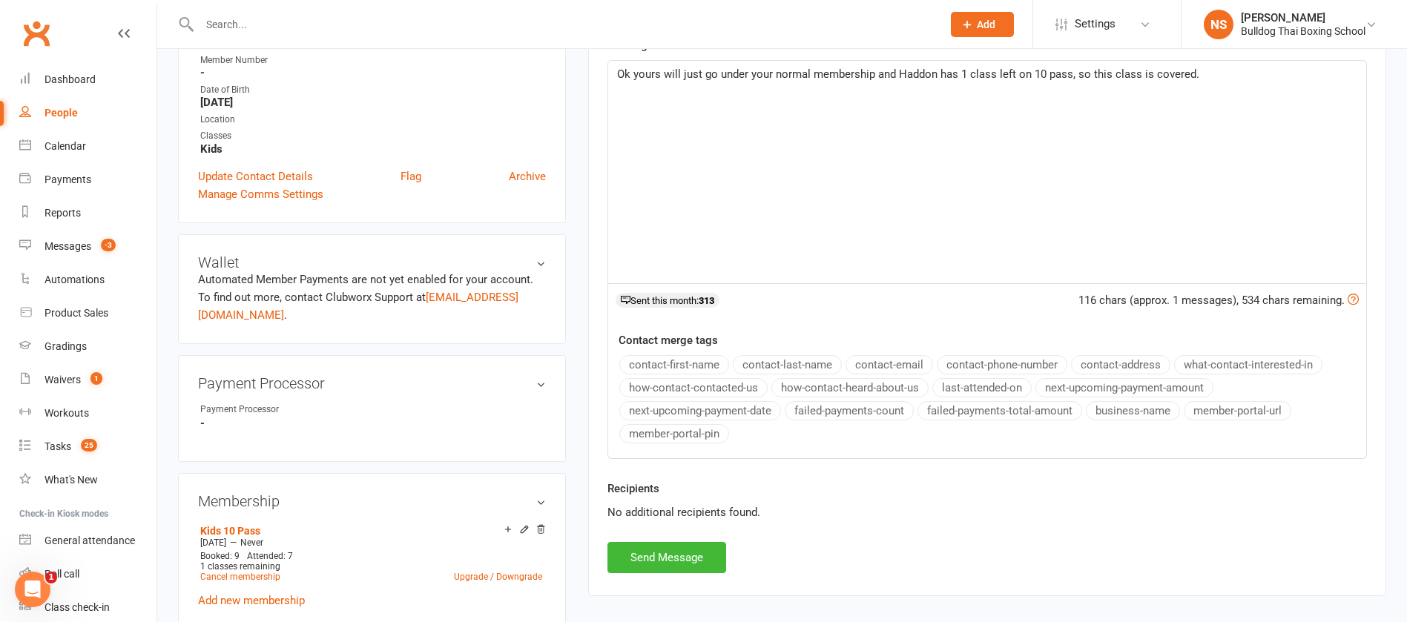
scroll to position [334, 0]
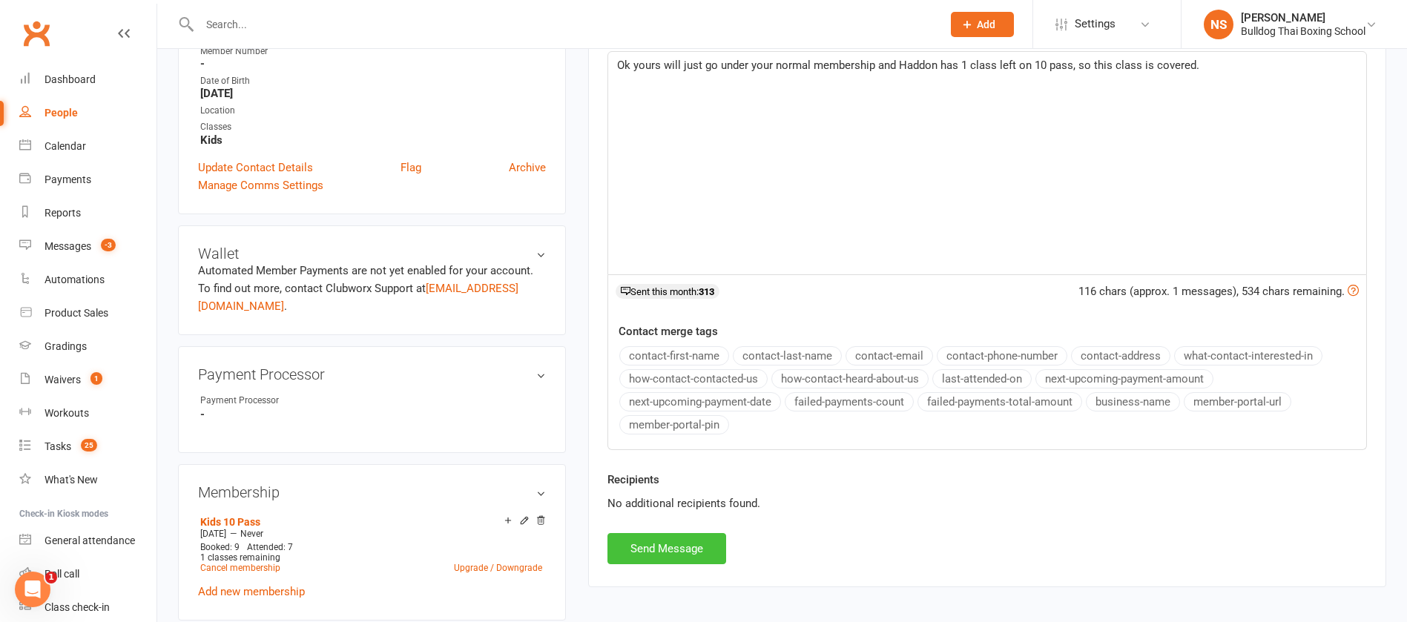
click at [631, 551] on button "Send Message" at bounding box center [667, 548] width 119 height 31
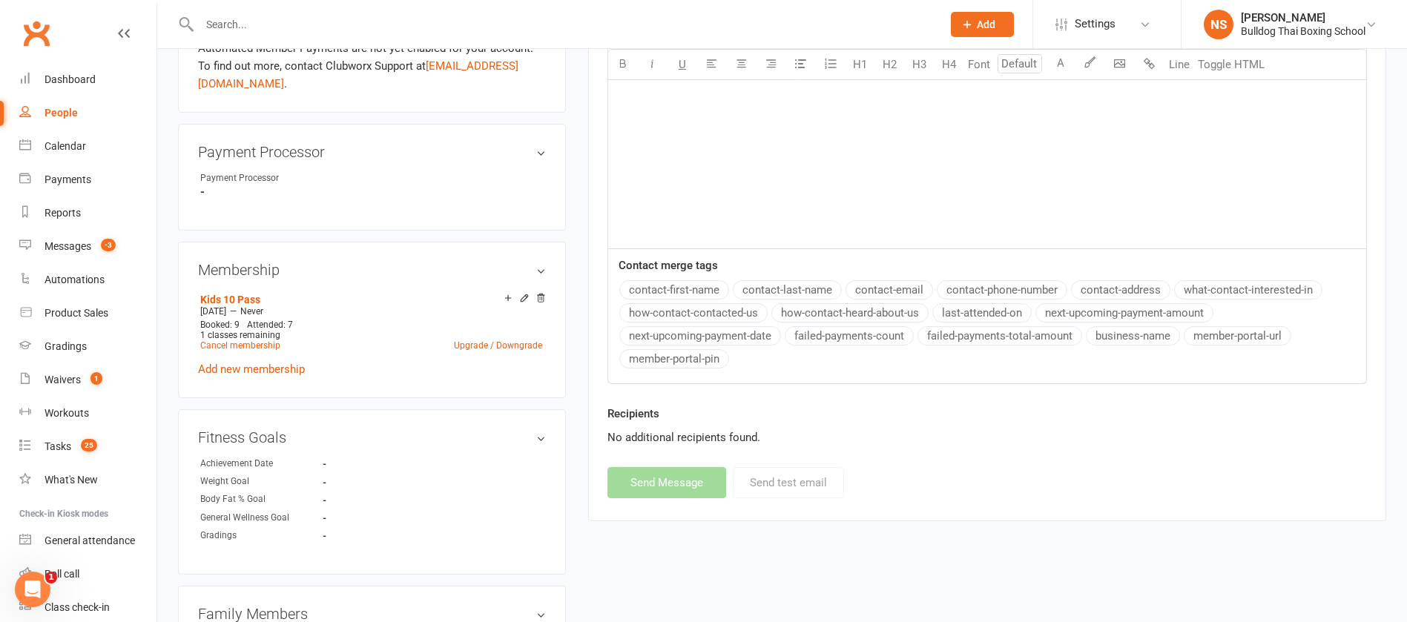
scroll to position [0, 0]
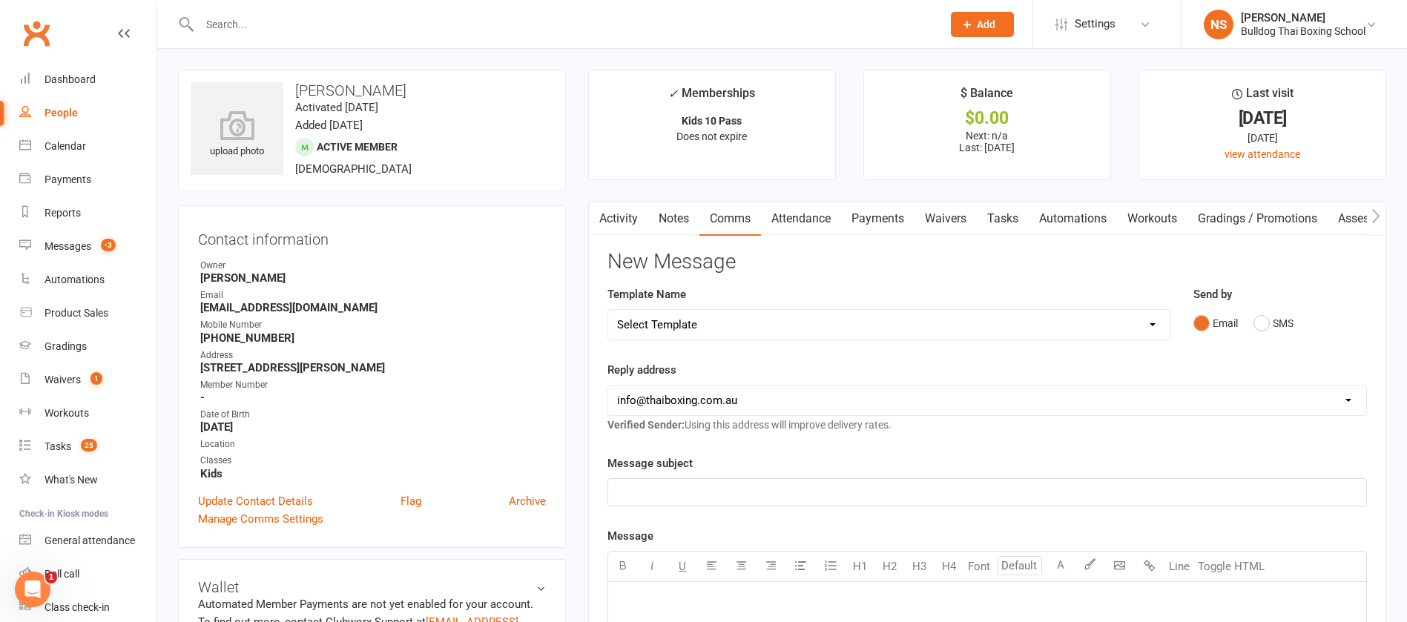
click at [803, 214] on link "Attendance" at bounding box center [801, 219] width 80 height 34
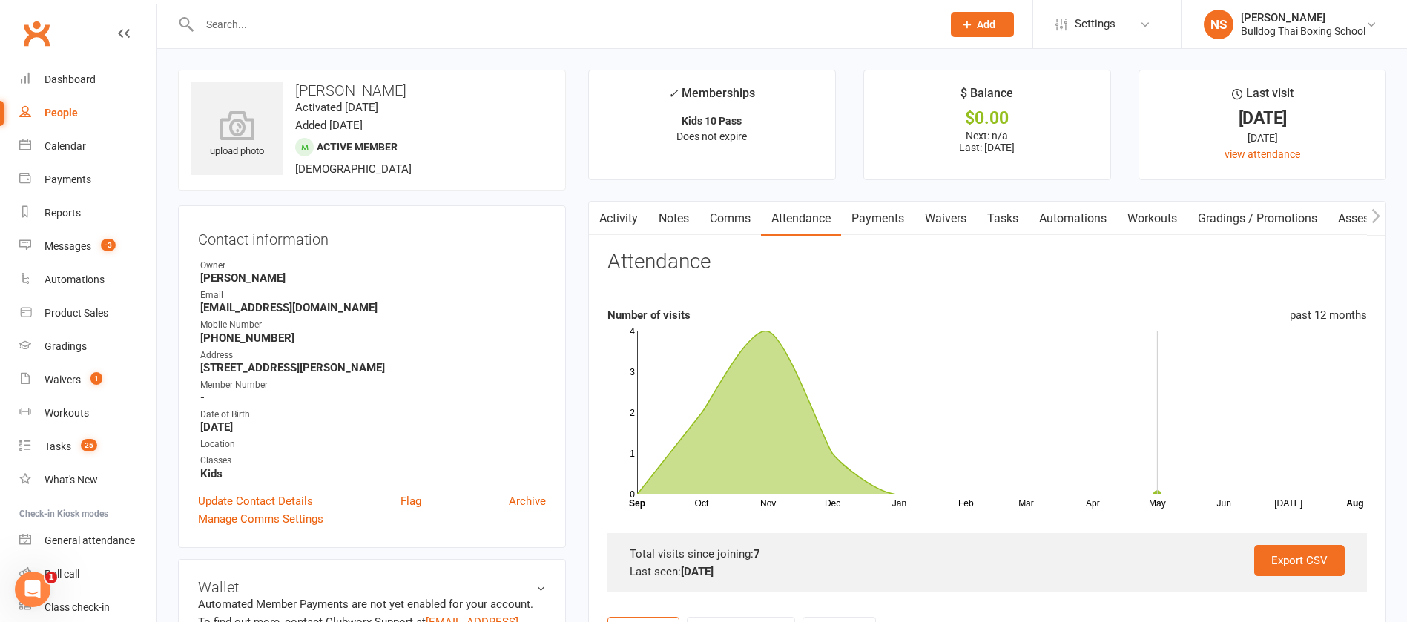
scroll to position [334, 0]
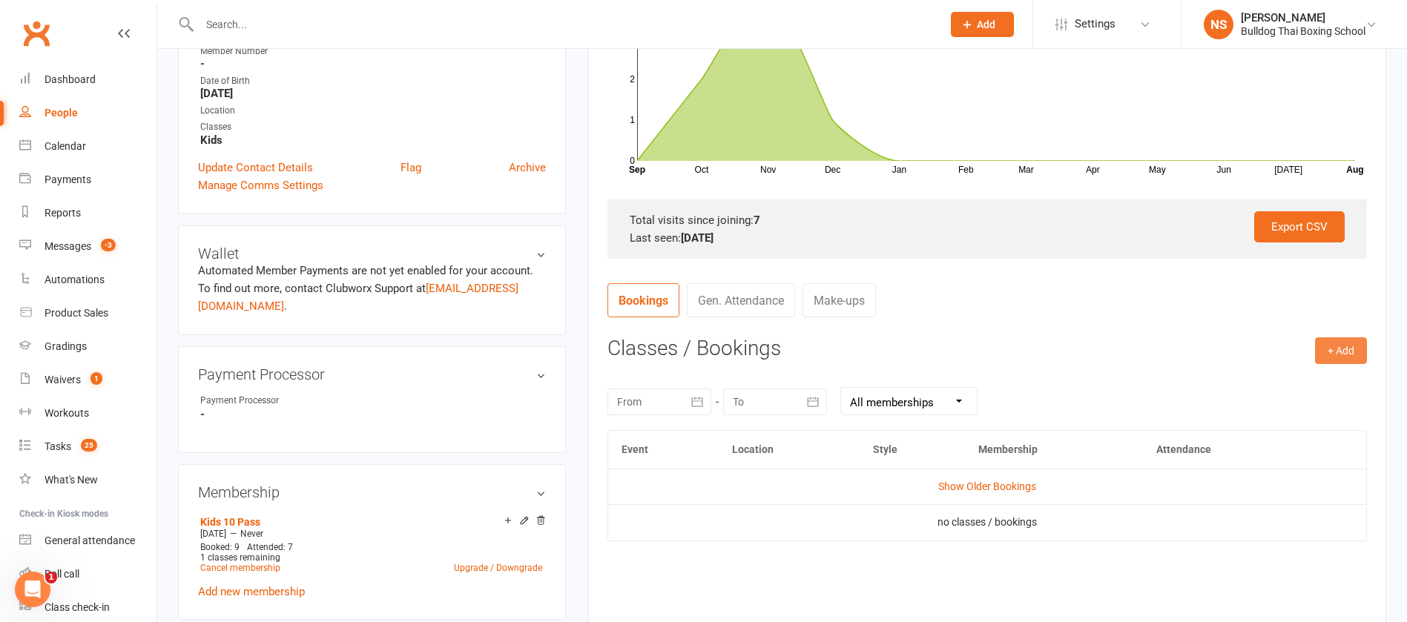
click at [1338, 354] on button "+ Add" at bounding box center [1341, 351] width 52 height 27
click at [1304, 381] on link "Book Event" at bounding box center [1293, 384] width 147 height 30
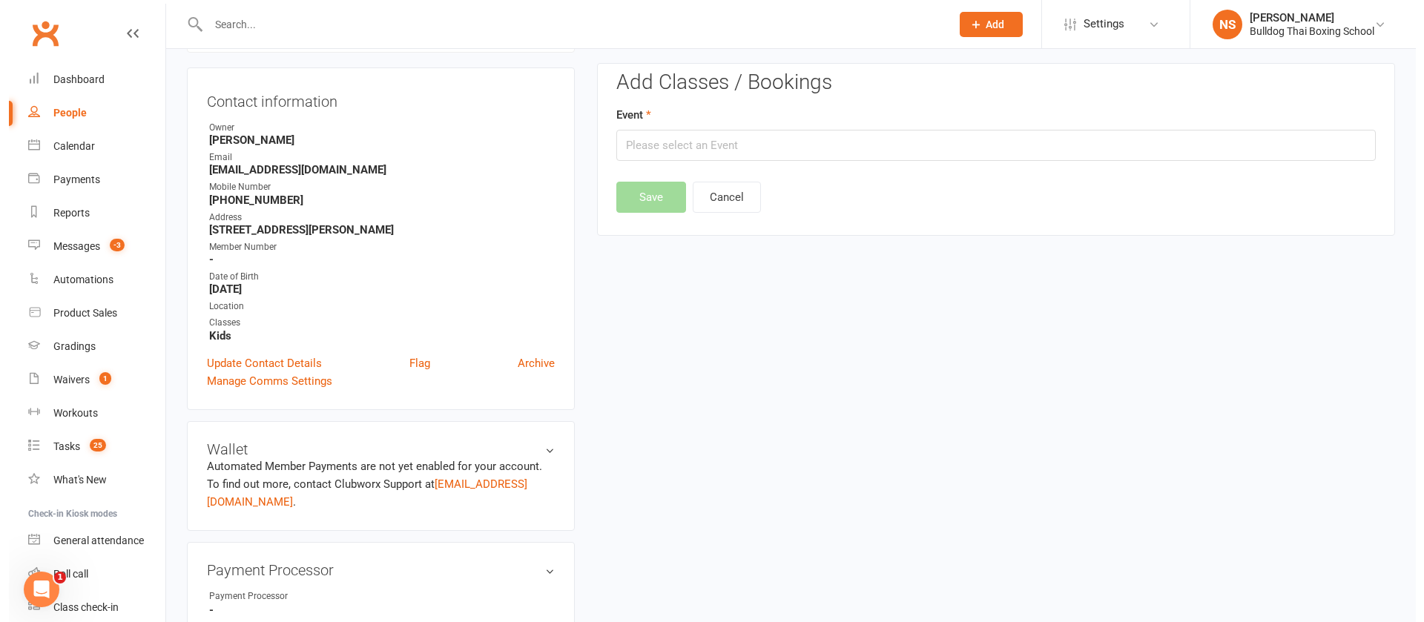
scroll to position [127, 0]
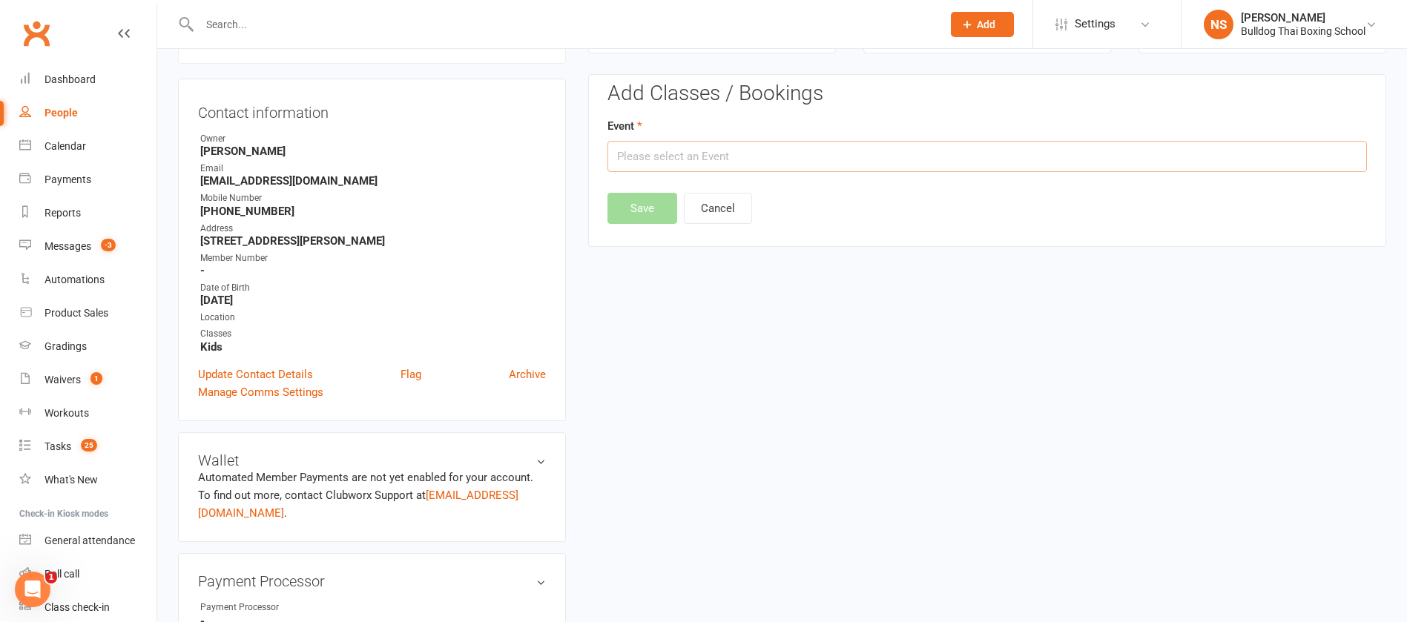
click at [760, 158] on input "text" at bounding box center [988, 156] width 760 height 31
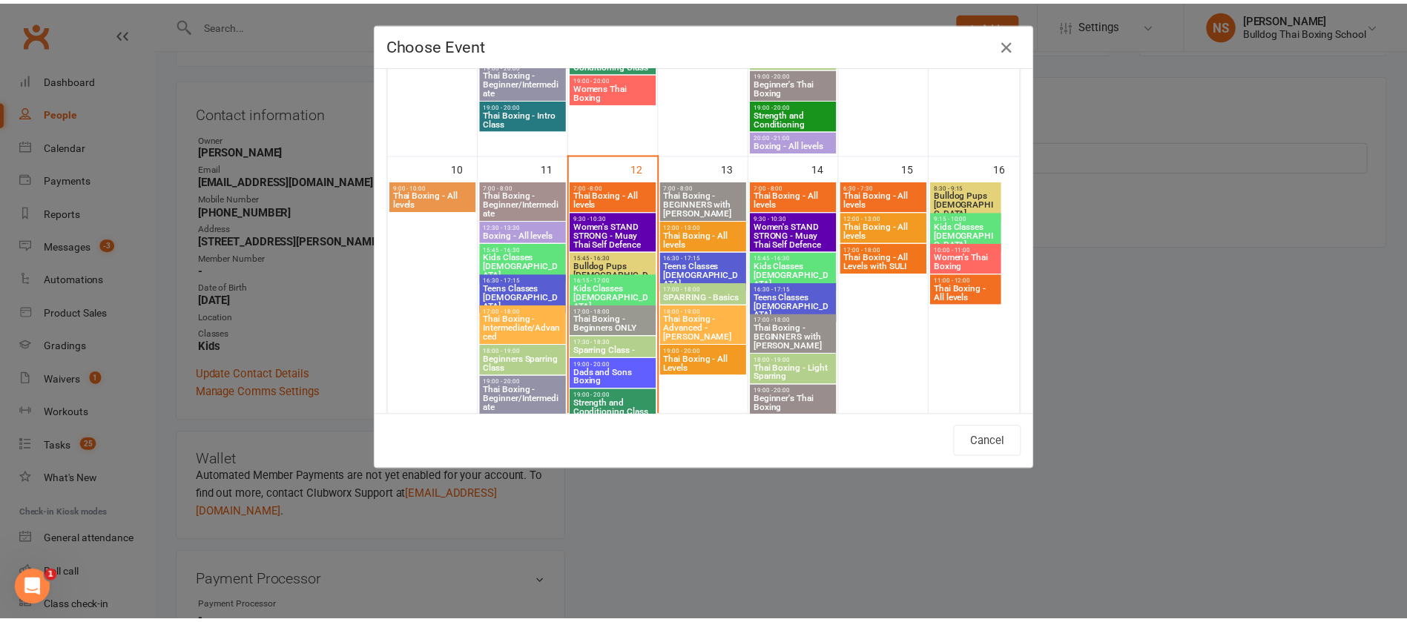
scroll to position [668, 0]
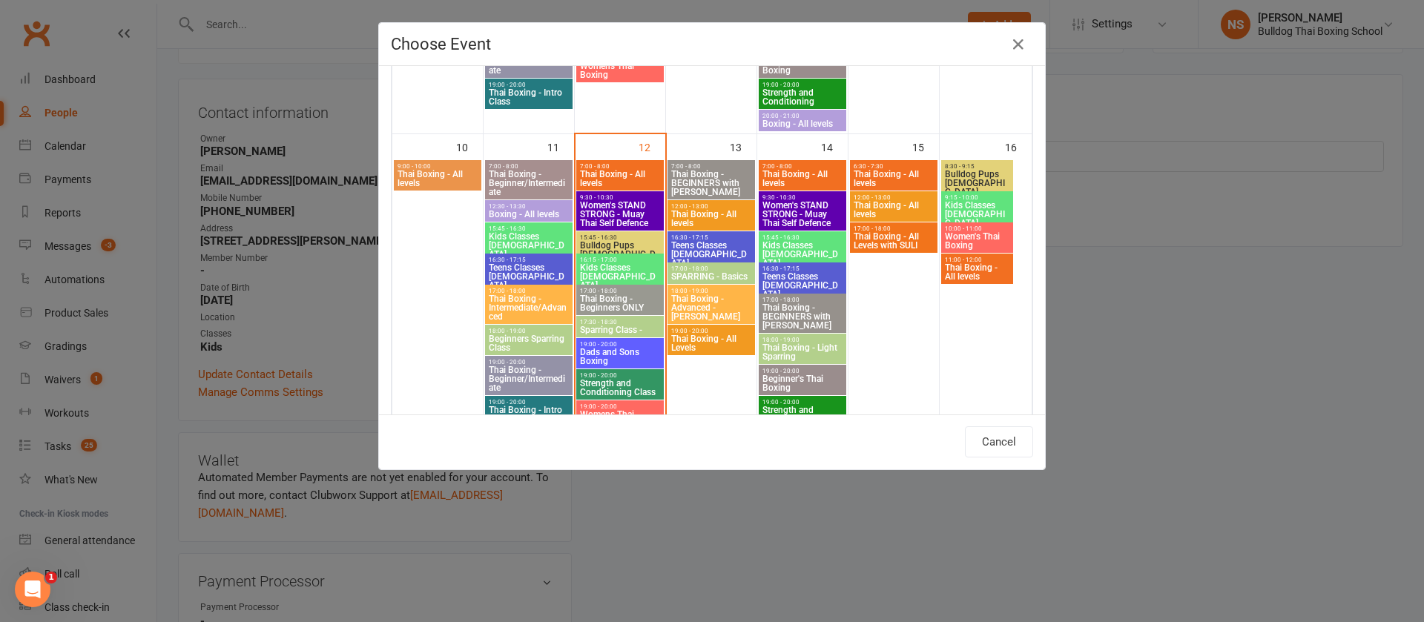
click at [629, 358] on span "Dads and Sons Boxing" at bounding box center [620, 357] width 82 height 18
type input "Dads and Sons Boxing - [DATE] 7:00:00 PM"
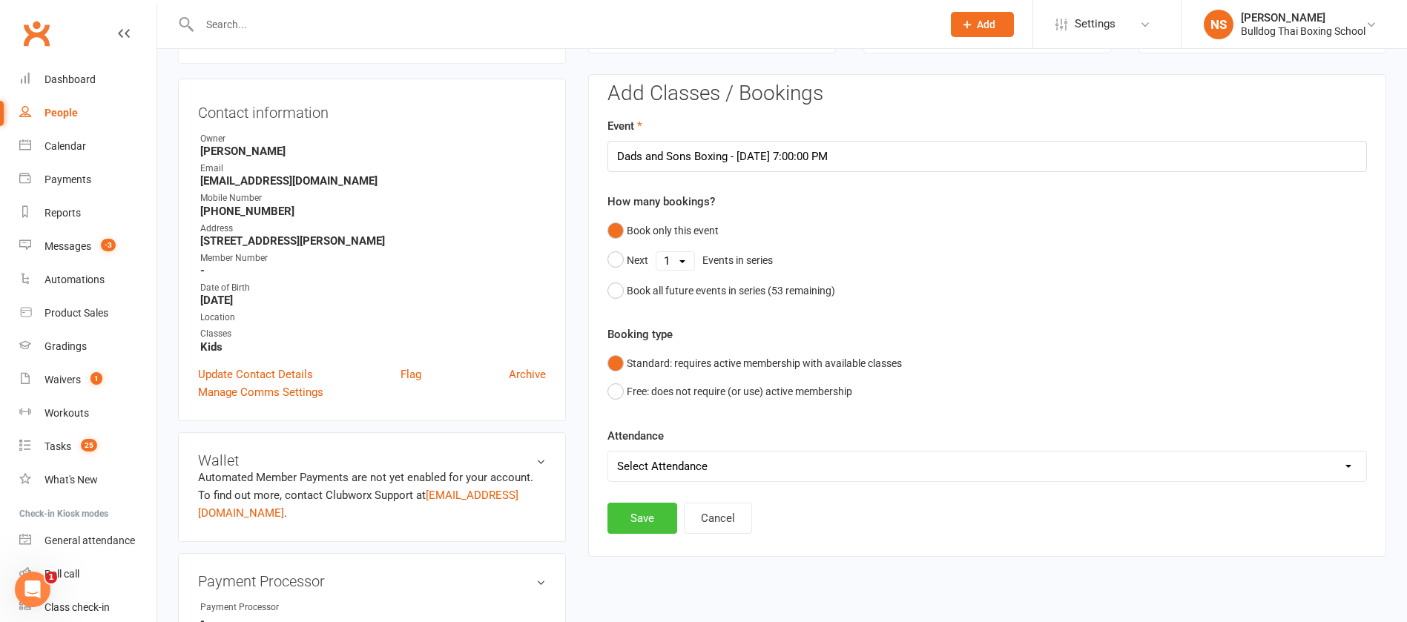
click at [643, 513] on button "Save" at bounding box center [643, 518] width 70 height 31
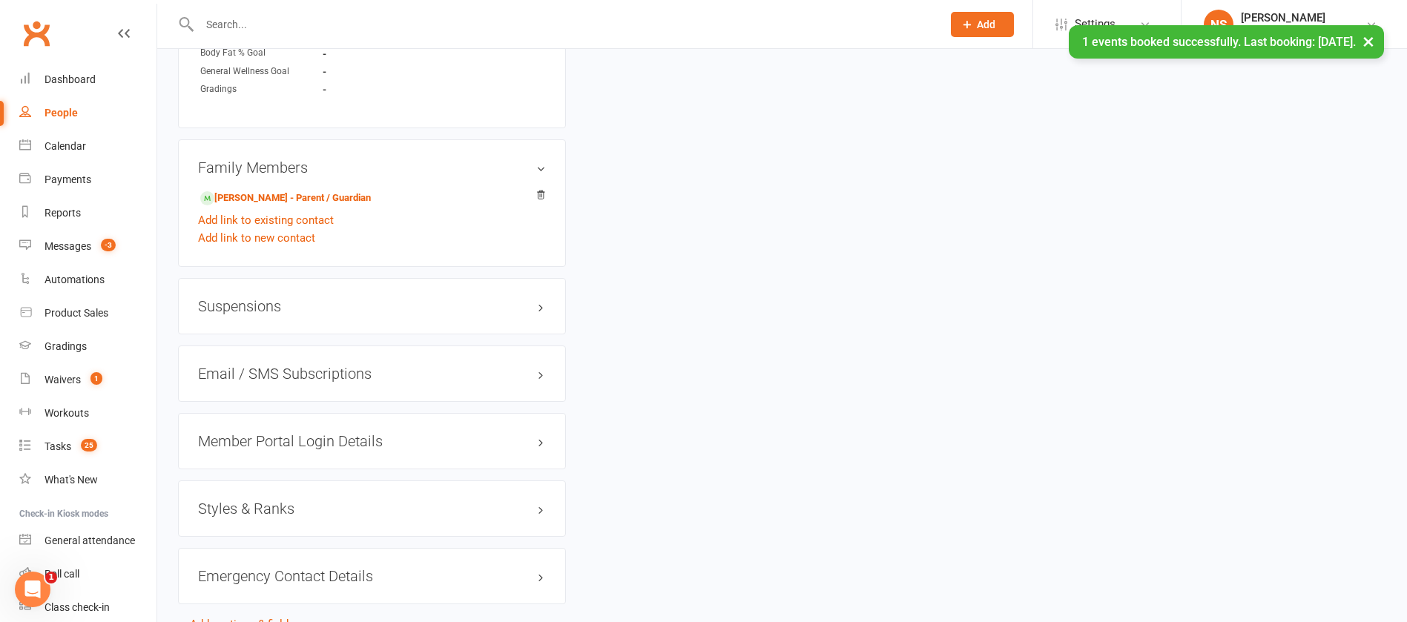
scroll to position [1017, 0]
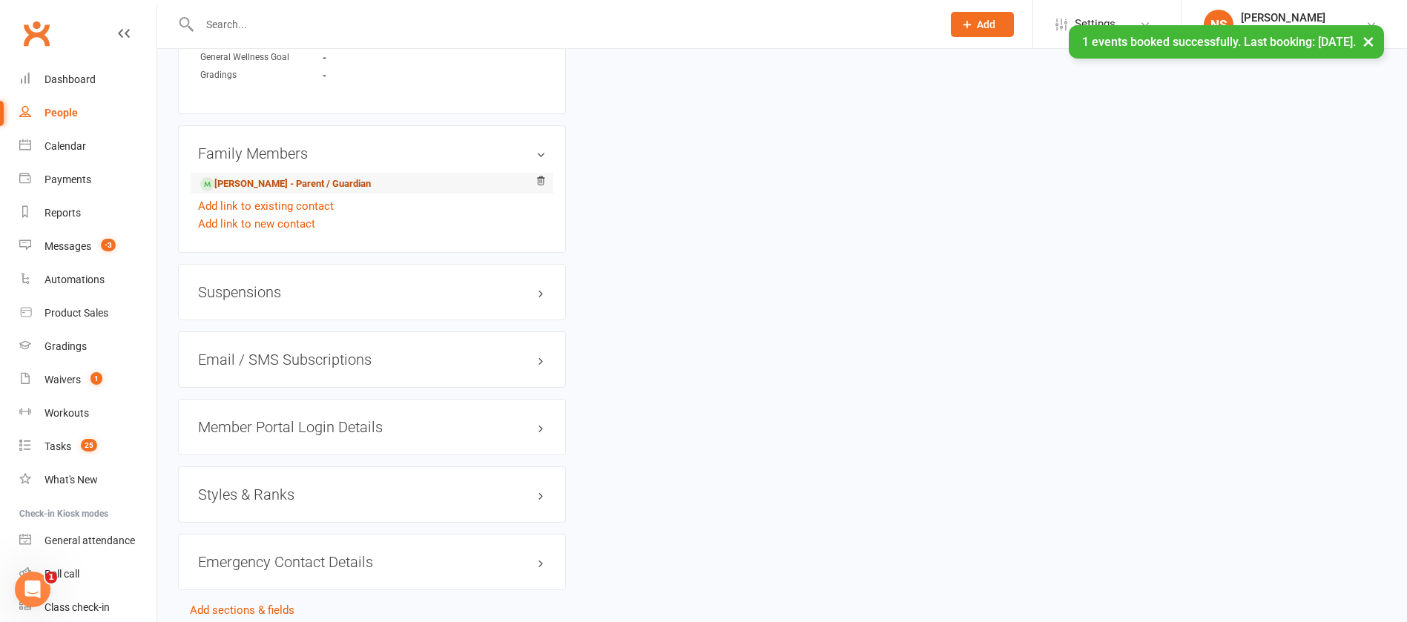
click at [312, 184] on link "[PERSON_NAME] - Parent / Guardian" at bounding box center [285, 185] width 171 height 16
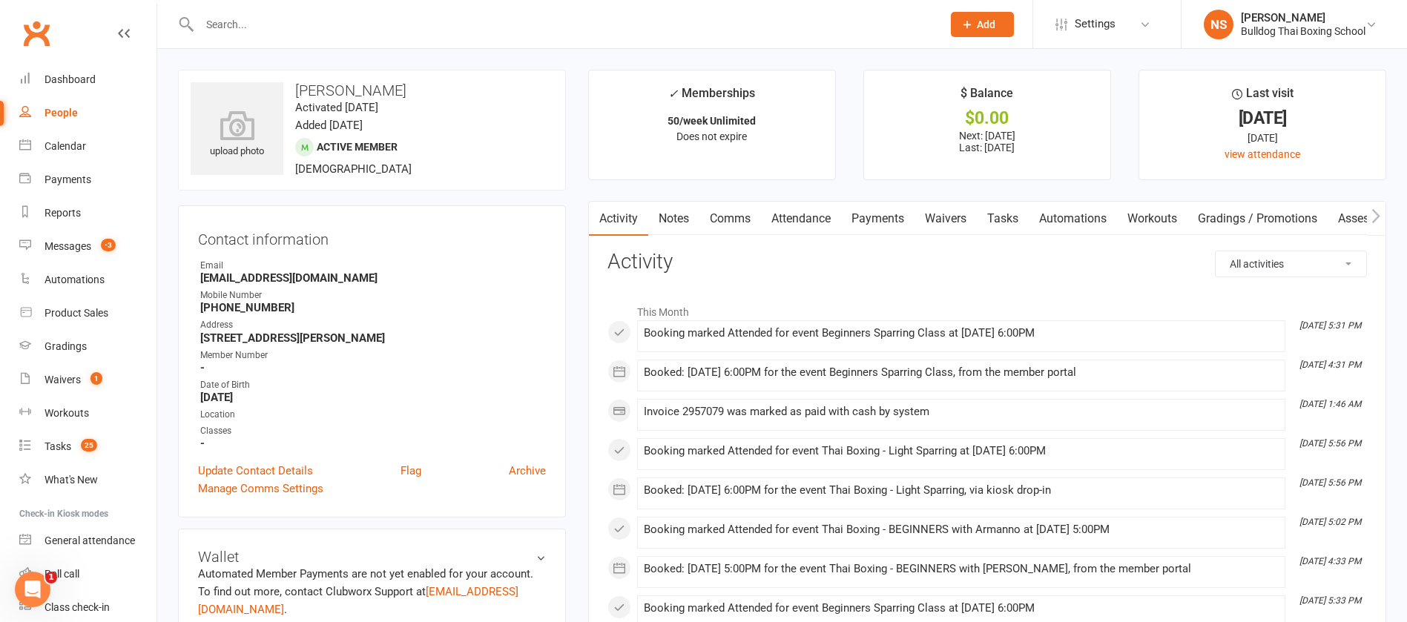
click at [794, 214] on link "Attendance" at bounding box center [801, 219] width 80 height 34
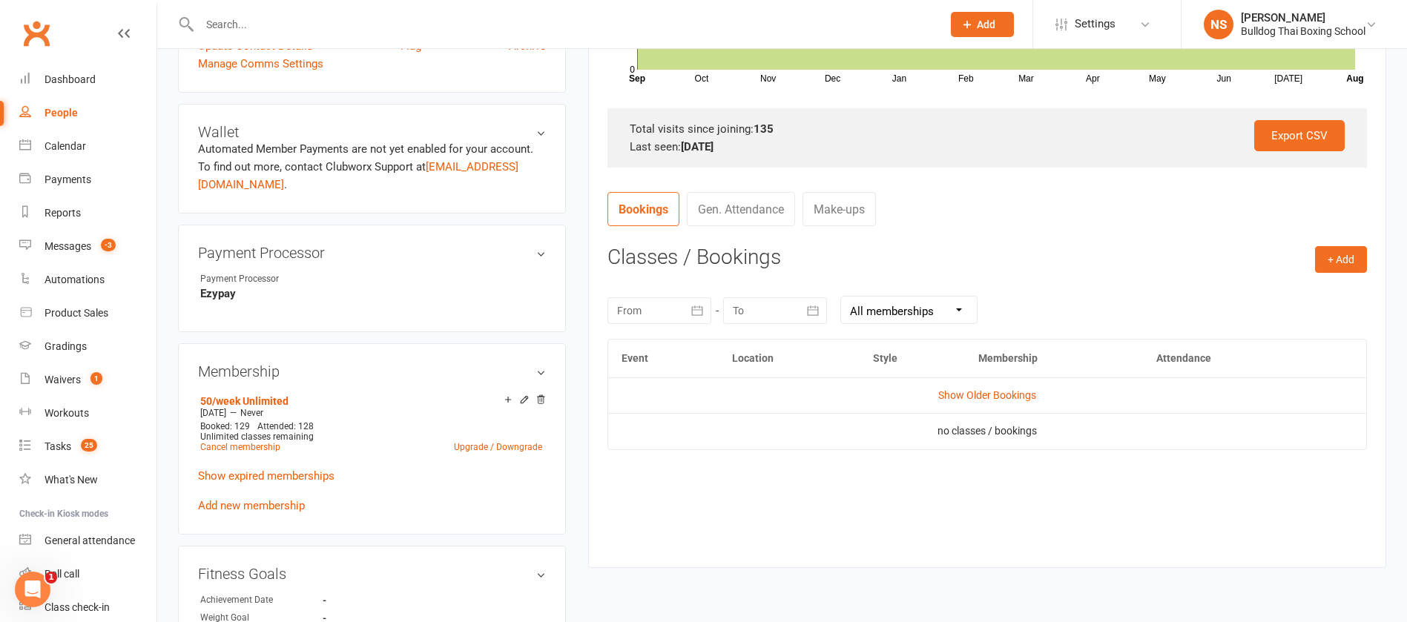
scroll to position [445, 0]
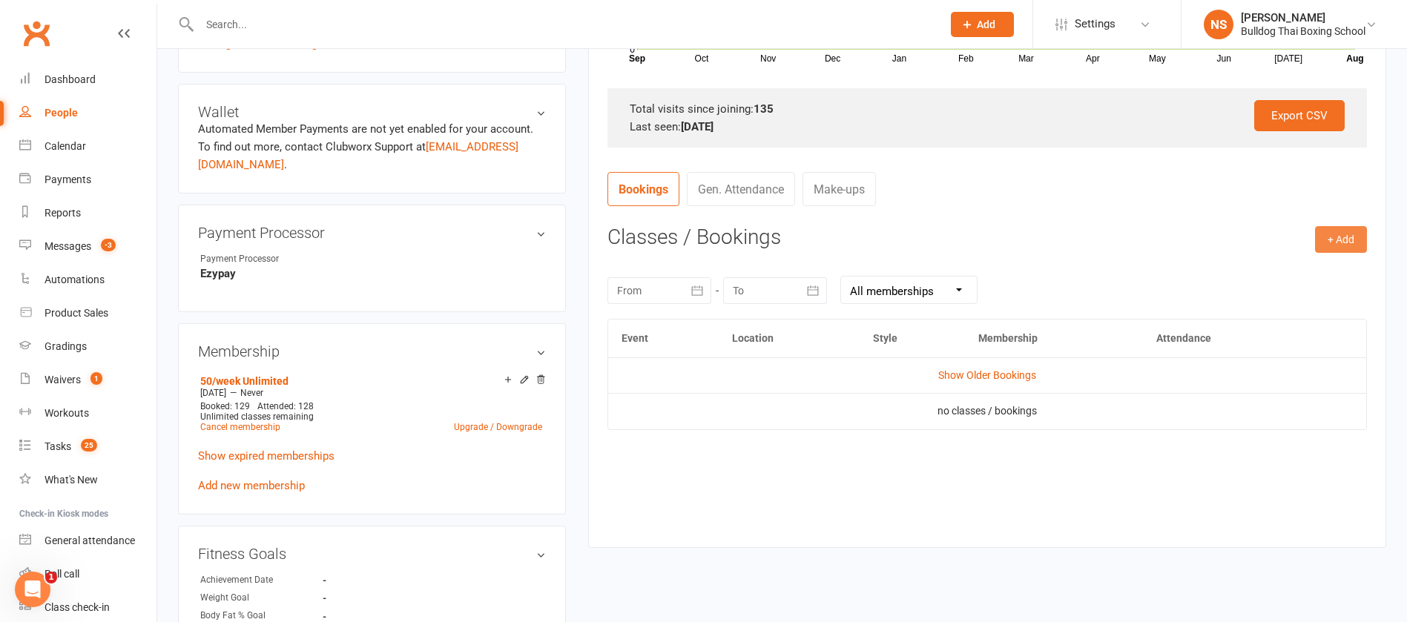
click at [1331, 241] on button "+ Add" at bounding box center [1341, 239] width 52 height 27
click at [1278, 270] on link "Book Event" at bounding box center [1293, 273] width 147 height 30
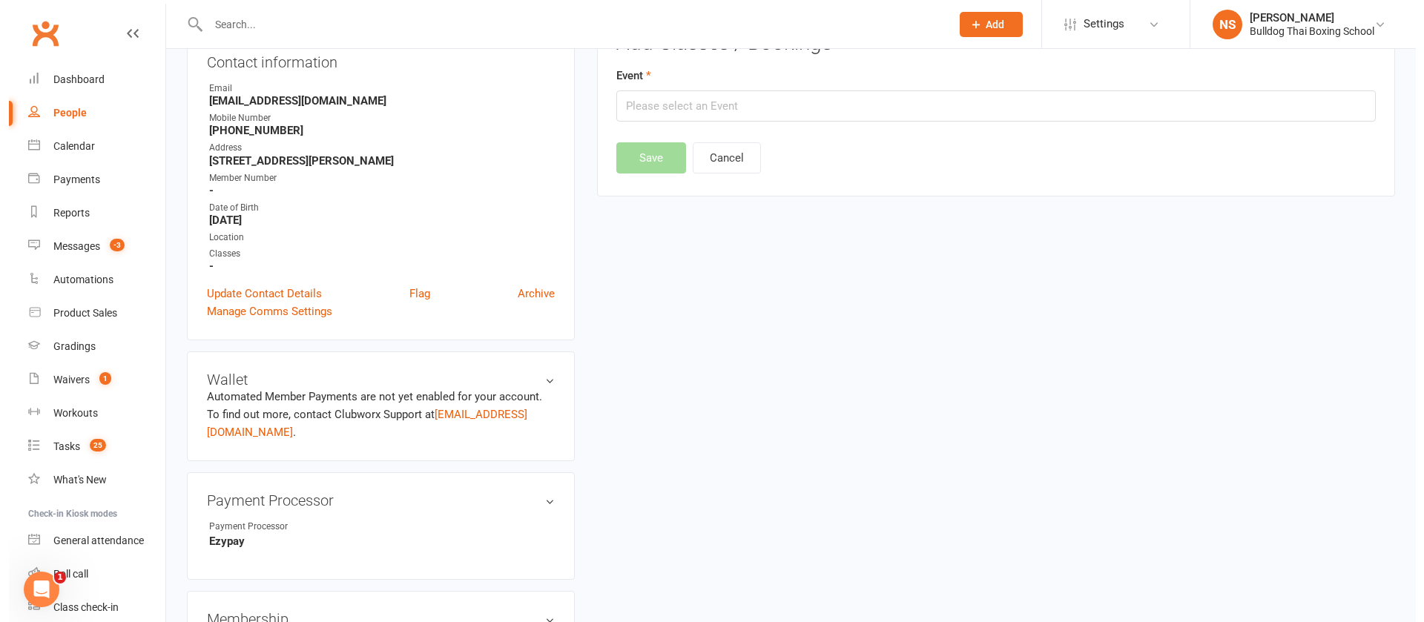
scroll to position [127, 0]
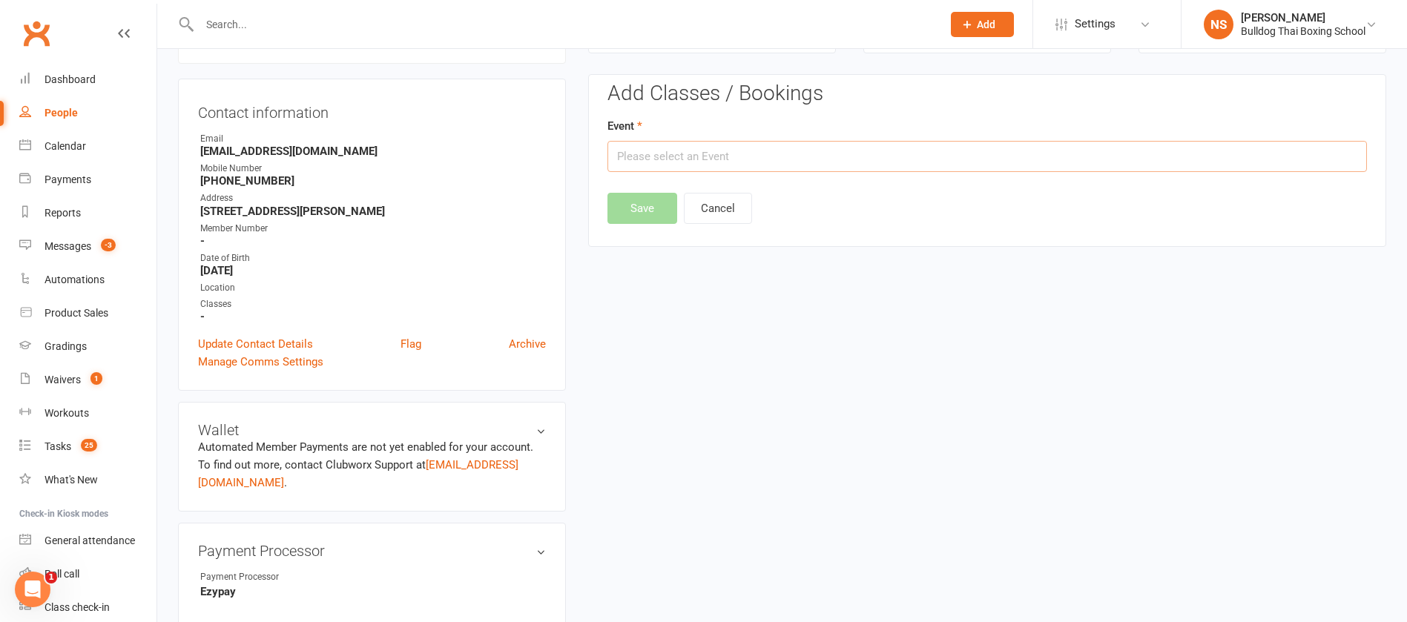
click at [673, 157] on input "text" at bounding box center [988, 156] width 760 height 31
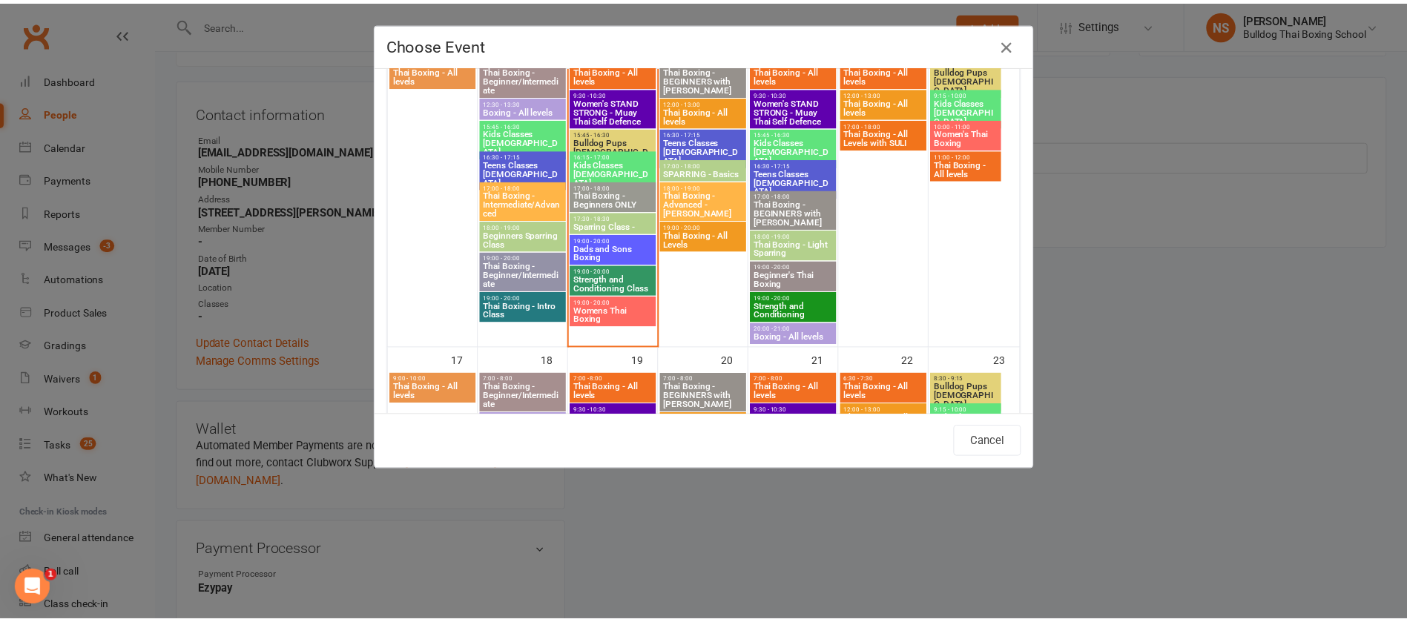
scroll to position [779, 0]
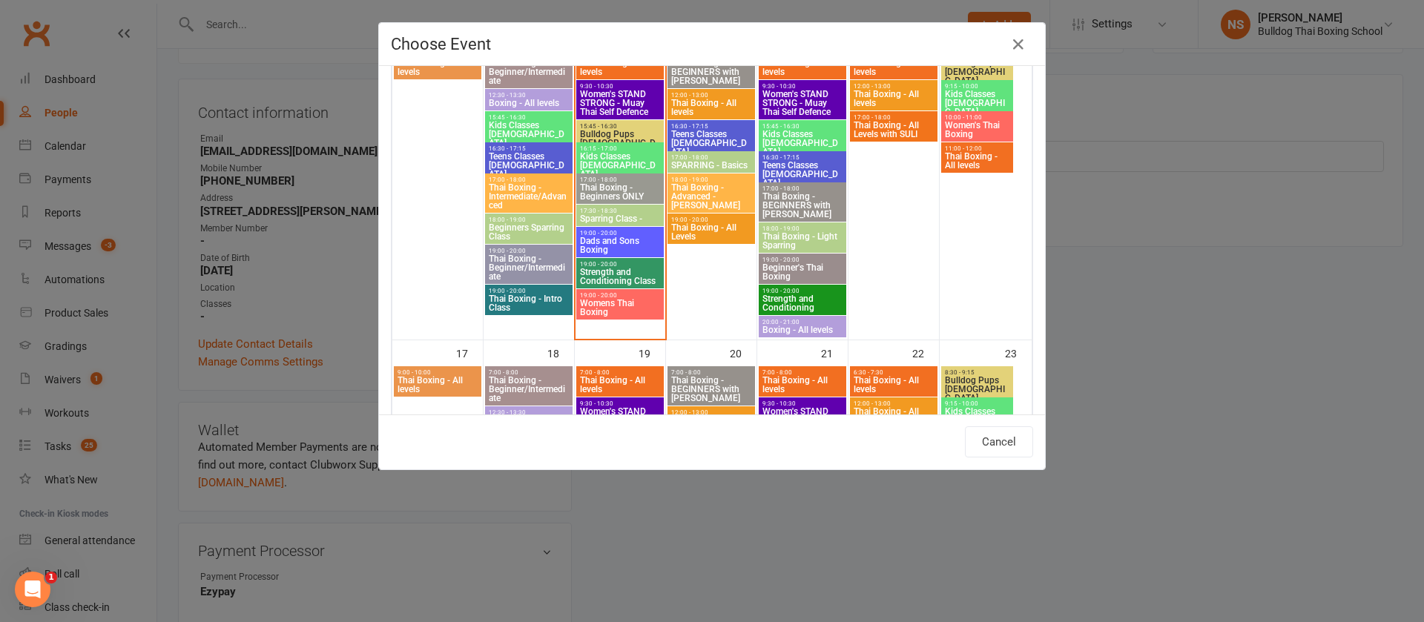
click at [603, 243] on span "Dads and Sons Boxing" at bounding box center [620, 246] width 82 height 18
type input "Dads and Sons Boxing - [DATE] 7:00:00 PM"
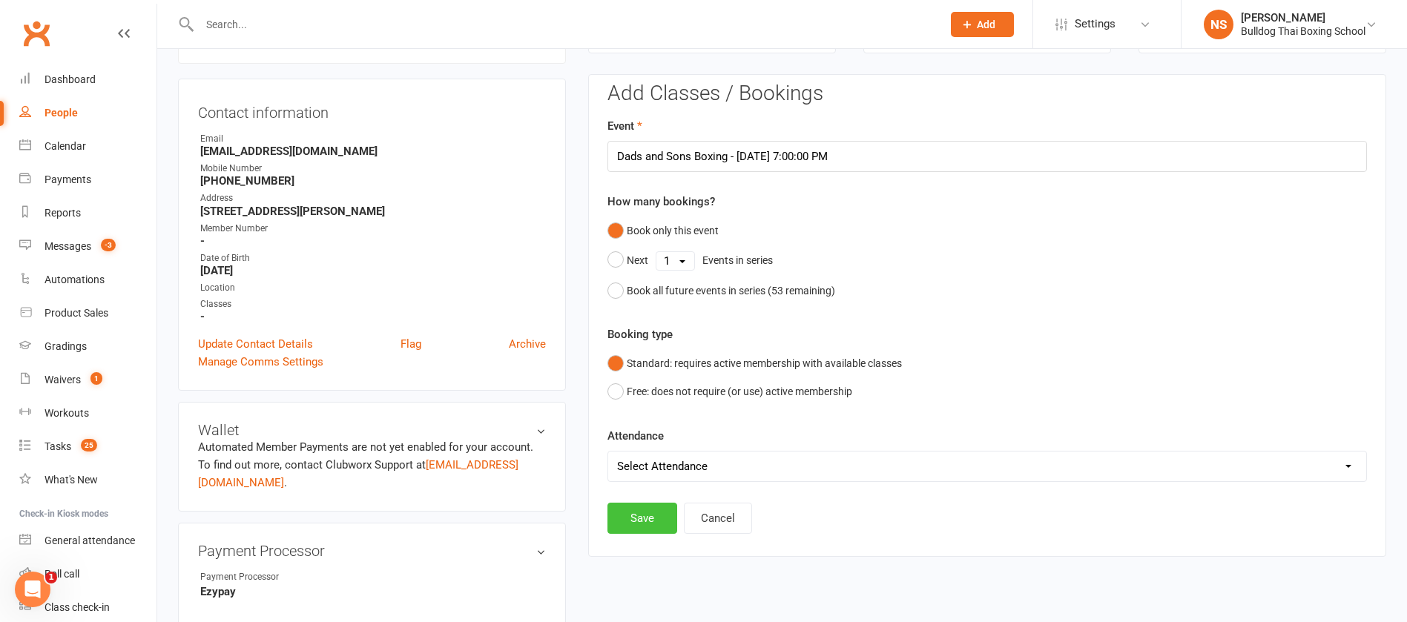
click at [633, 519] on button "Save" at bounding box center [643, 518] width 70 height 31
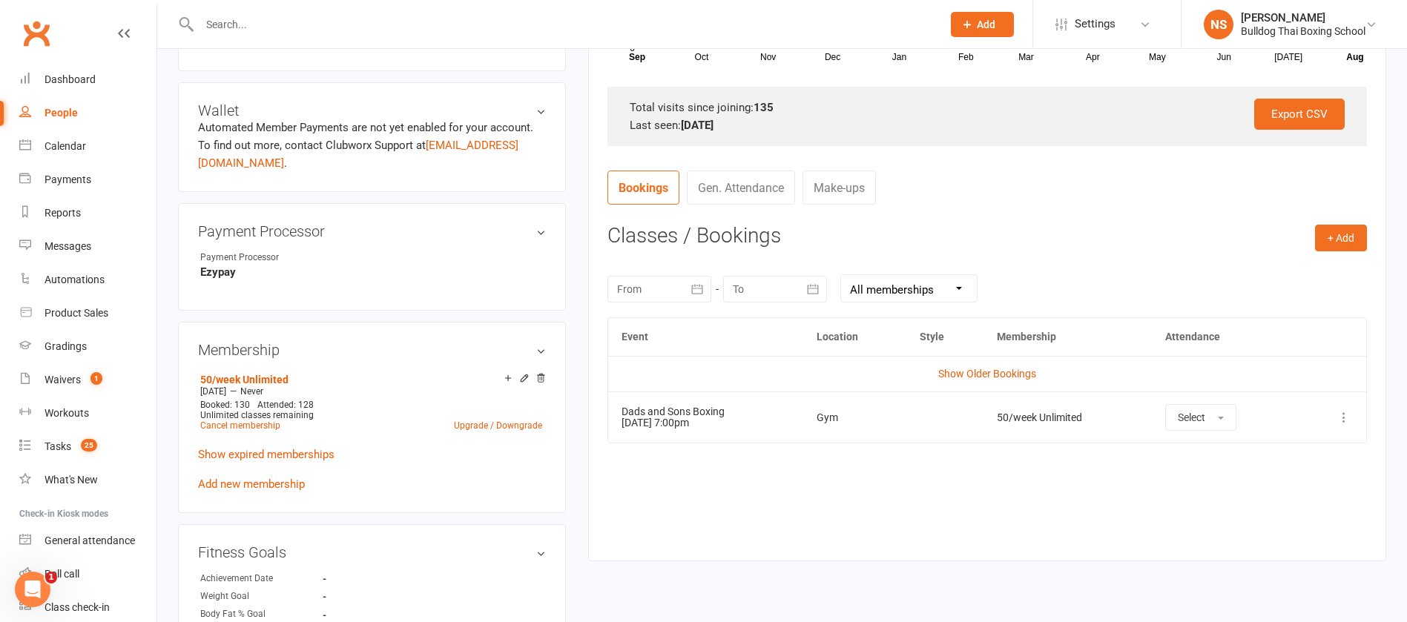
scroll to position [461, 0]
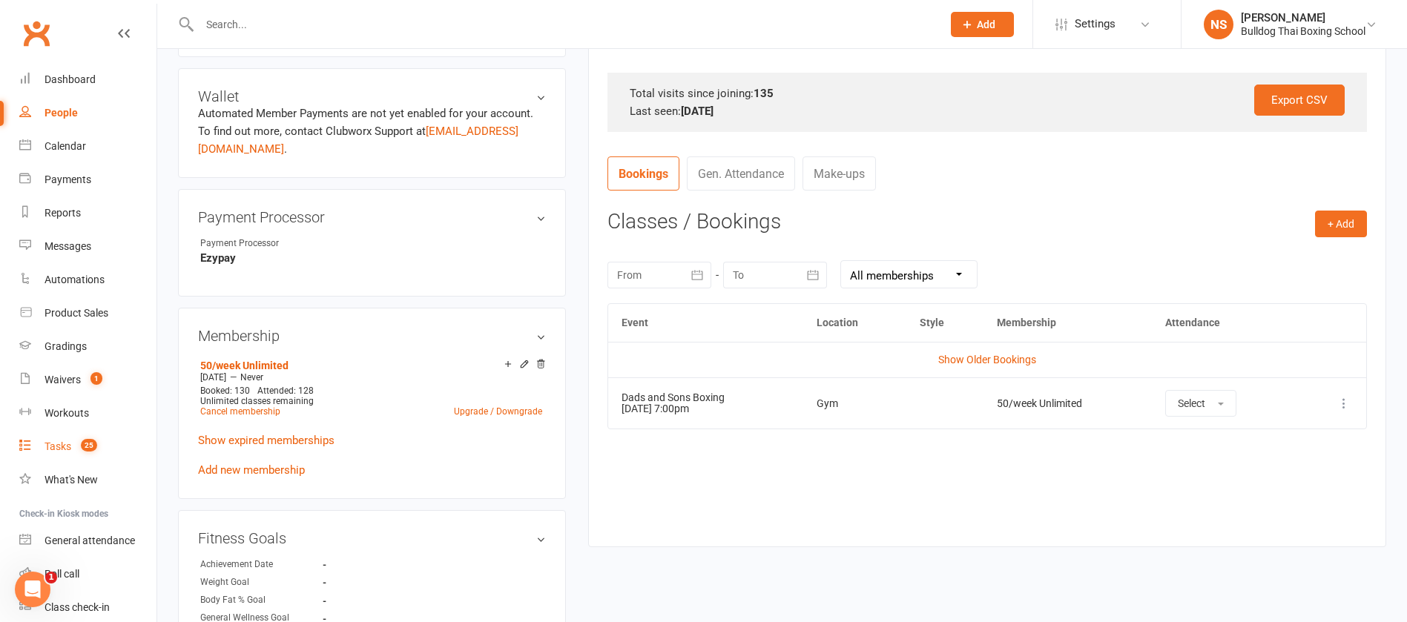
click at [62, 446] on div "Tasks" at bounding box center [58, 447] width 27 height 12
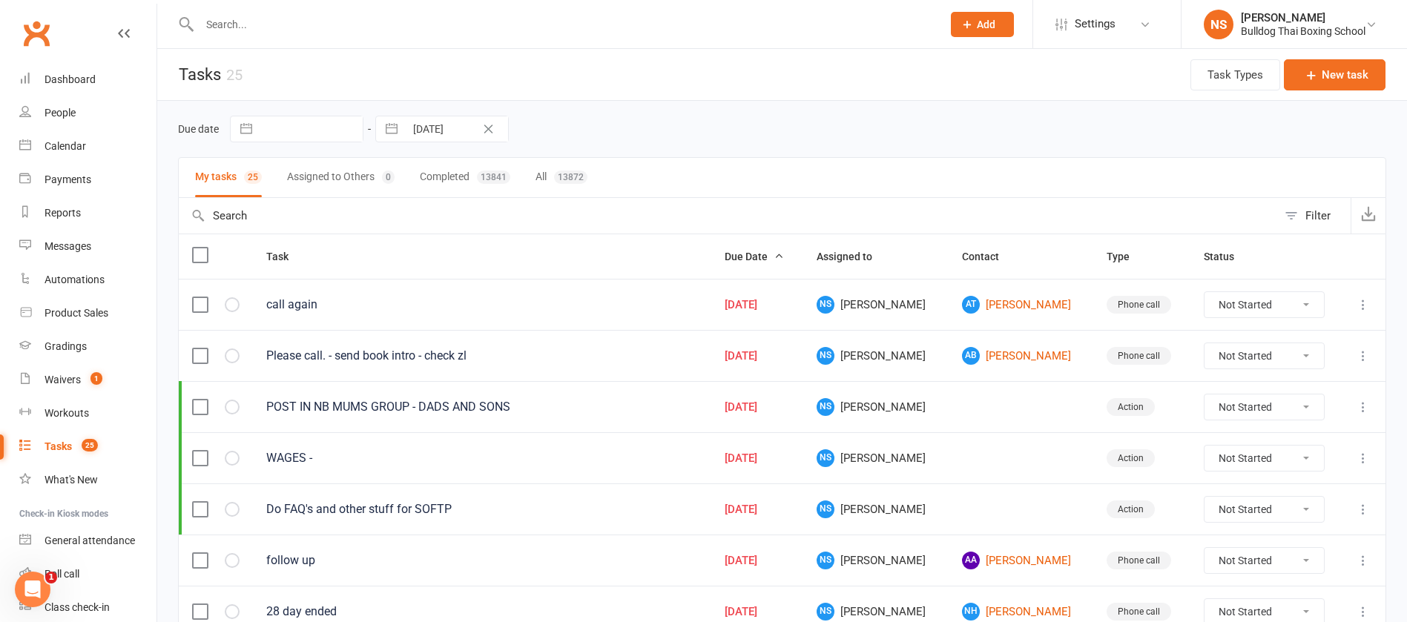
drag, startPoint x: 218, startPoint y: 27, endPoint x: 208, endPoint y: 23, distance: 10.6
click at [210, 24] on input "text" at bounding box center [563, 24] width 737 height 21
click at [237, 23] on input "text" at bounding box center [563, 24] width 737 height 21
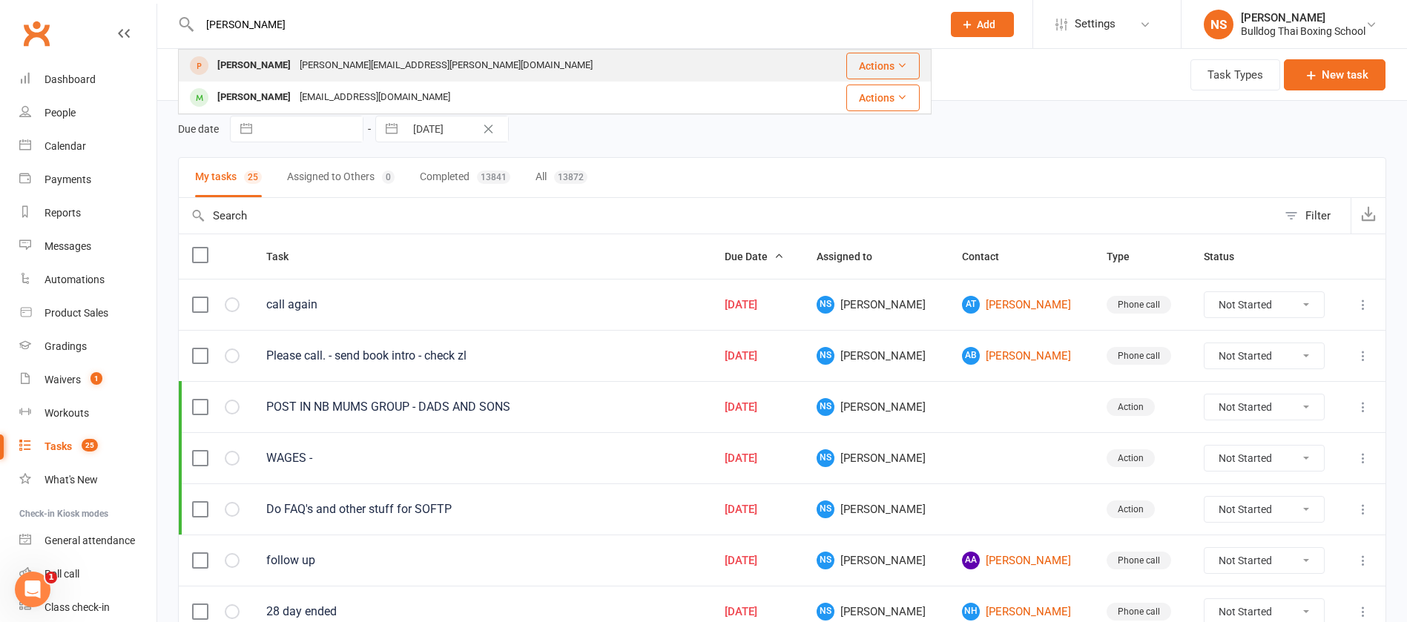
type input "[PERSON_NAME]"
click at [327, 68] on div "[PERSON_NAME][EMAIL_ADDRESS][PERSON_NAME][DOMAIN_NAME]" at bounding box center [446, 66] width 302 height 22
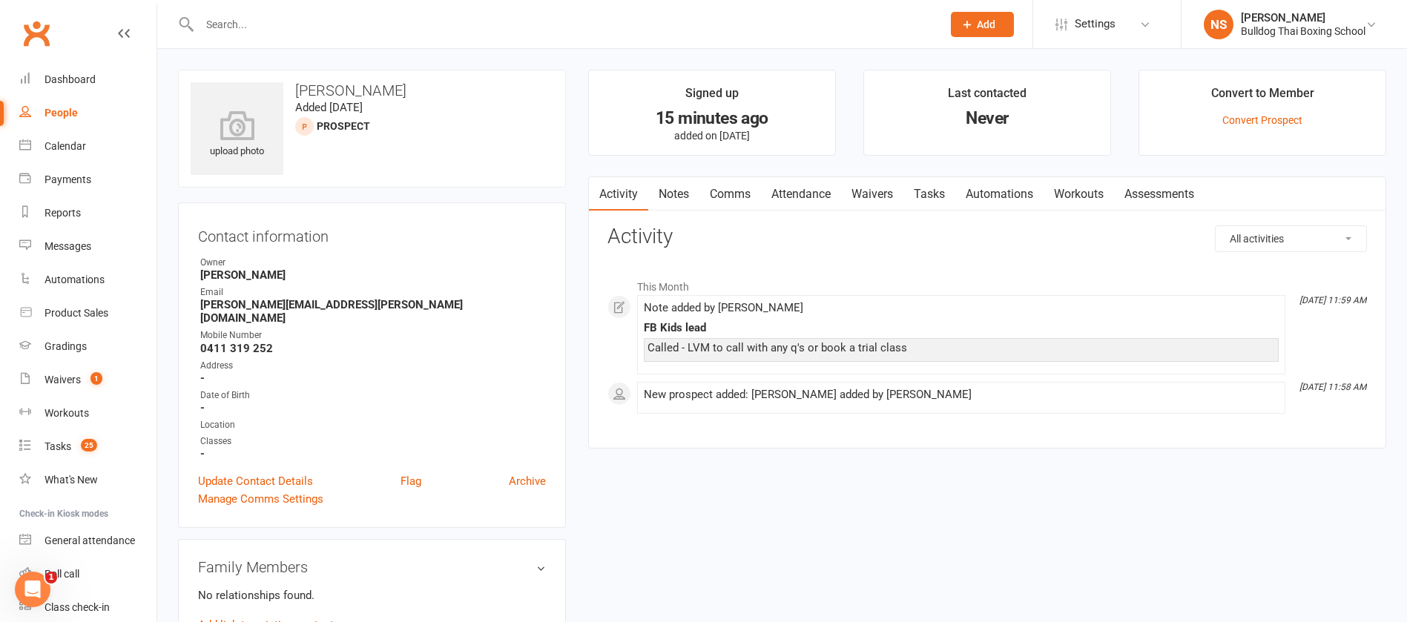
click at [681, 191] on link "Notes" at bounding box center [673, 194] width 51 height 34
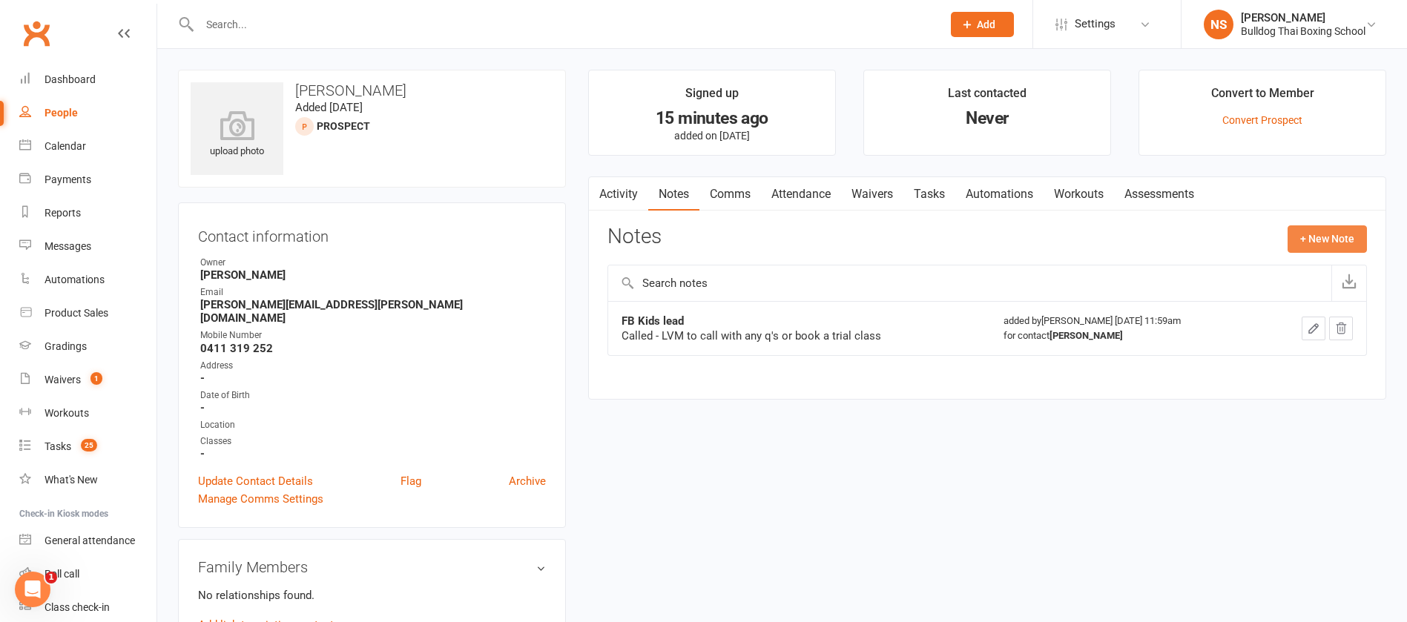
click at [1316, 236] on button "+ New Note" at bounding box center [1327, 239] width 79 height 27
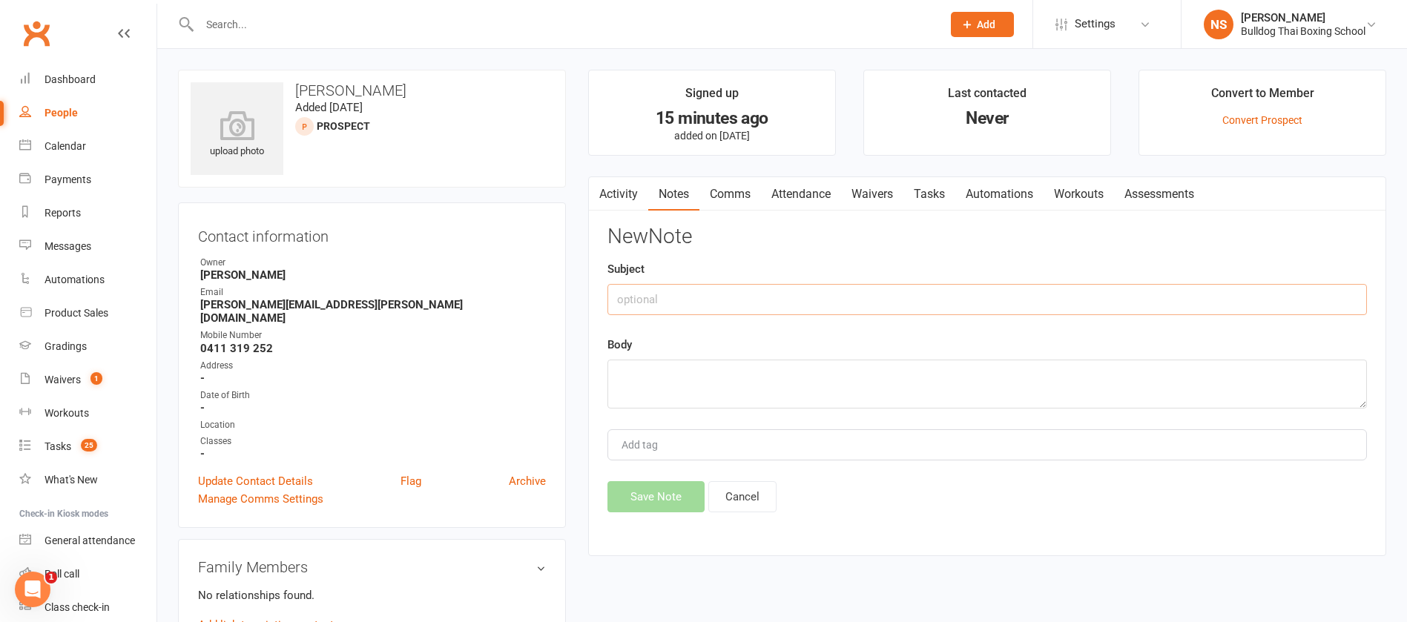
click at [671, 300] on input "text" at bounding box center [988, 299] width 760 height 31
type input "called back"
drag, startPoint x: 655, startPoint y: 382, endPoint x: 656, endPoint y: 373, distance: 8.9
click at [654, 374] on textarea at bounding box center [988, 384] width 760 height 49
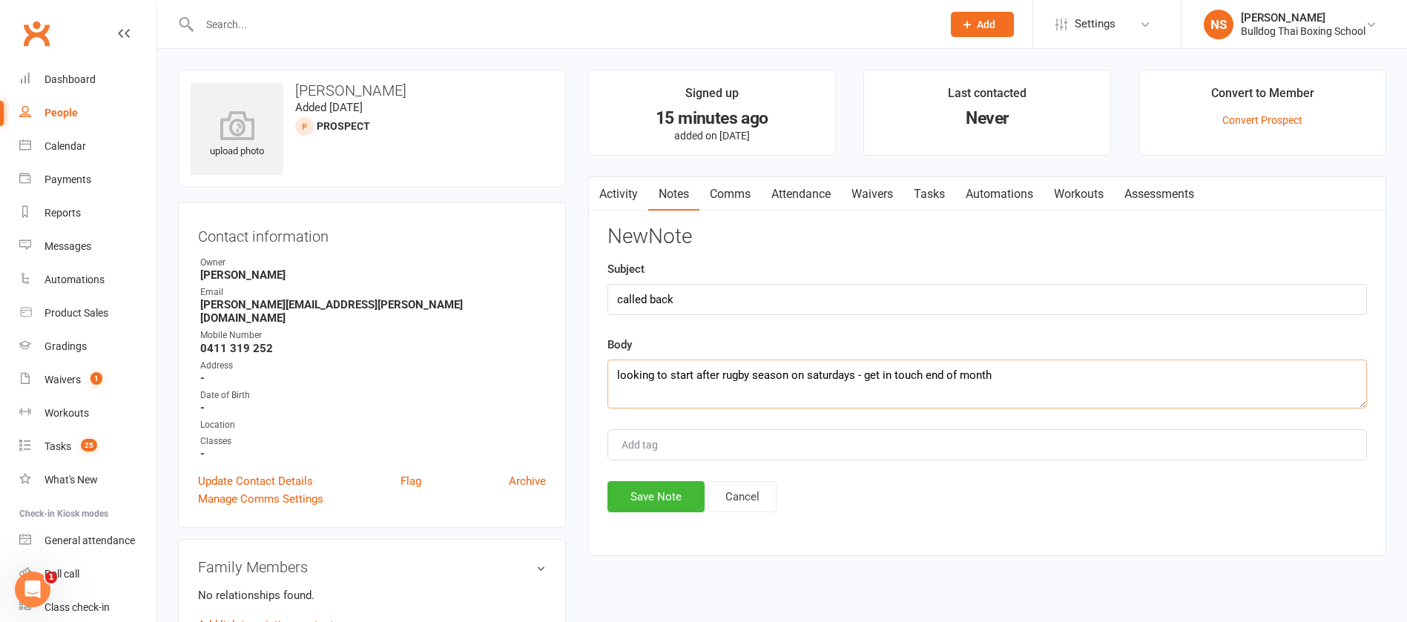
type textarea "looking to start after rugby season on saturdays - get in touch end of month"
click at [671, 480] on div "New Note Subject called back Body looking to start after rugby season on saturd…" at bounding box center [988, 369] width 760 height 287
click at [627, 507] on button "Save Note" at bounding box center [656, 497] width 97 height 31
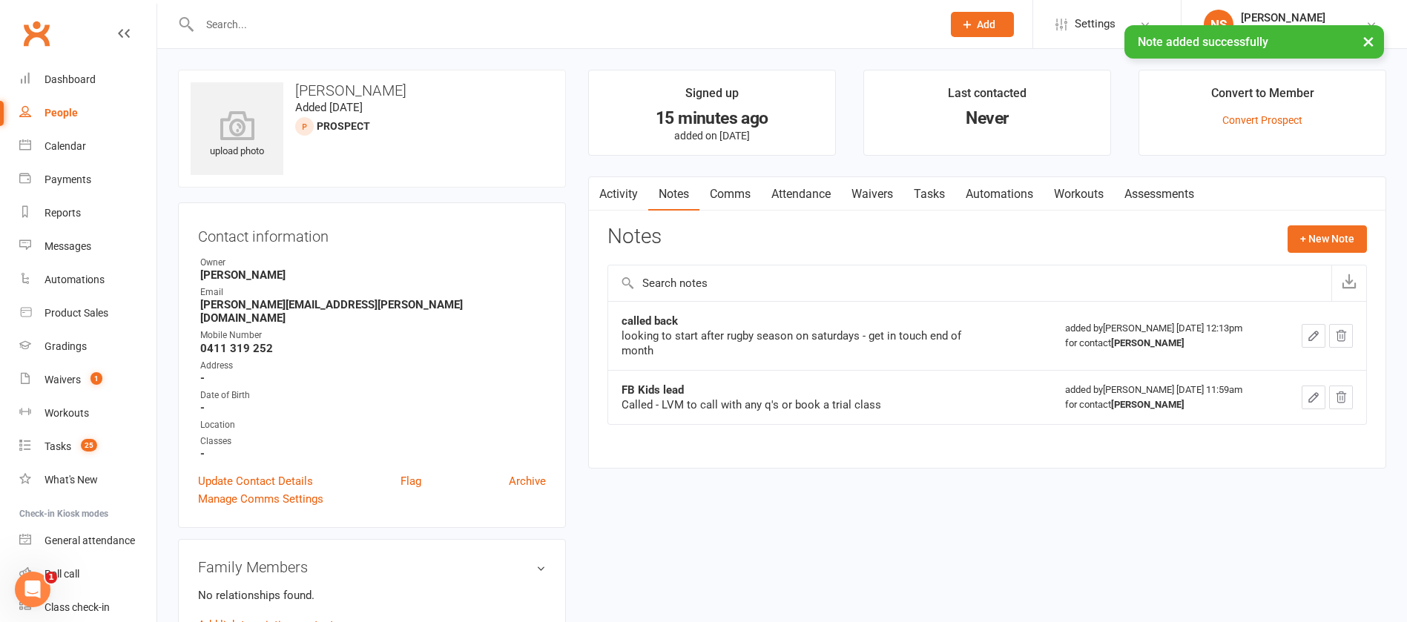
click at [943, 193] on link "Tasks" at bounding box center [930, 194] width 52 height 34
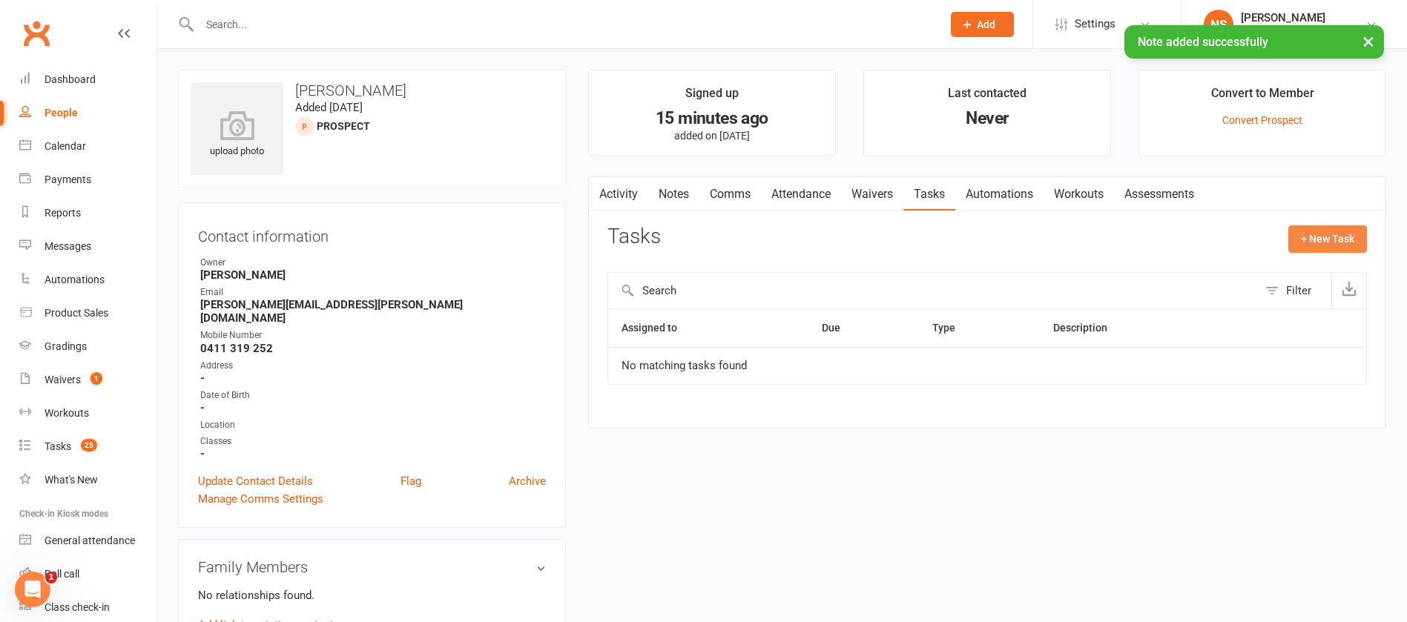
click at [1320, 230] on button "+ New Task" at bounding box center [1328, 239] width 79 height 27
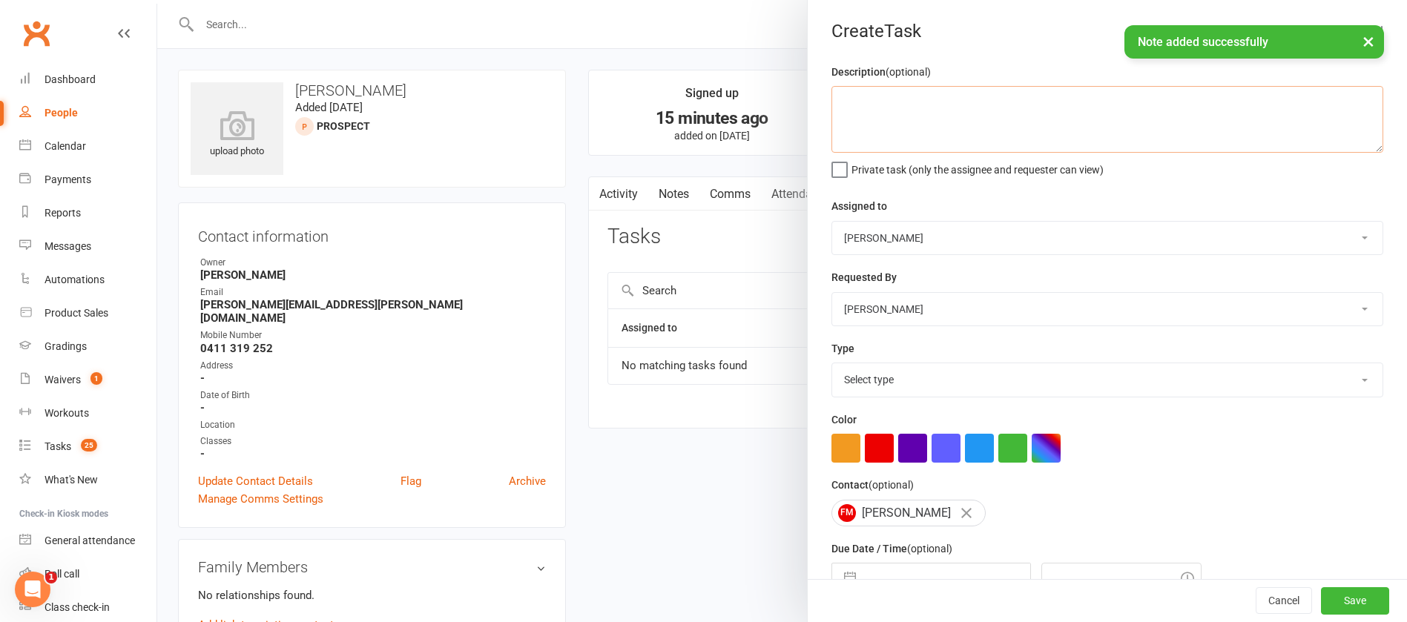
click at [861, 112] on textarea at bounding box center [1108, 119] width 552 height 67
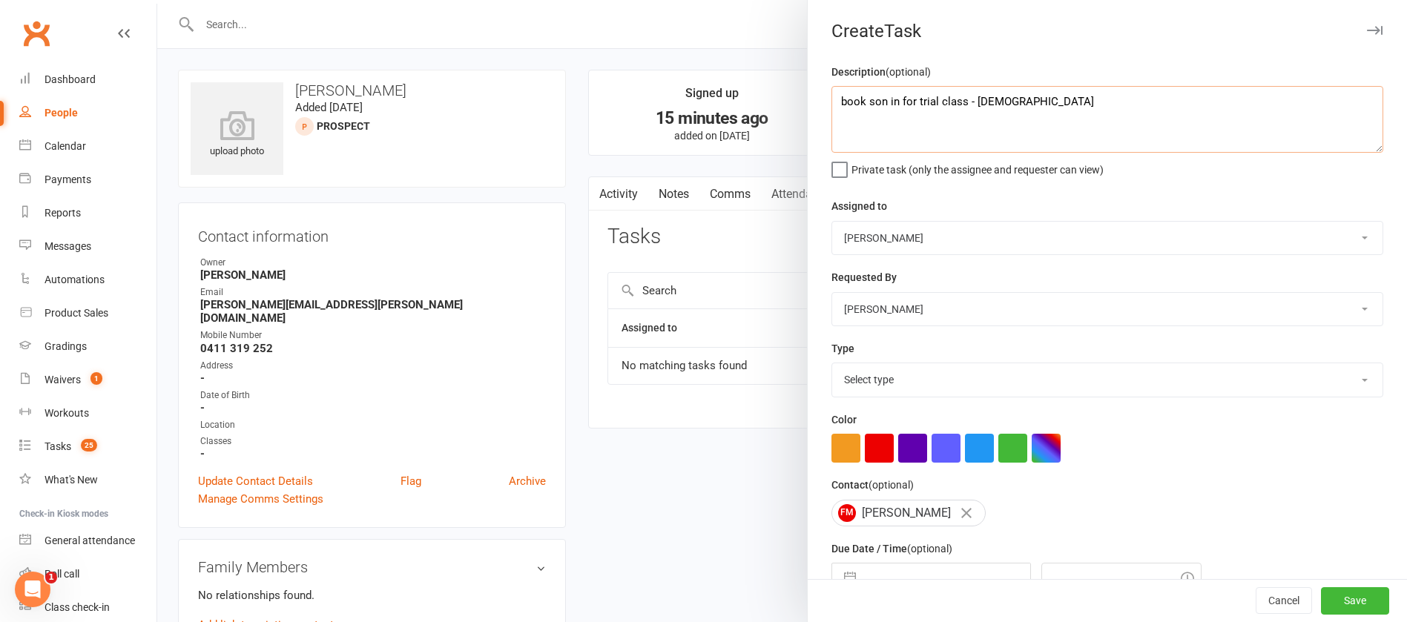
type textarea "book son in for trial class - 6yo"
click at [862, 385] on select "Select type Action E-mail Meeting Phone call Text Add new task type" at bounding box center [1107, 380] width 551 height 33
select select "13825"
click at [832, 367] on select "Select type Action E-mail Meeting Phone call Text Add new task type" at bounding box center [1107, 380] width 551 height 33
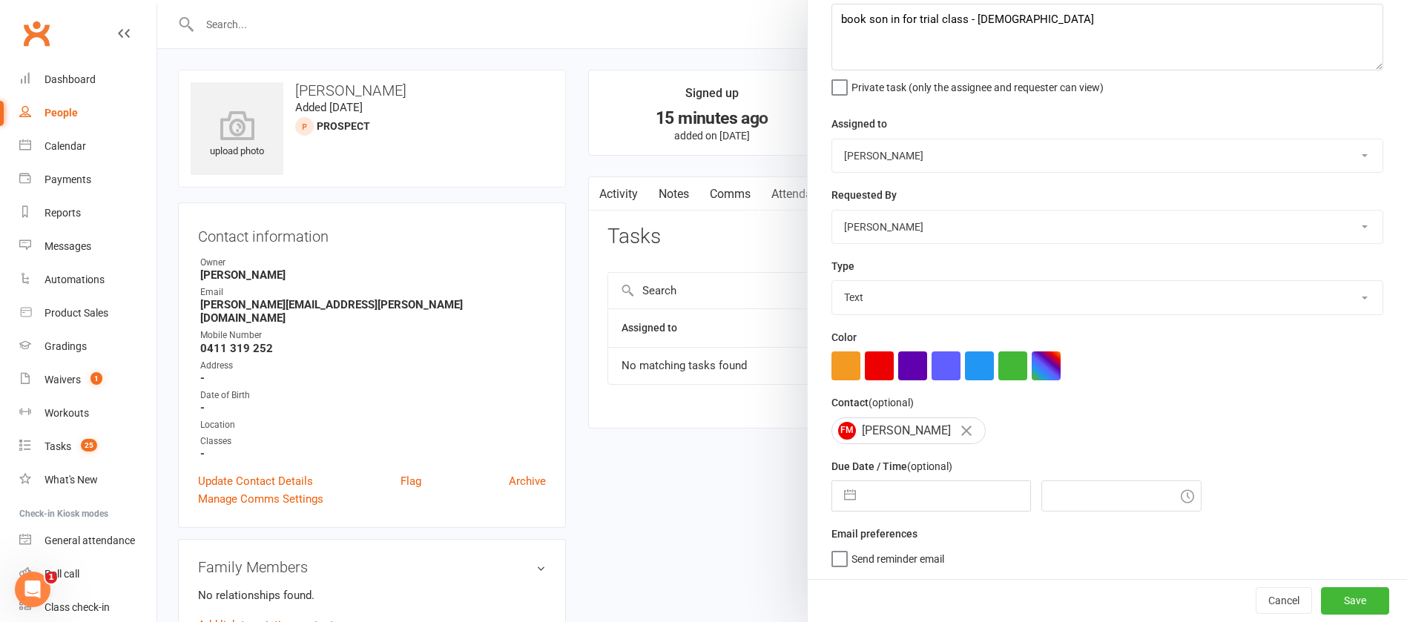
click at [901, 495] on input "text" at bounding box center [947, 497] width 167 height 30
select select "6"
select select "2025"
select select "7"
select select "2025"
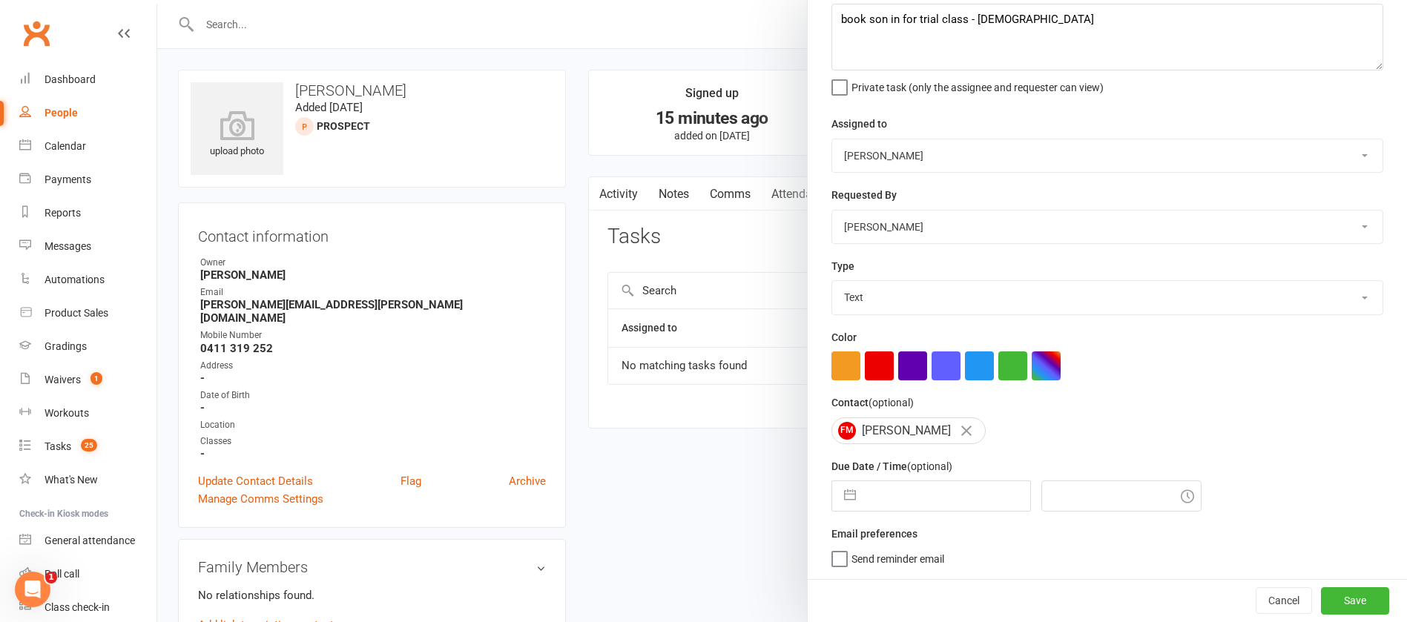
select select "8"
select select "2025"
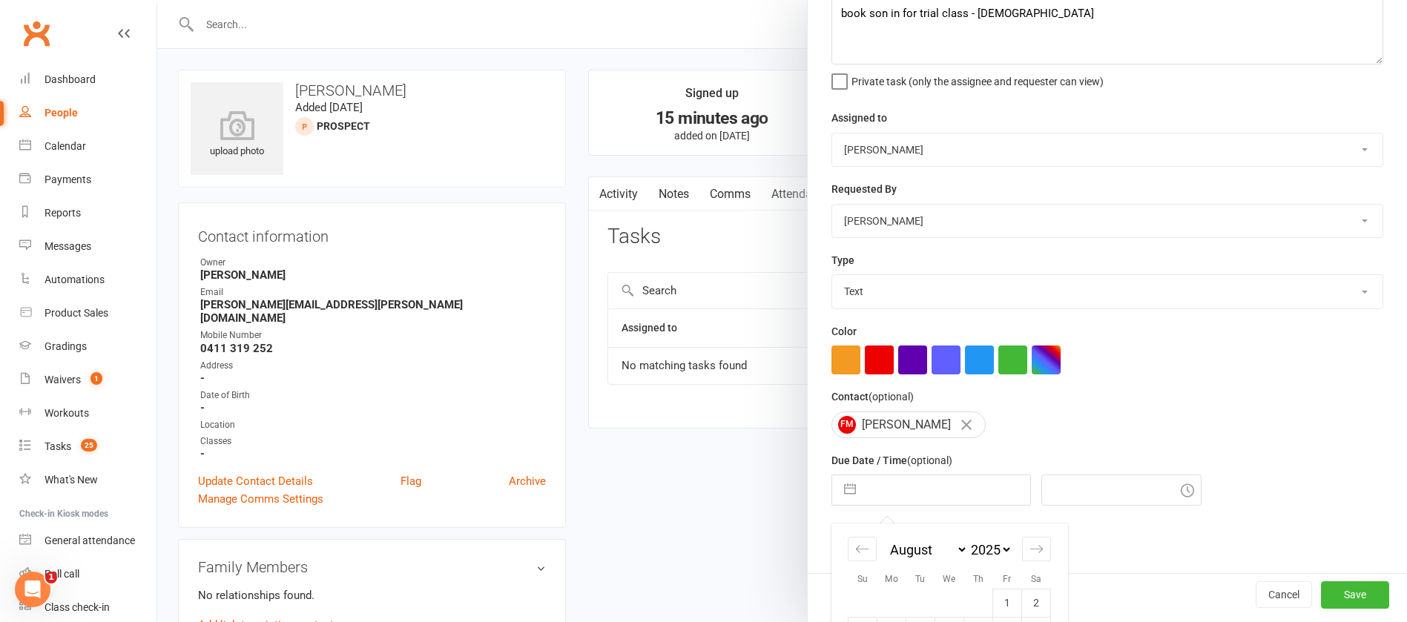
scroll to position [247, 0]
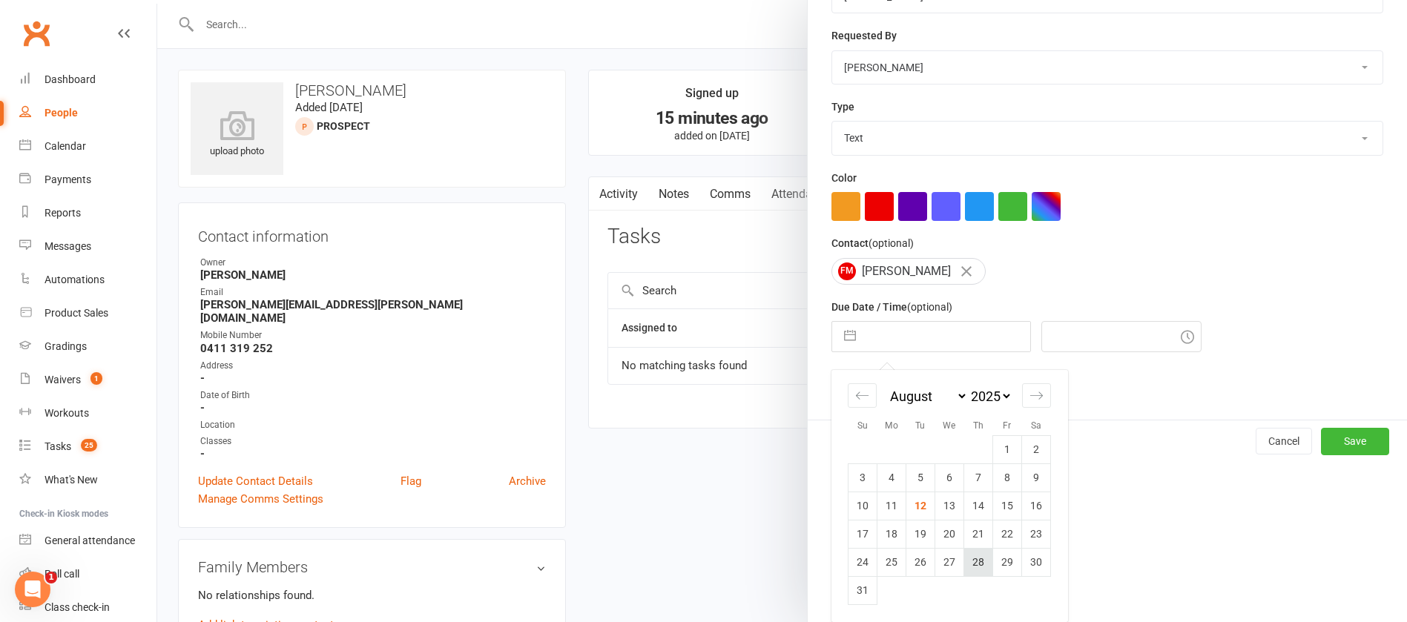
click at [973, 559] on td "28" at bounding box center [978, 562] width 29 height 28
type input "28 Aug 2025"
type input "12:15pm"
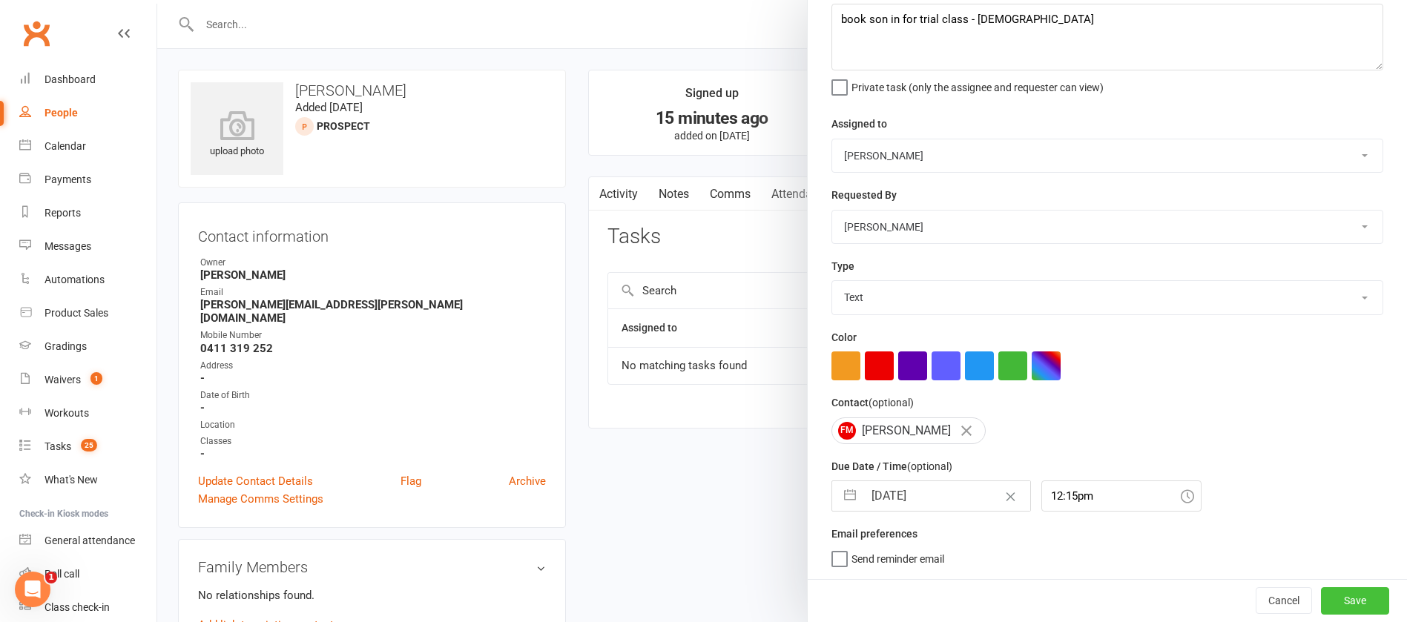
click at [1321, 597] on button "Save" at bounding box center [1355, 601] width 68 height 27
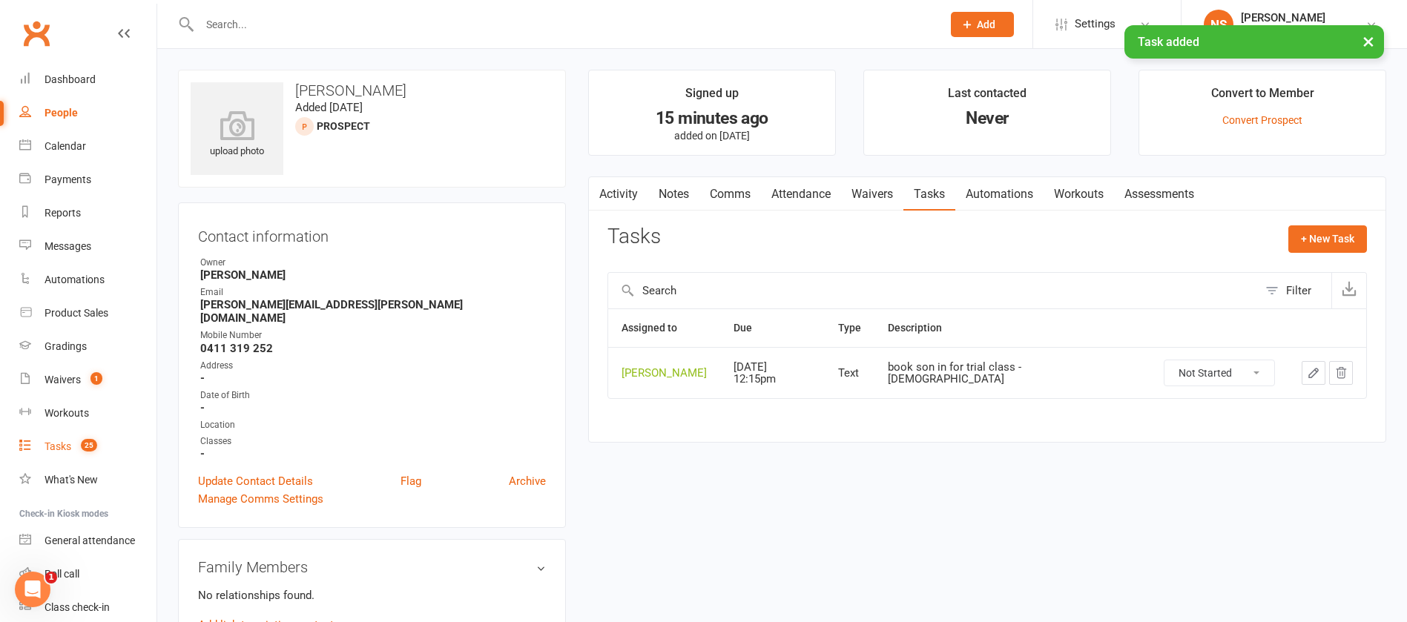
click at [70, 444] on div "Tasks" at bounding box center [58, 447] width 27 height 12
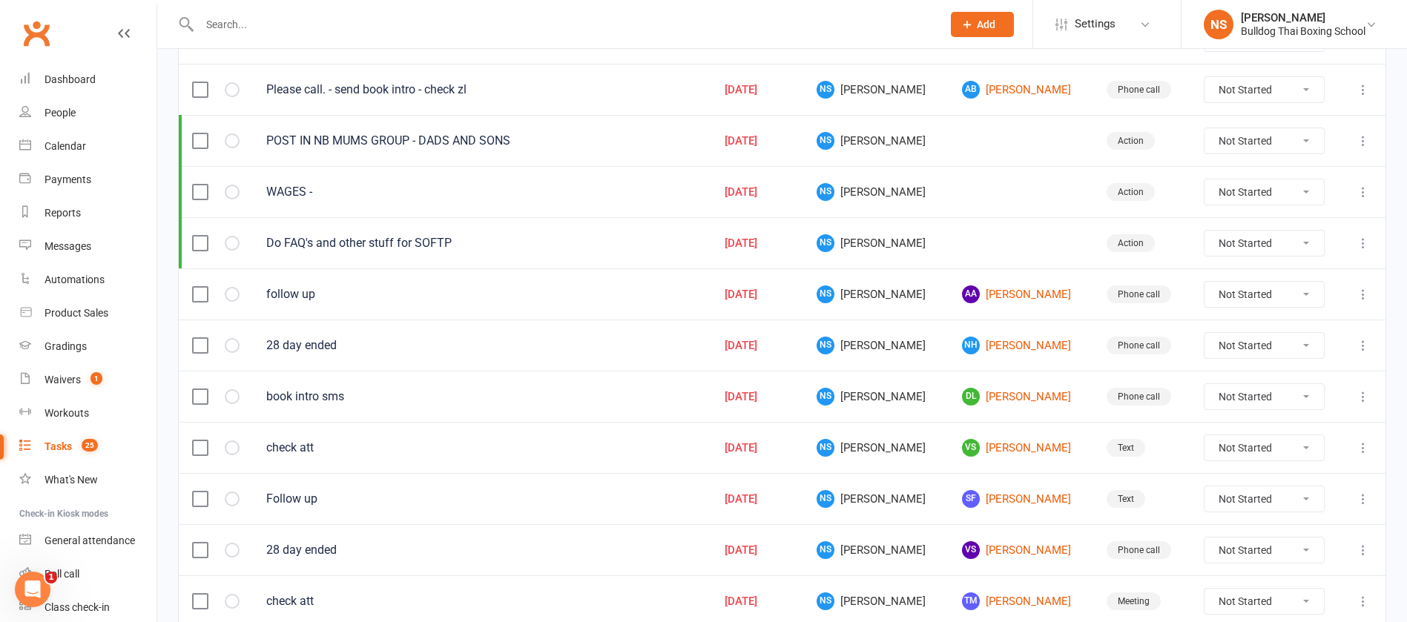
scroll to position [334, 0]
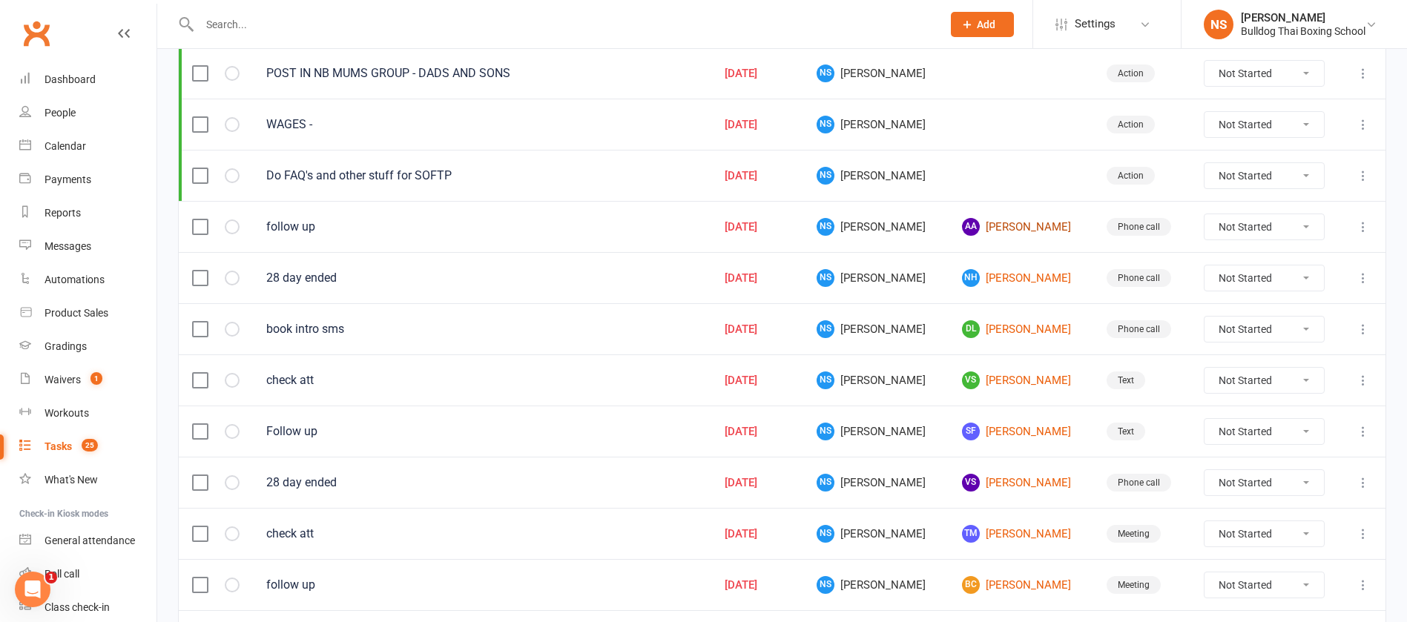
click at [1013, 229] on link "AA Alessia Ascani" at bounding box center [1021, 227] width 118 height 18
